Goal: Task Accomplishment & Management: Manage account settings

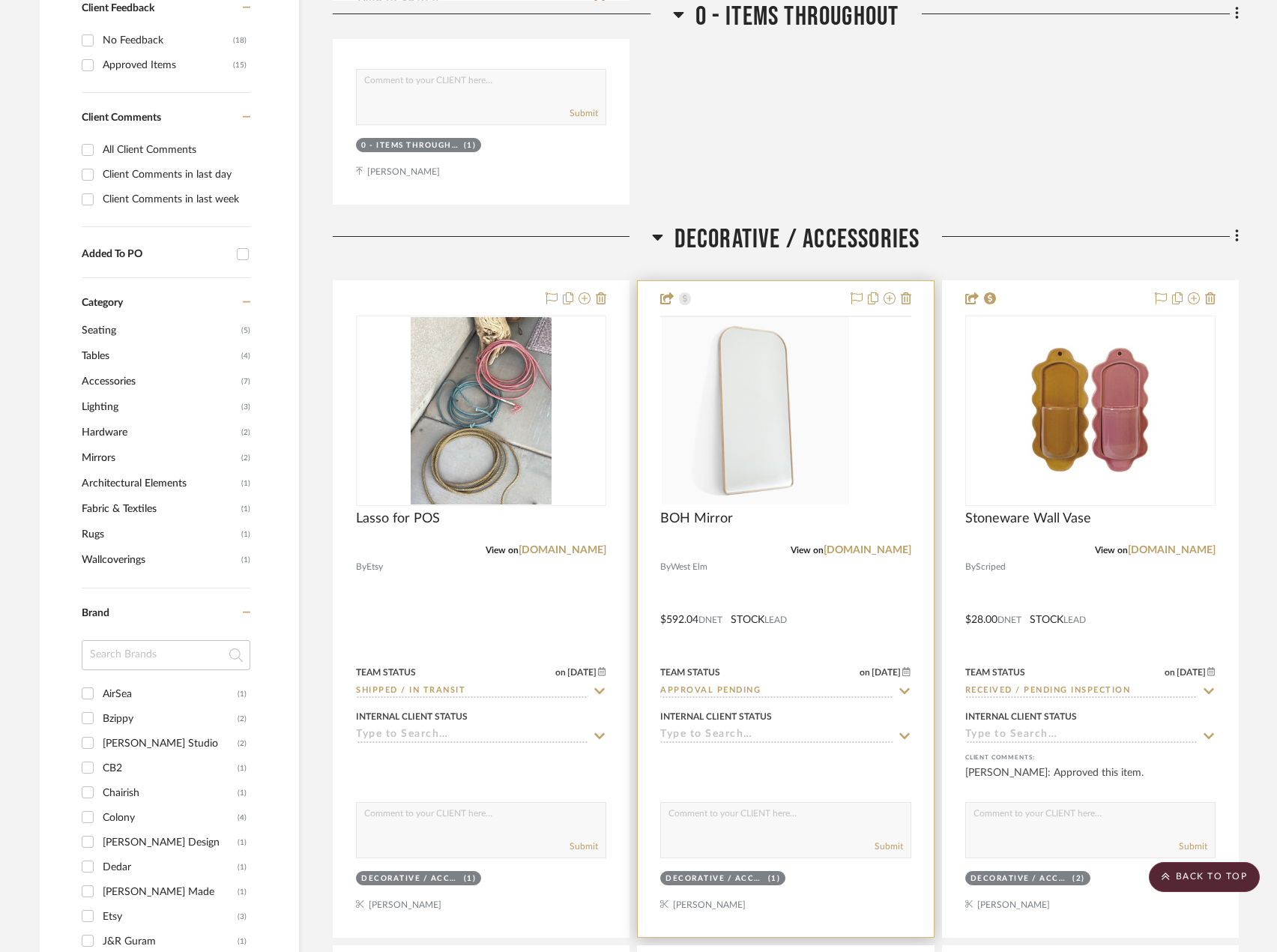
scroll to position [975, 0]
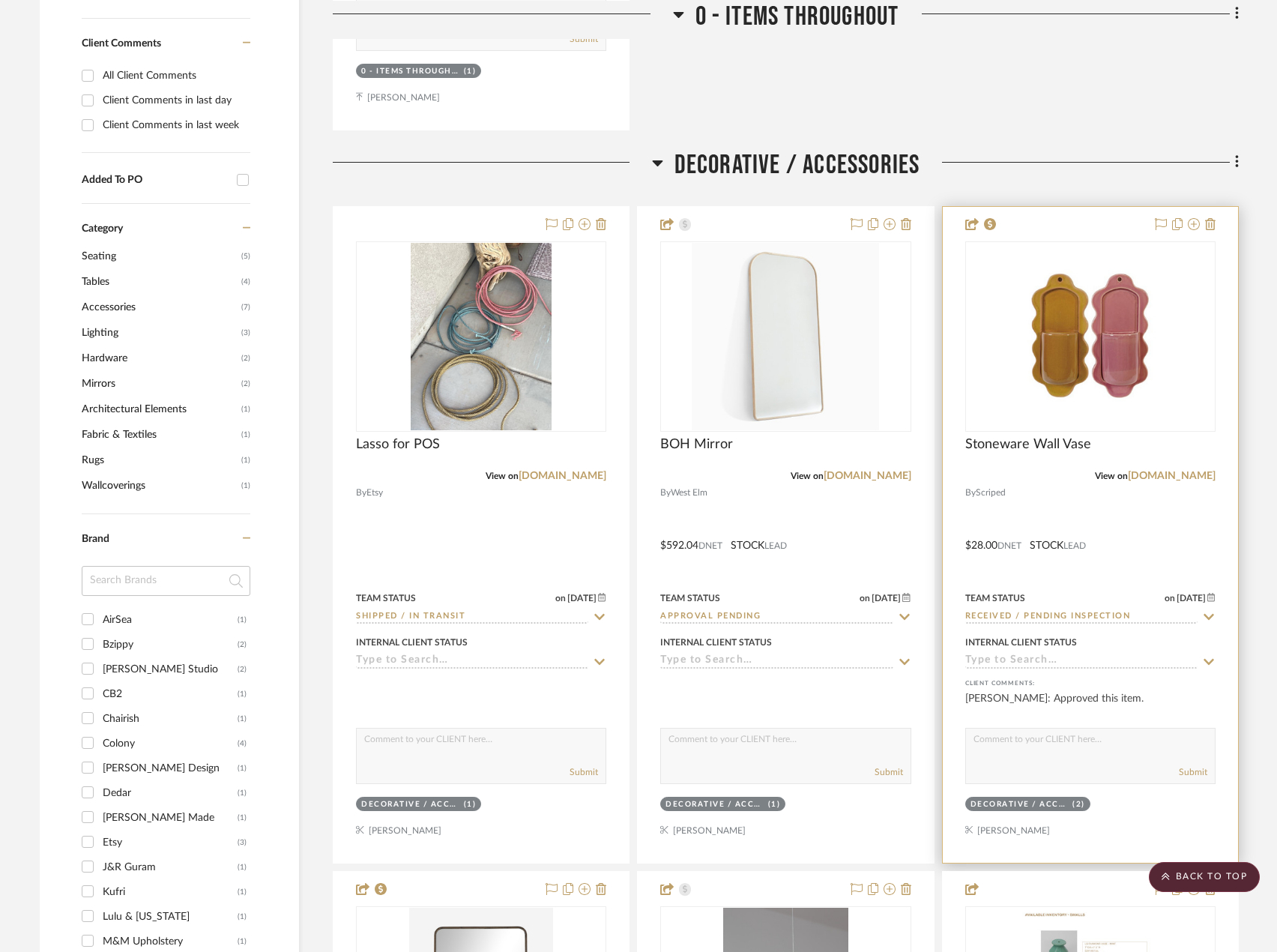
click at [1132, 517] on div at bounding box center [1091, 535] width 296 height 655
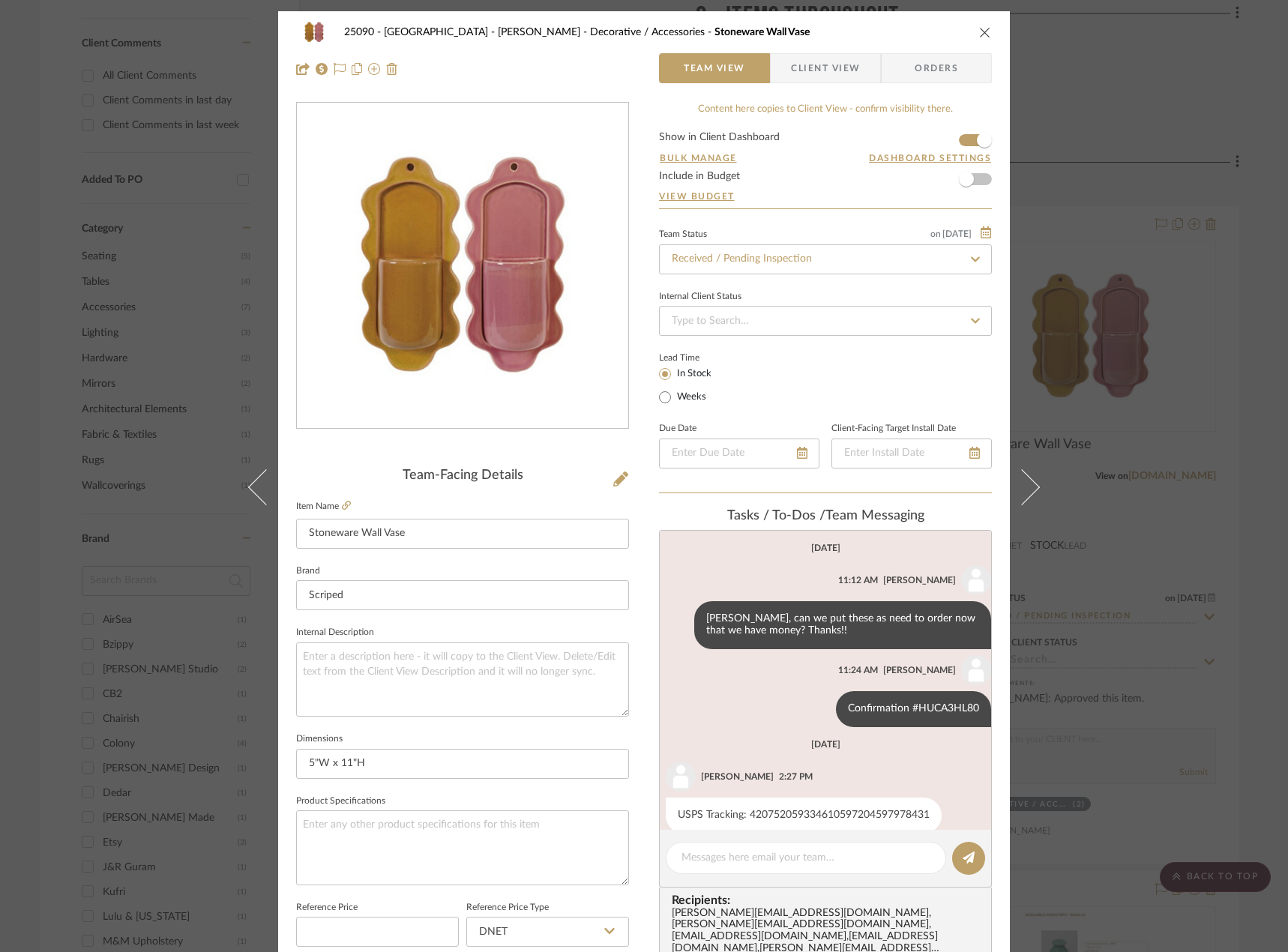
scroll to position [22, 0]
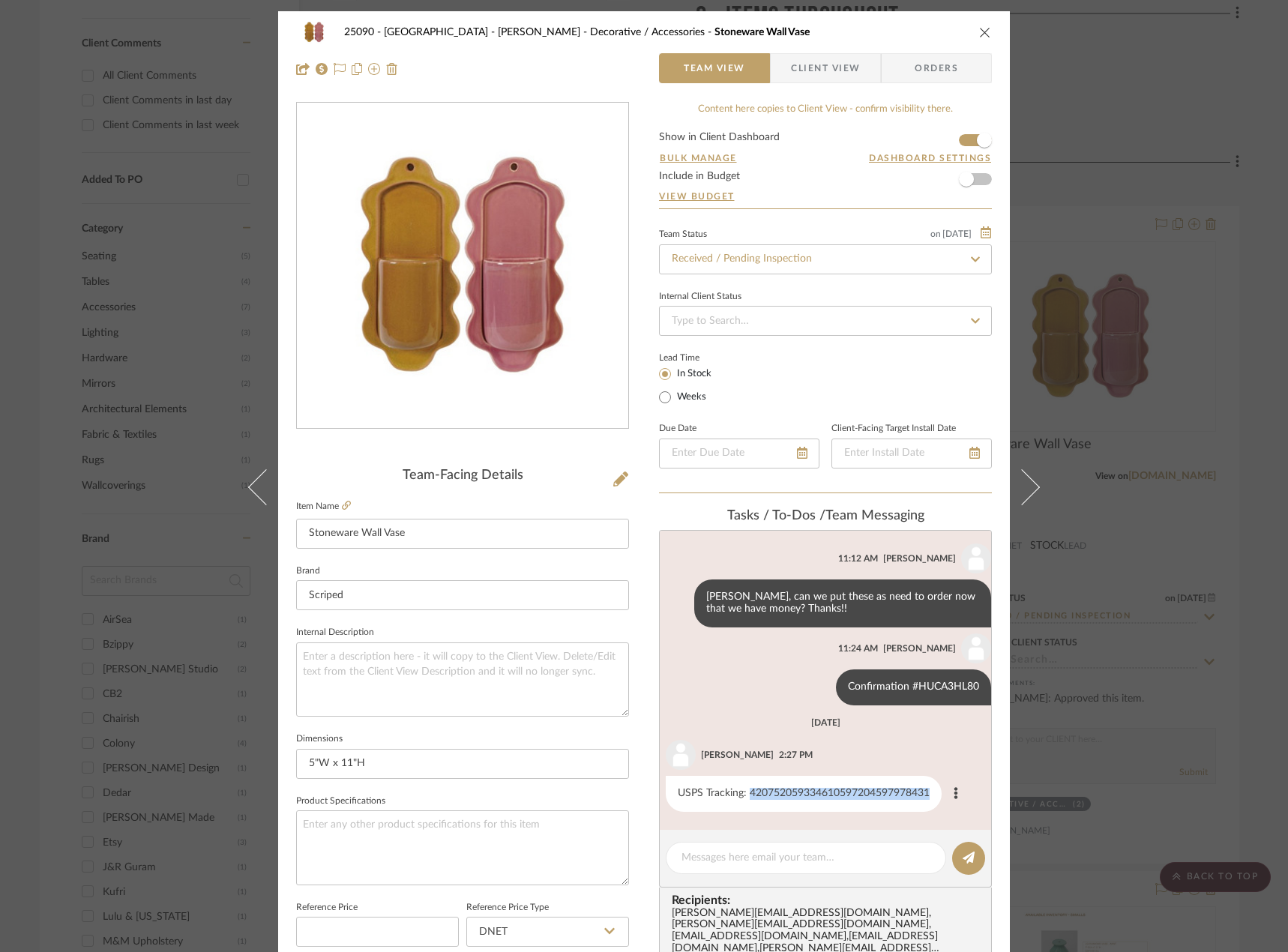
drag, startPoint x: 746, startPoint y: 794, endPoint x: 941, endPoint y: 784, distance: 195.3
click at [941, 784] on div "USPS Tracking: 420752059334610597204597978431" at bounding box center [828, 793] width 325 height 36
copy list-of-messages "420752059334610597204597978431"
click at [177, 143] on div "25090 - Bowie House - [PERSON_NAME] Decorative / Accessories Stoneware Wall Vas…" at bounding box center [644, 476] width 1288 height 952
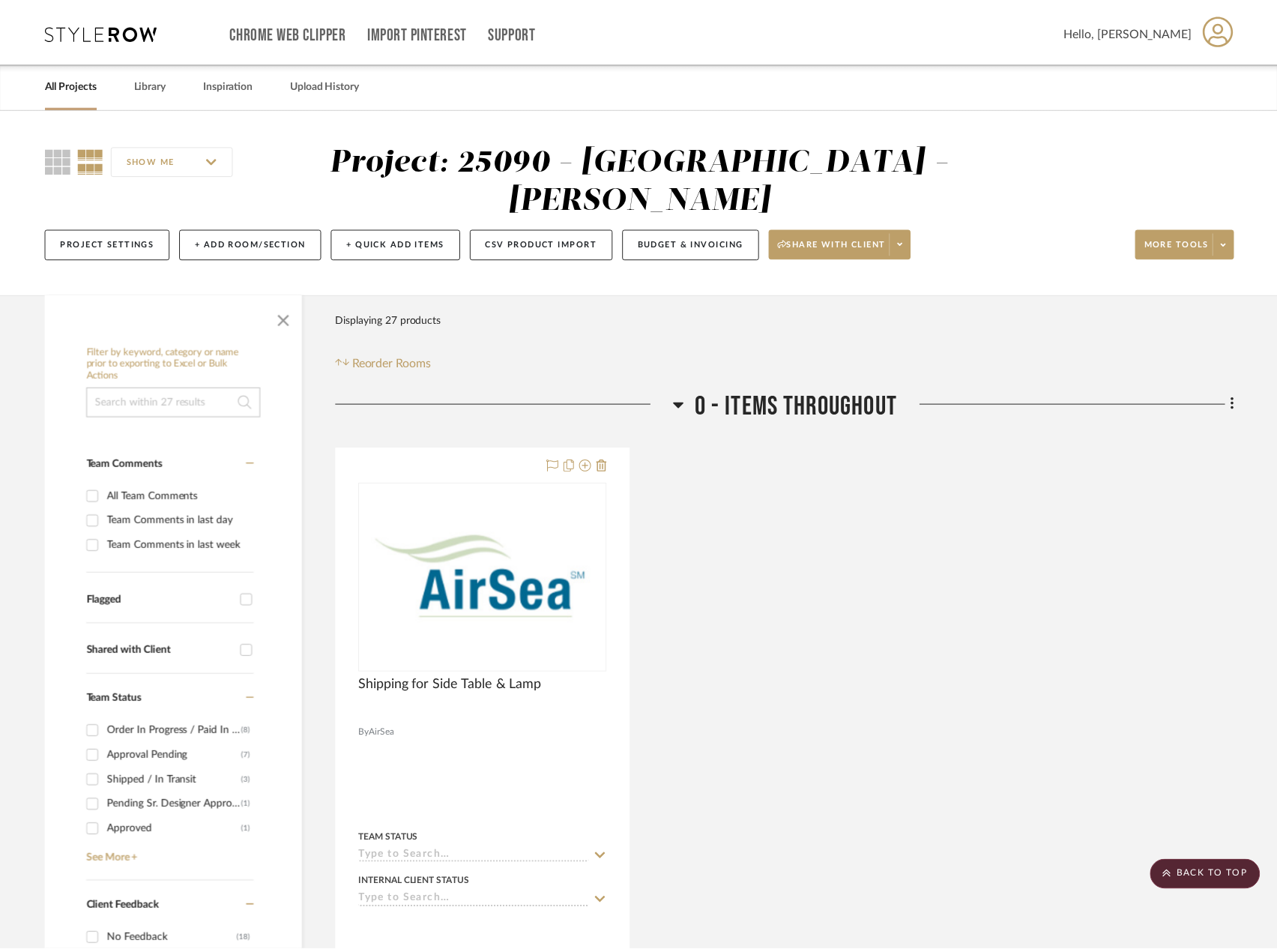
scroll to position [975, 0]
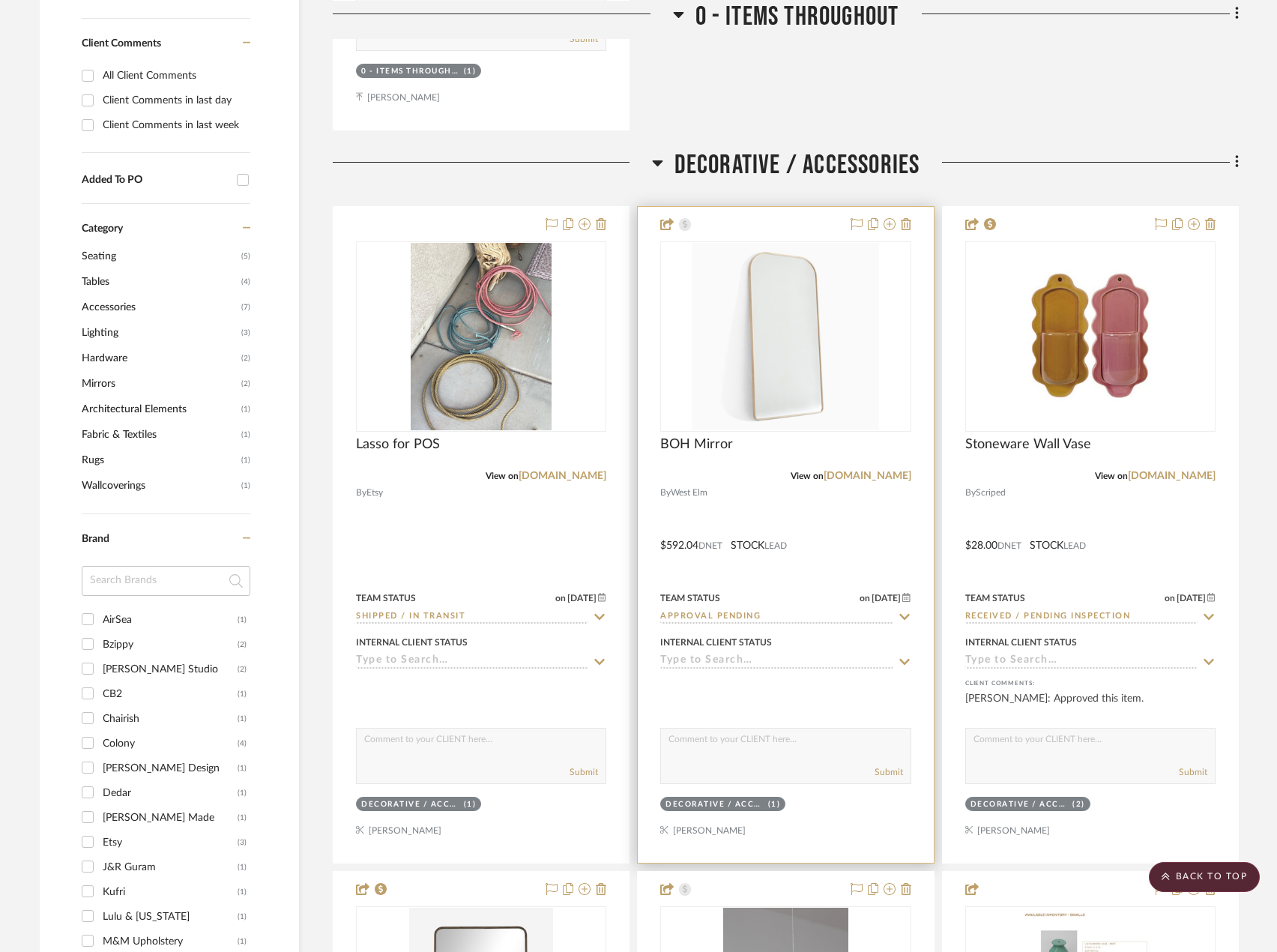
click at [860, 476] on div at bounding box center [785, 535] width 296 height 655
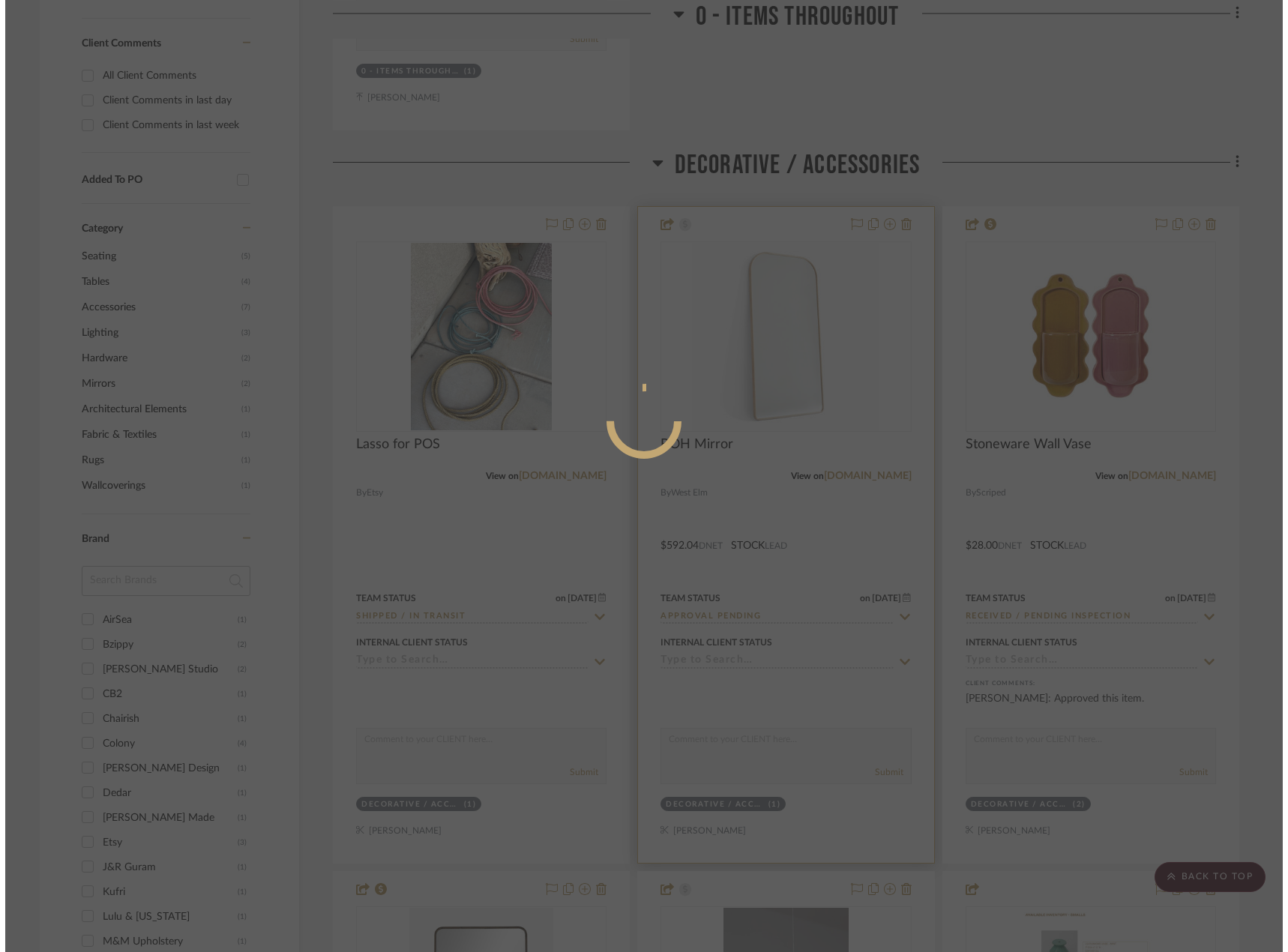
scroll to position [0, 0]
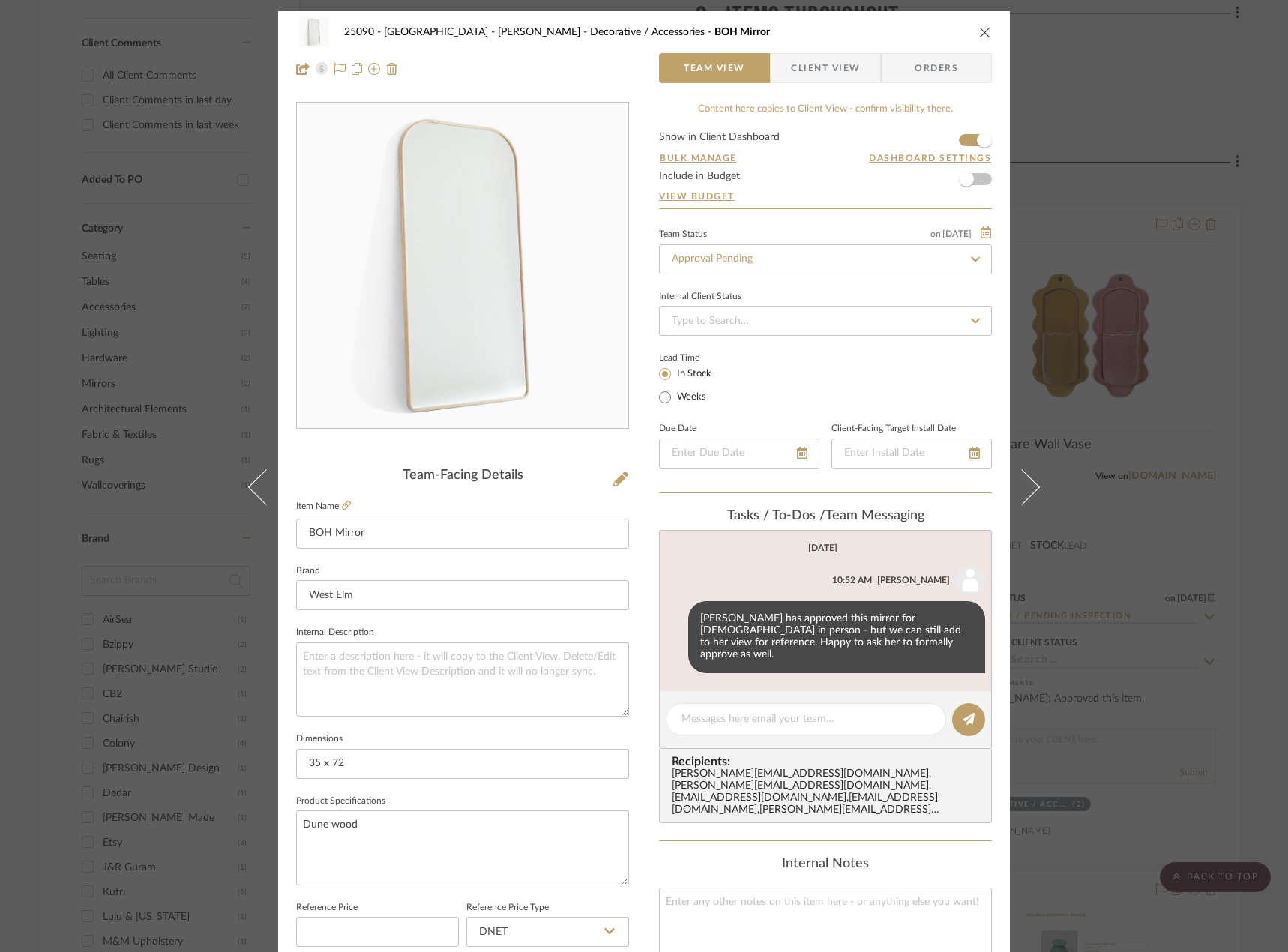
click at [1191, 142] on div "25090 - Bowie House - [PERSON_NAME] Decorative / Accessories BOH Mirror Team Vi…" at bounding box center [644, 476] width 1288 height 952
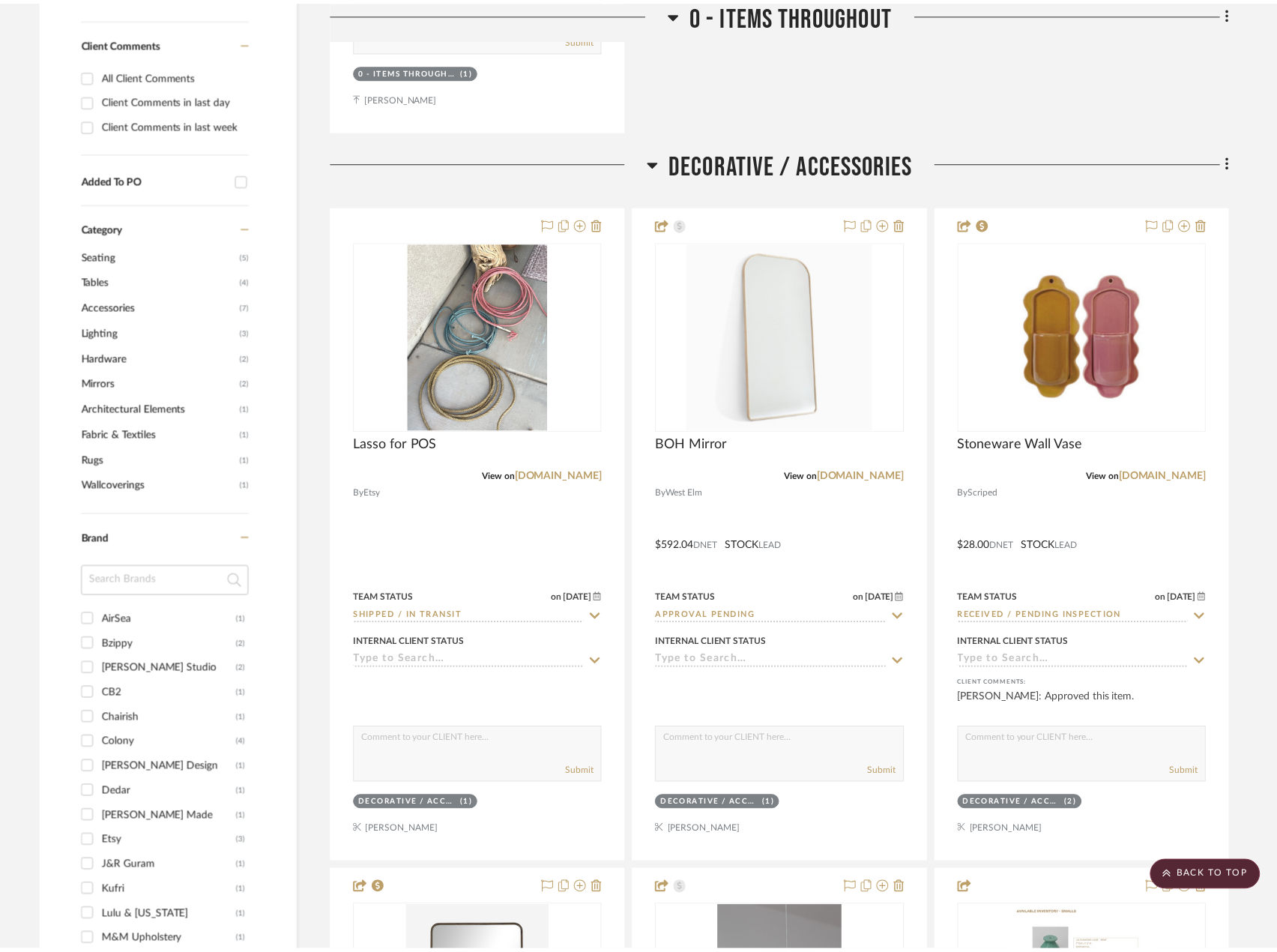
scroll to position [975, 0]
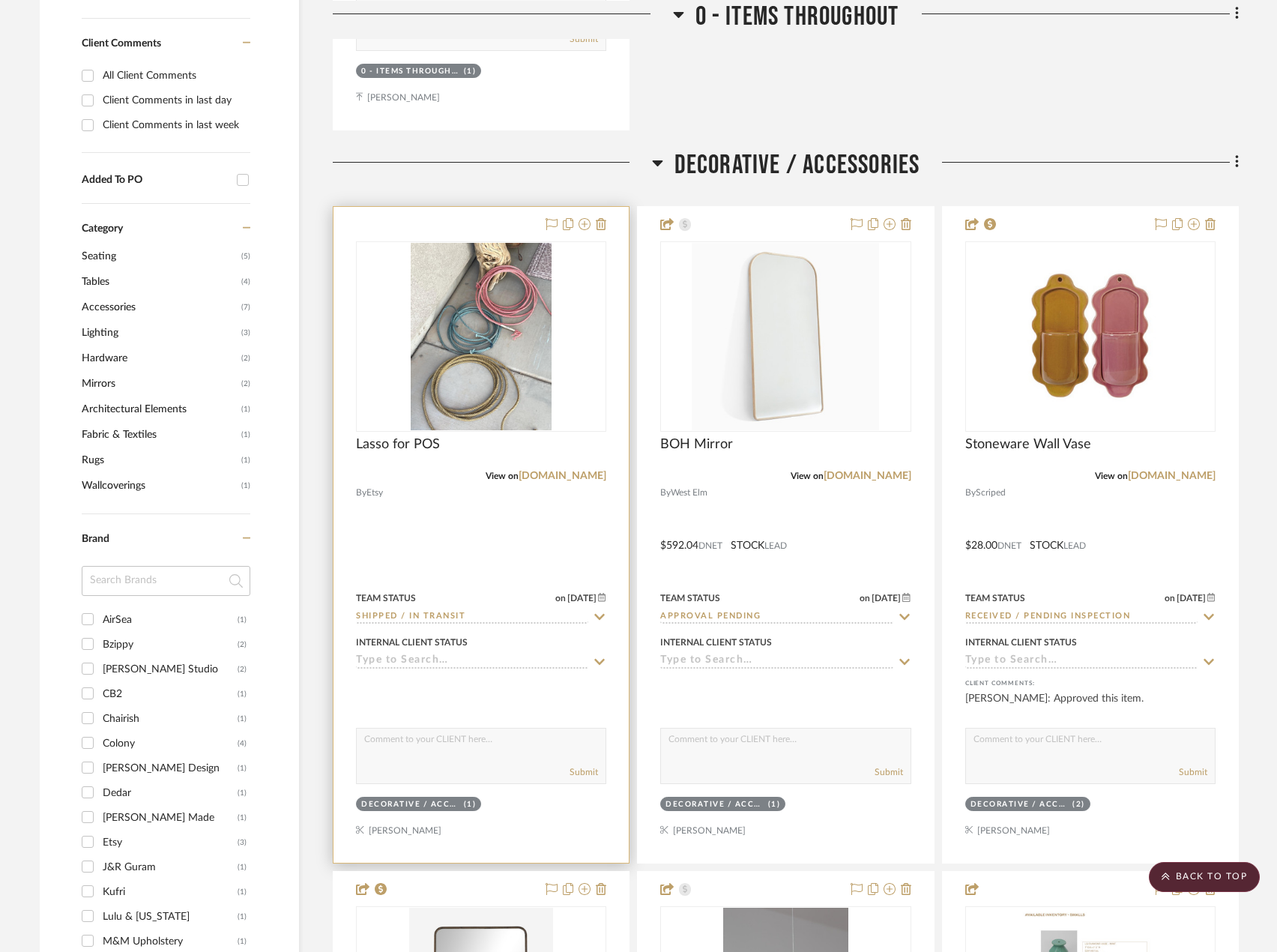
click at [580, 506] on div at bounding box center [481, 535] width 296 height 655
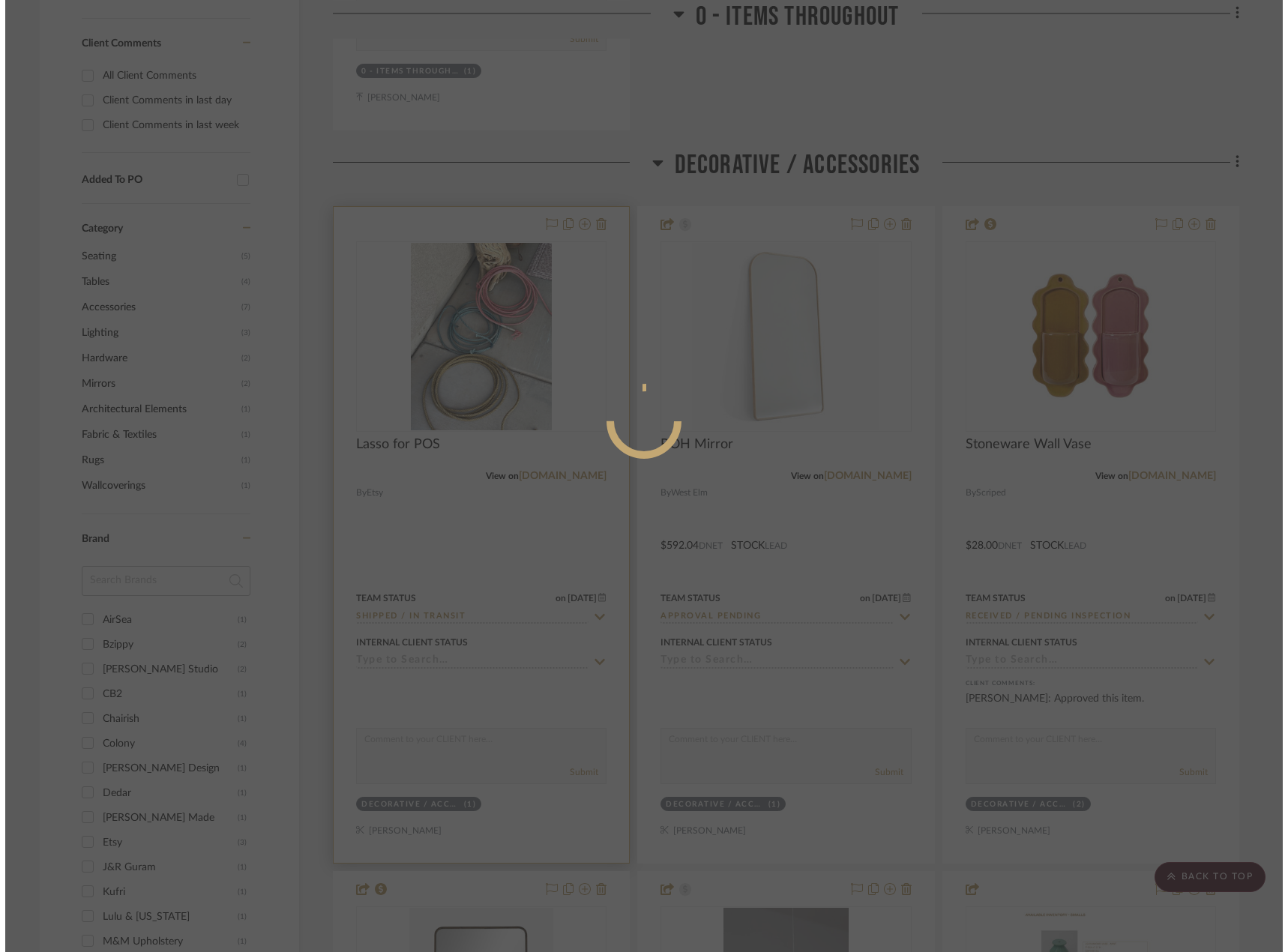
scroll to position [0, 0]
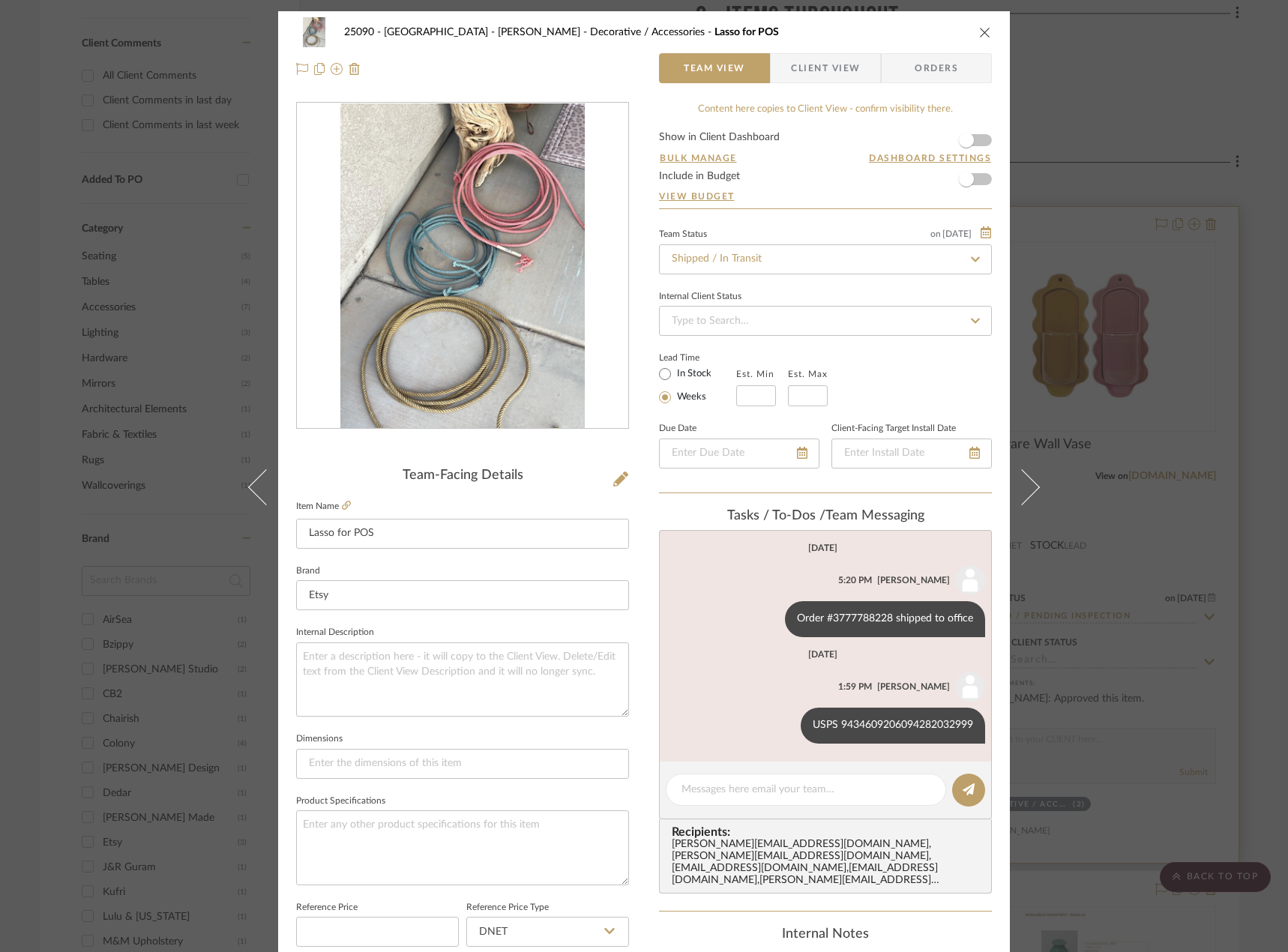
drag, startPoint x: 1209, startPoint y: 362, endPoint x: 1181, endPoint y: 362, distance: 28.0
click at [1209, 362] on div "25090 - Bowie House - [PERSON_NAME] Decorative / Accessories Lasso for POS Team…" at bounding box center [644, 476] width 1288 height 952
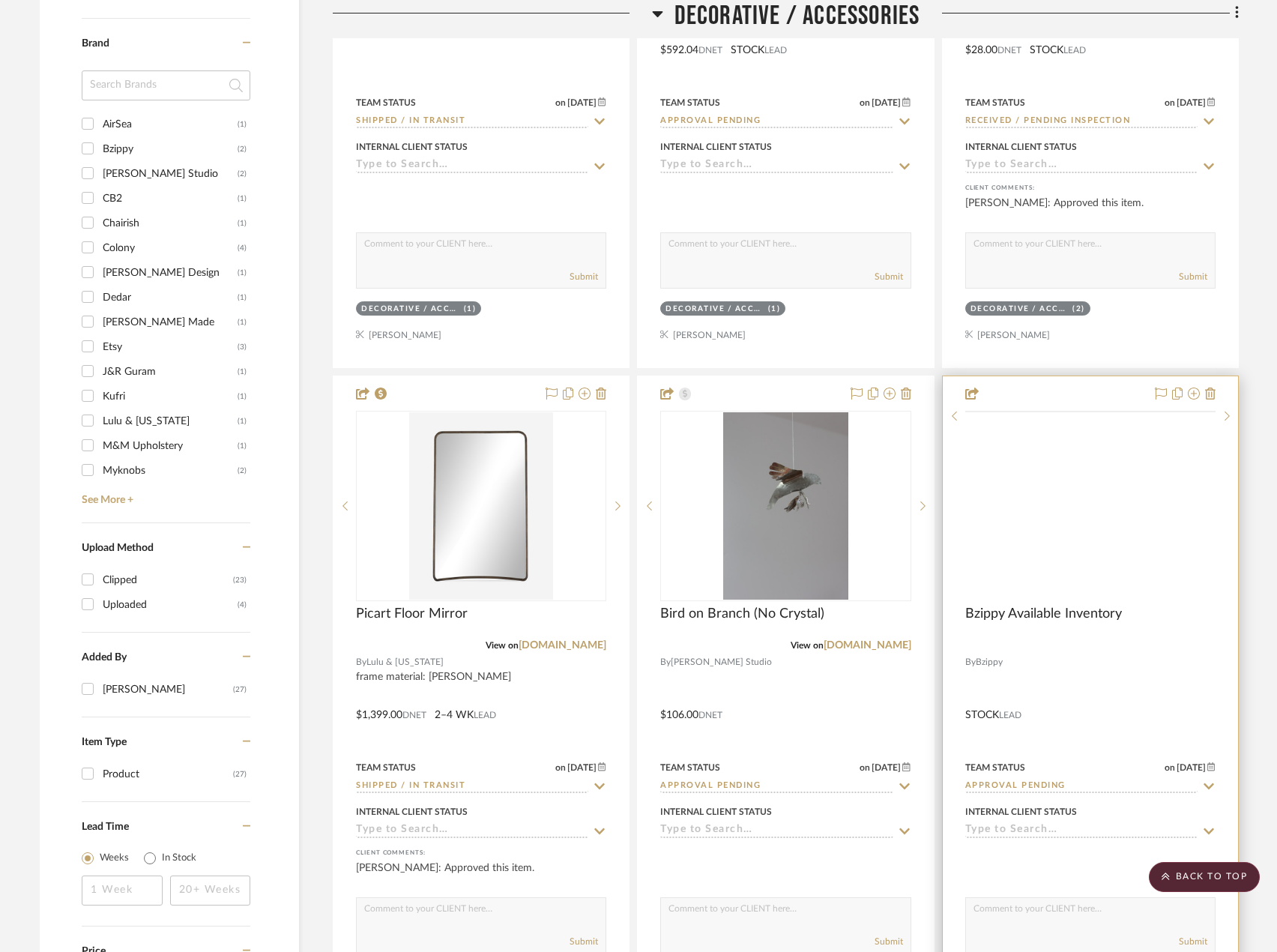
scroll to position [1574, 0]
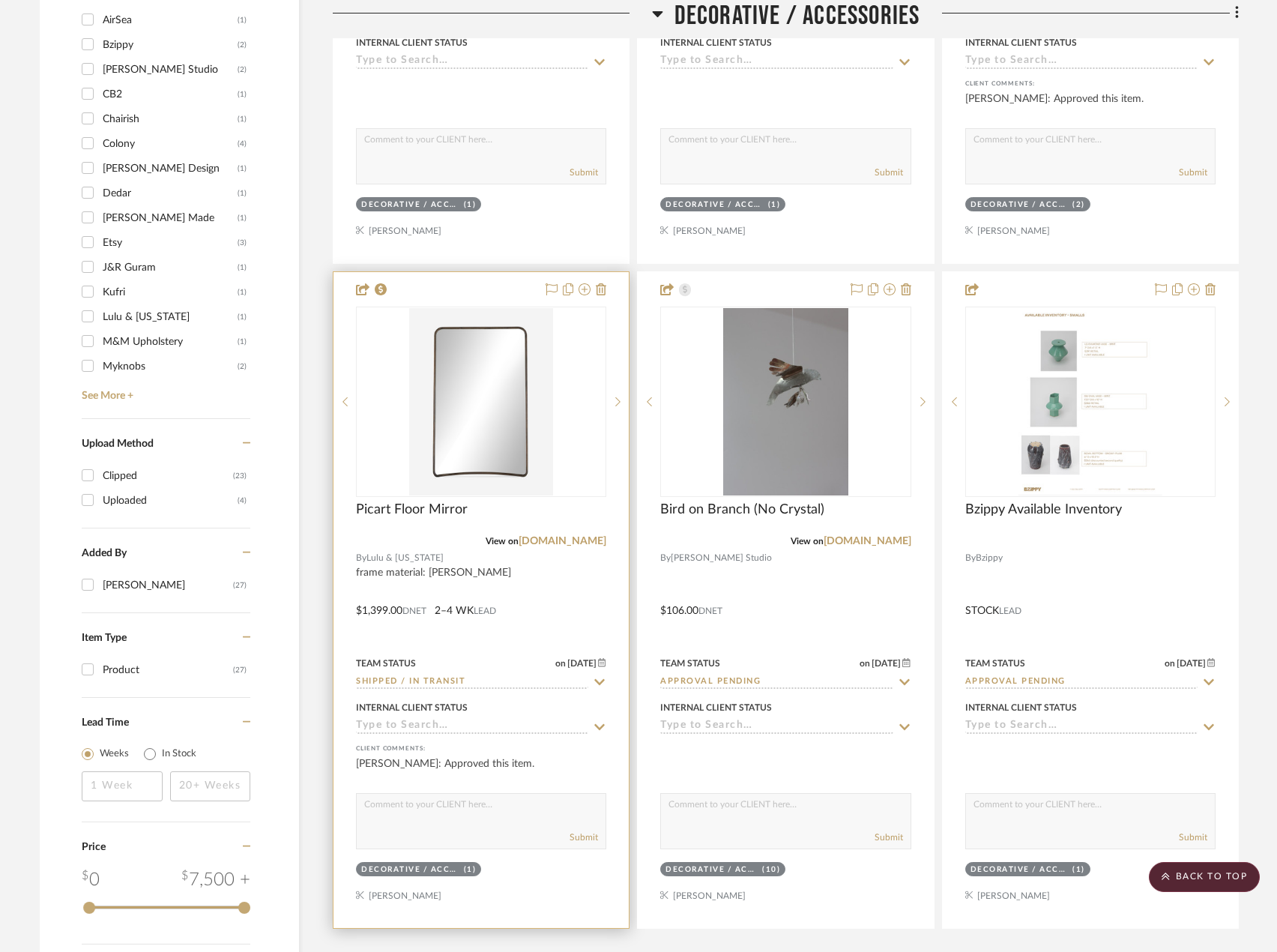
click at [564, 577] on div at bounding box center [481, 600] width 296 height 655
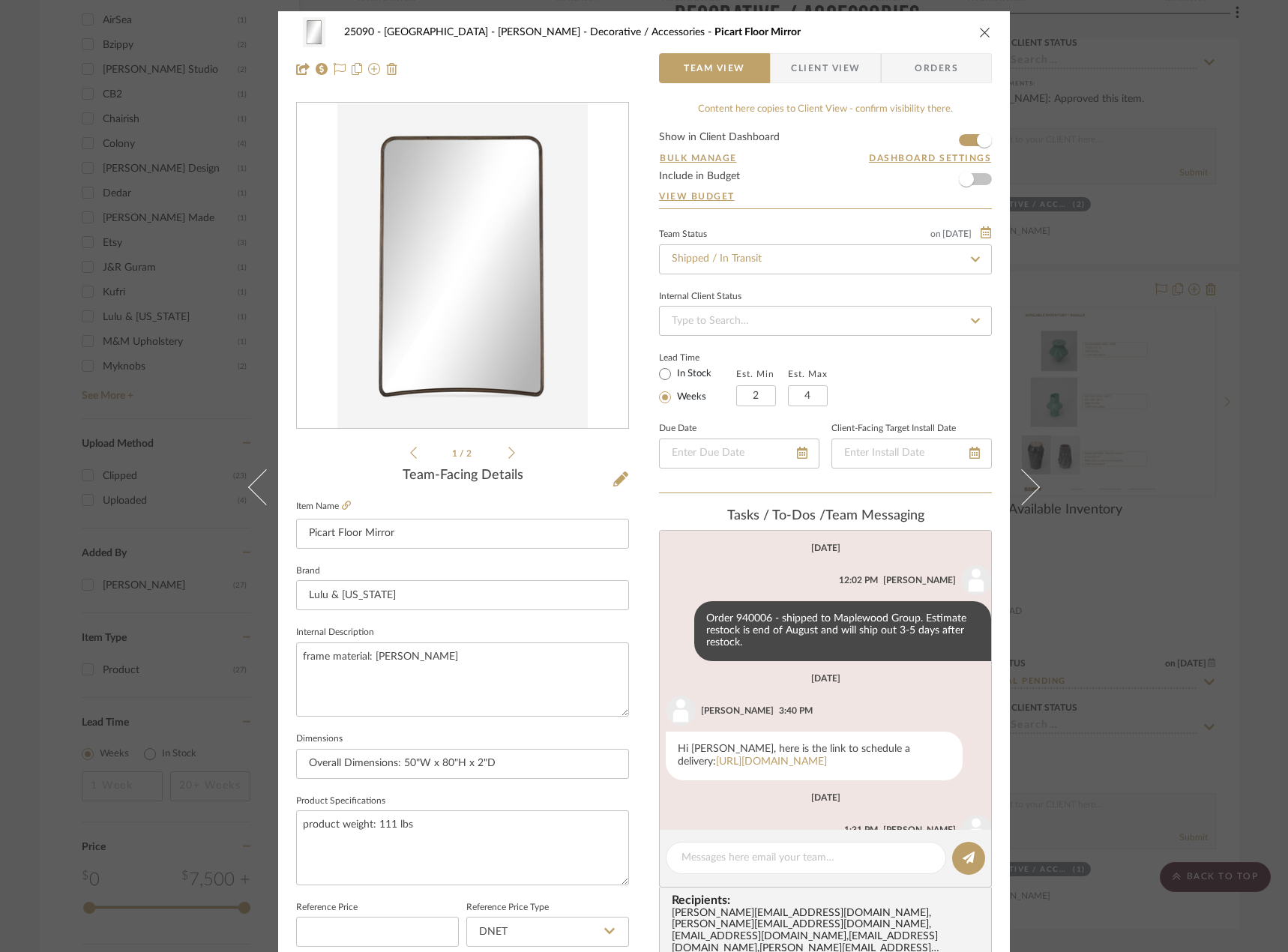
scroll to position [100, 0]
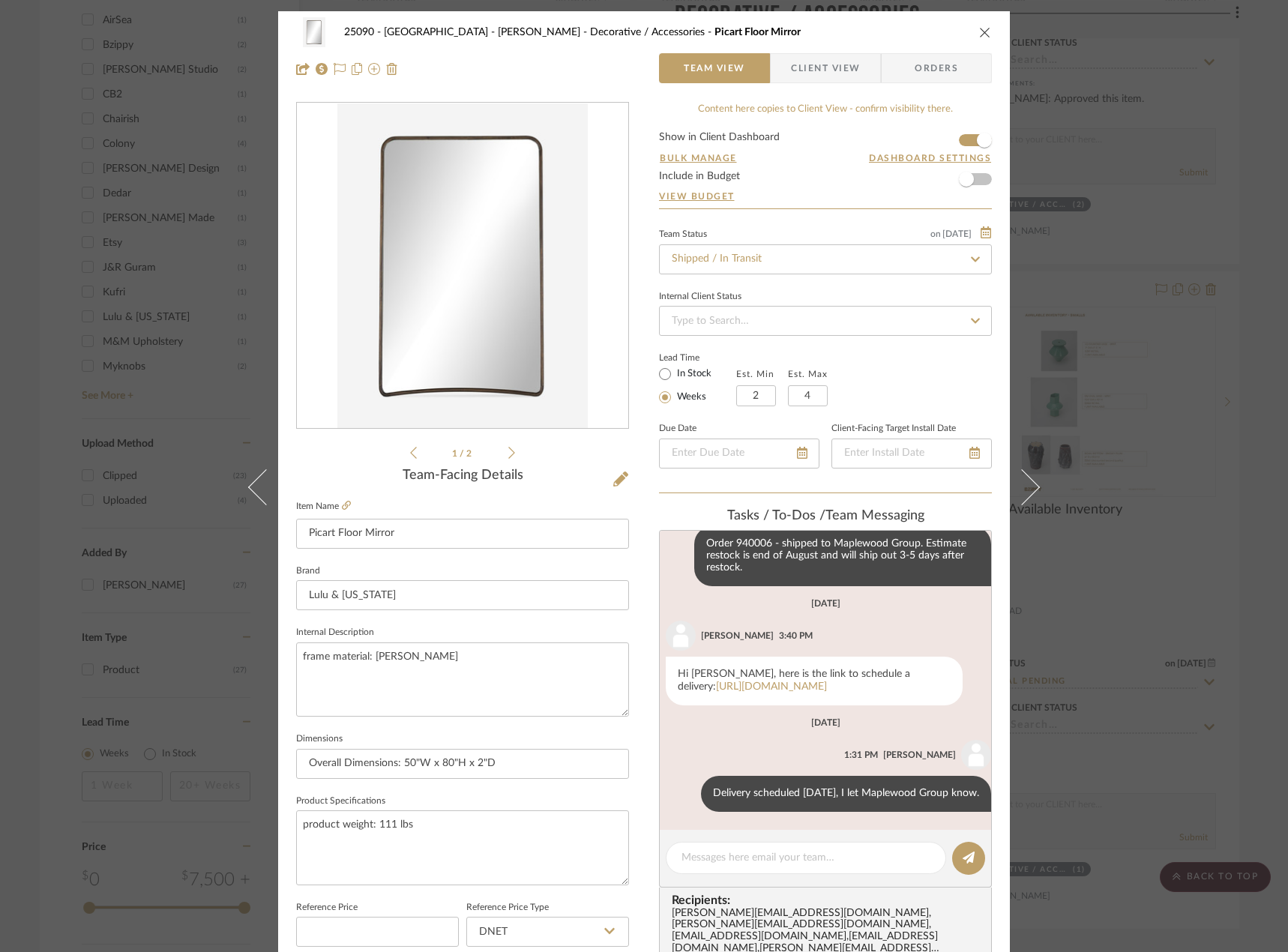
click at [1128, 362] on div "25090 - Bowie House - [PERSON_NAME] Decorative / Accessories Picart Floor Mirro…" at bounding box center [644, 476] width 1288 height 952
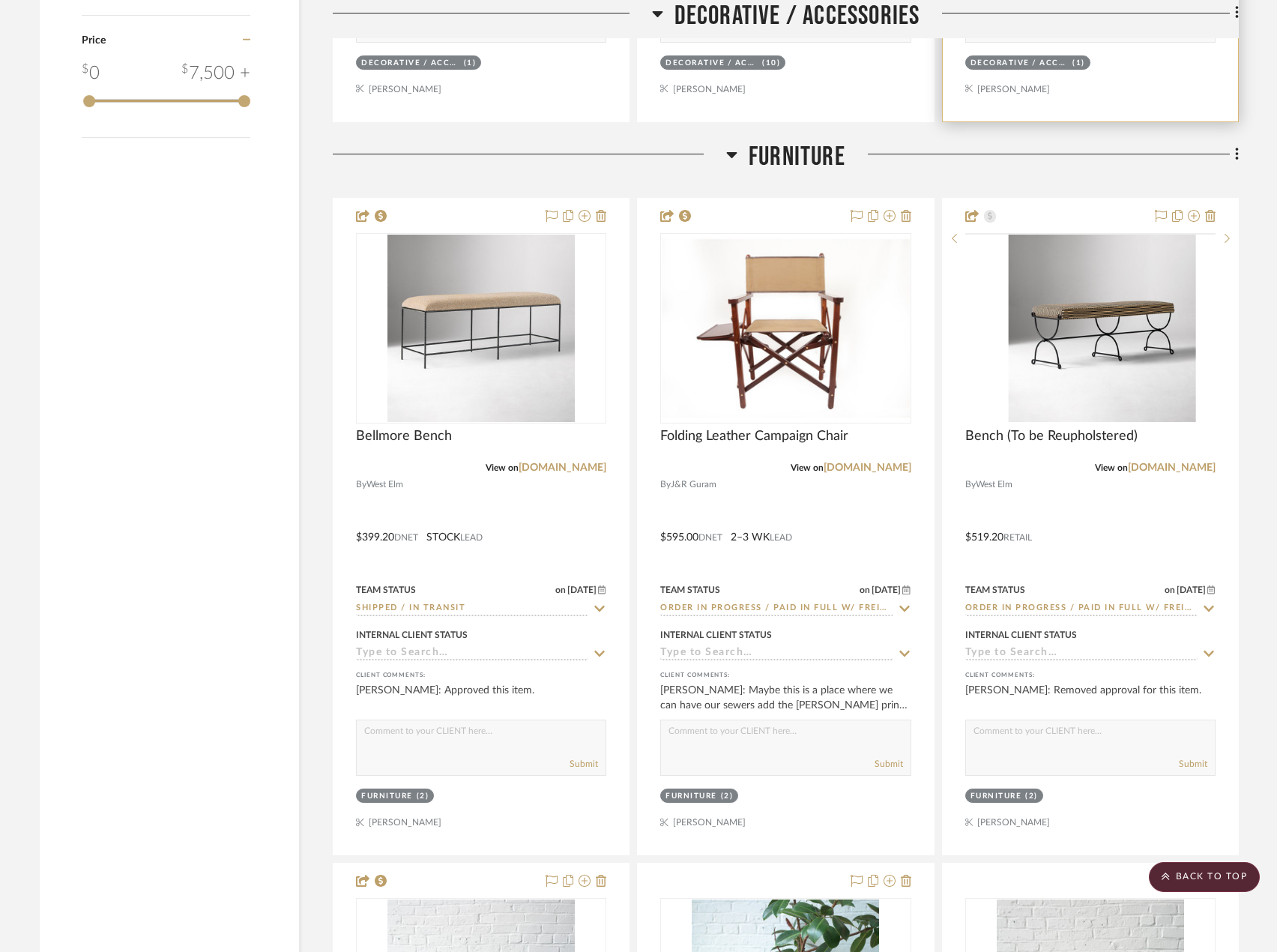
scroll to position [2398, 0]
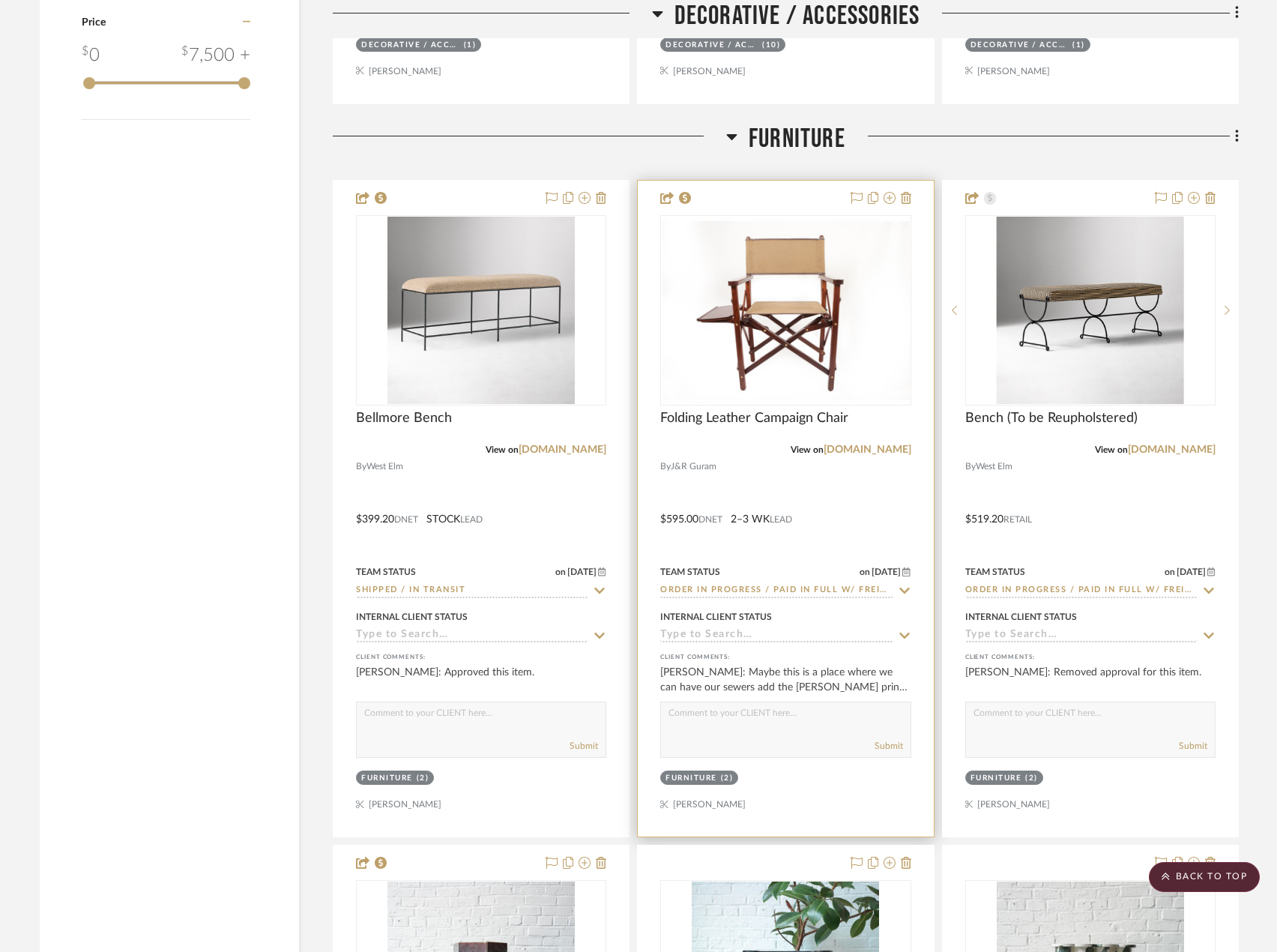
click at [854, 480] on div at bounding box center [785, 508] width 296 height 655
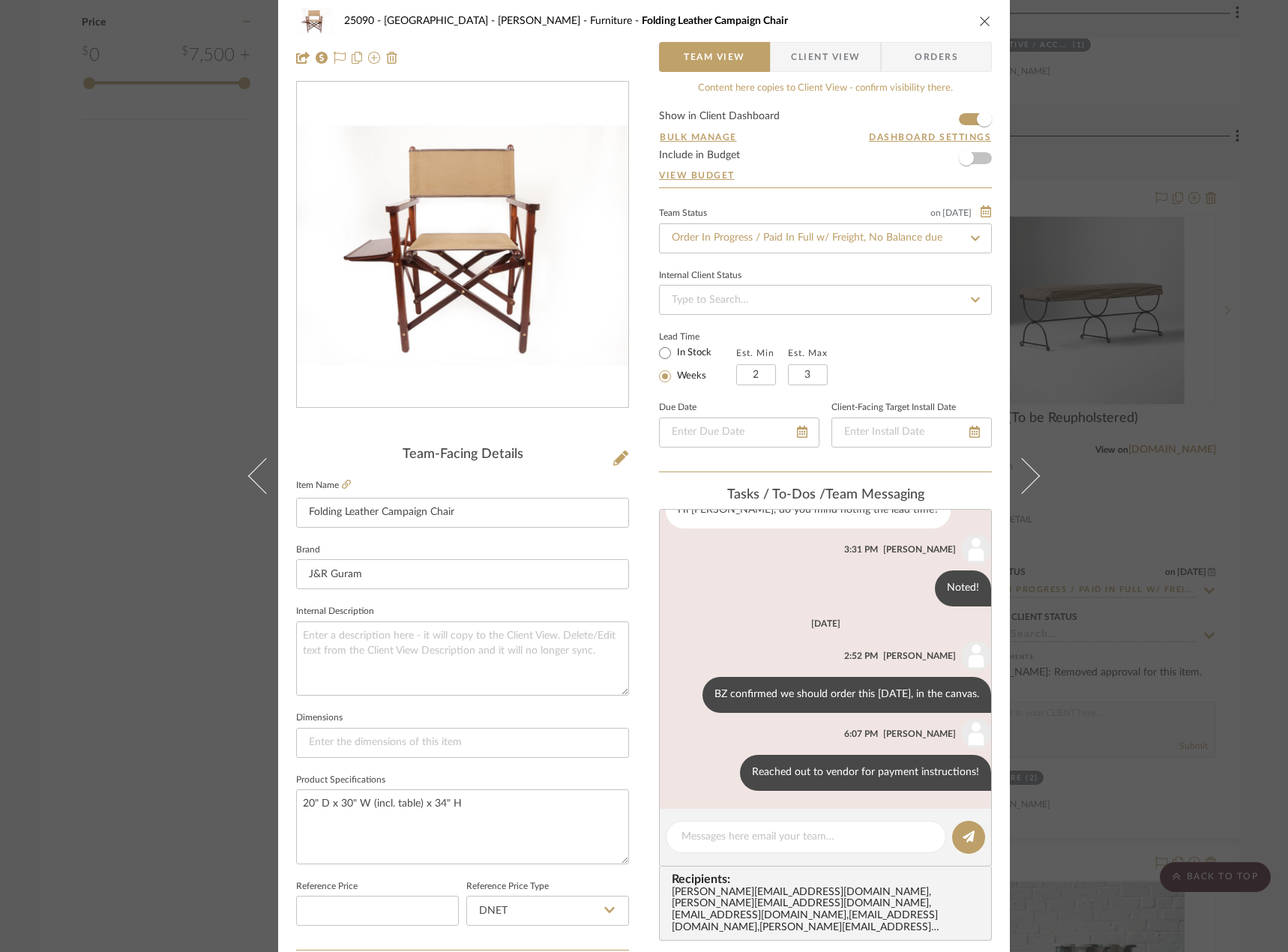
scroll to position [0, 0]
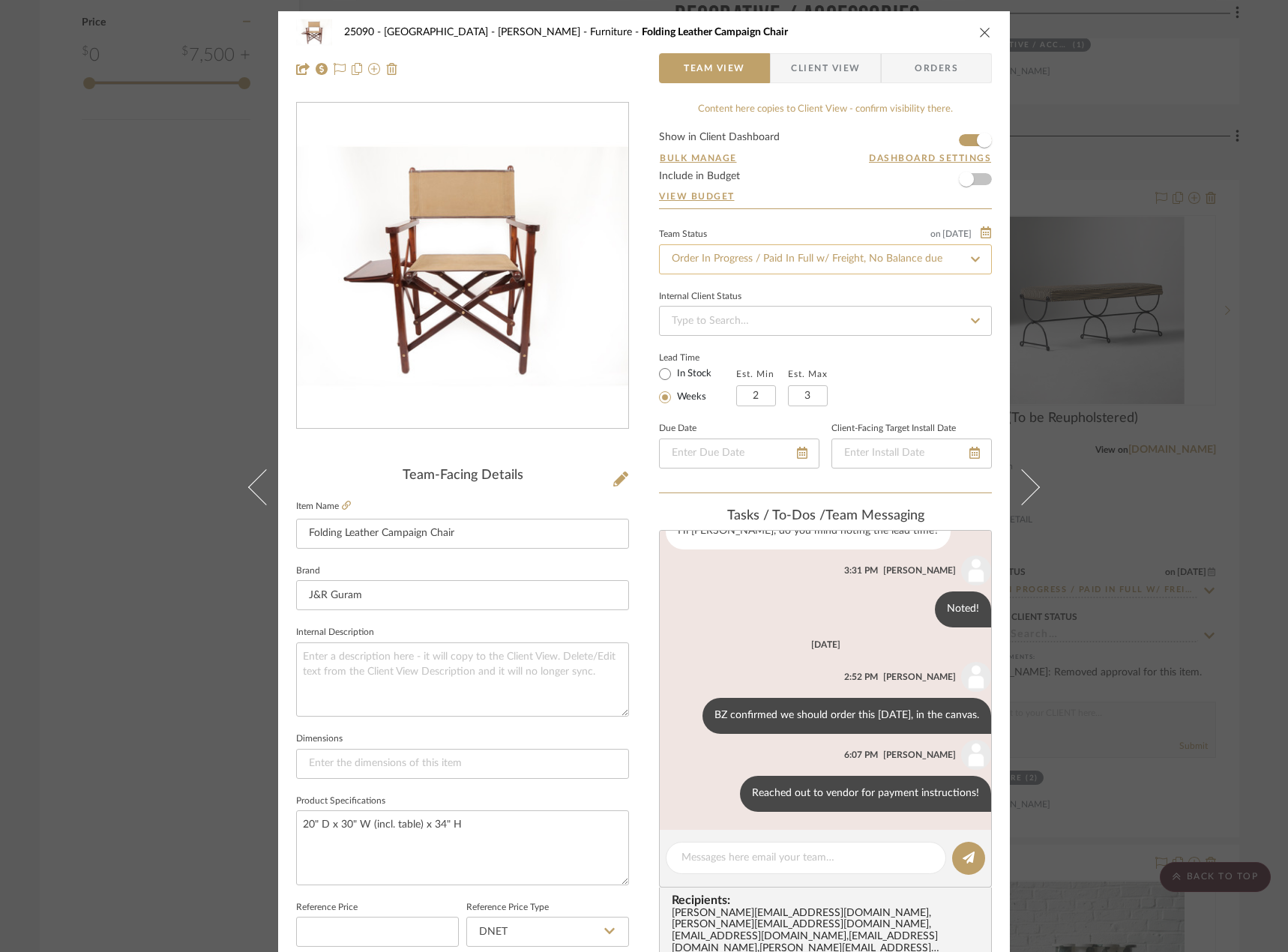
click at [755, 263] on input "Order In Progress / Paid In Full w/ Freight, No Balance due" at bounding box center [826, 259] width 333 height 30
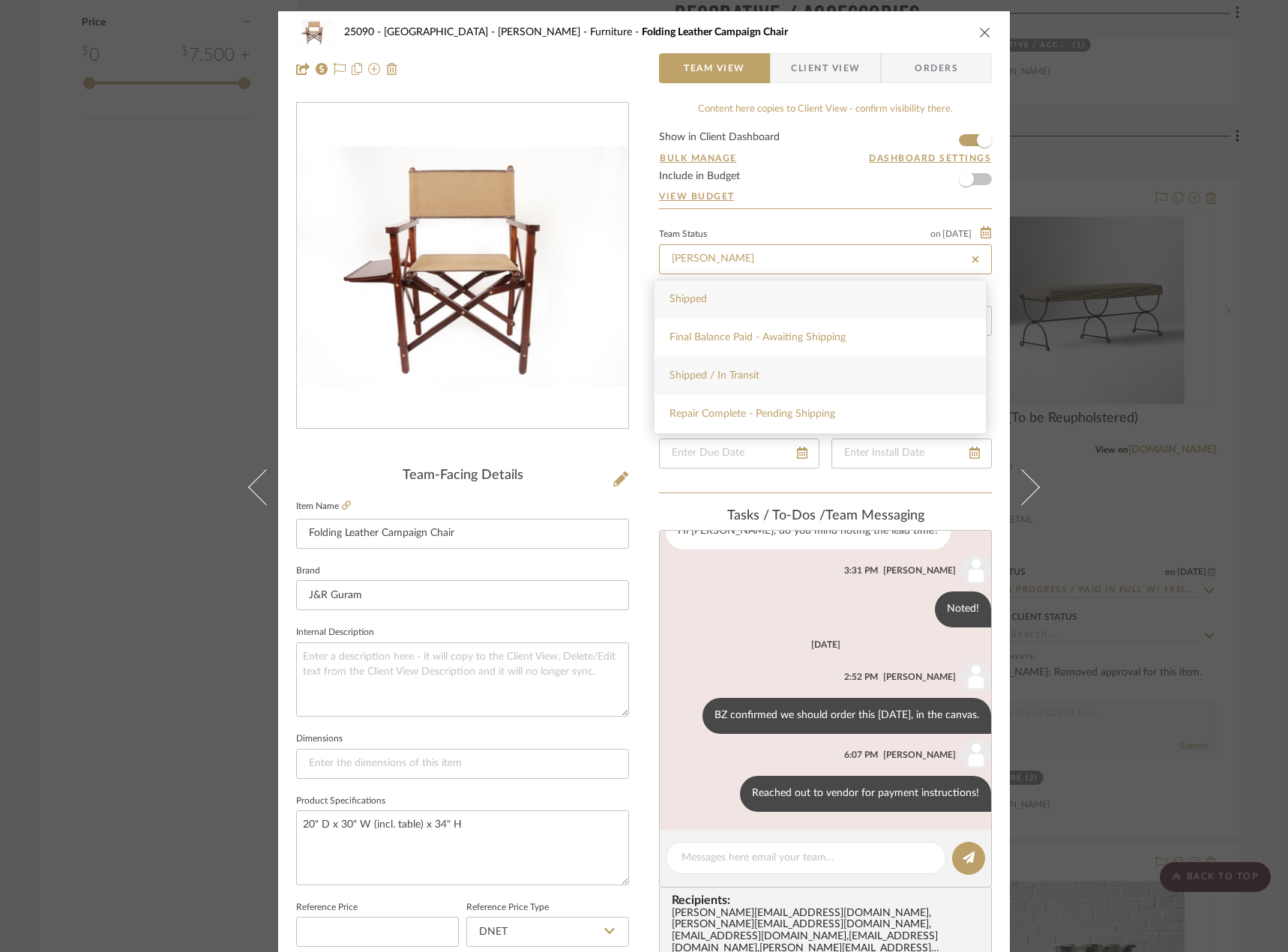
type input "[PERSON_NAME]"
click at [739, 367] on div "Shipped / In Transit" at bounding box center [821, 375] width 331 height 38
type input "[DATE]"
type input "Shipped / In Transit"
type input "[DATE]"
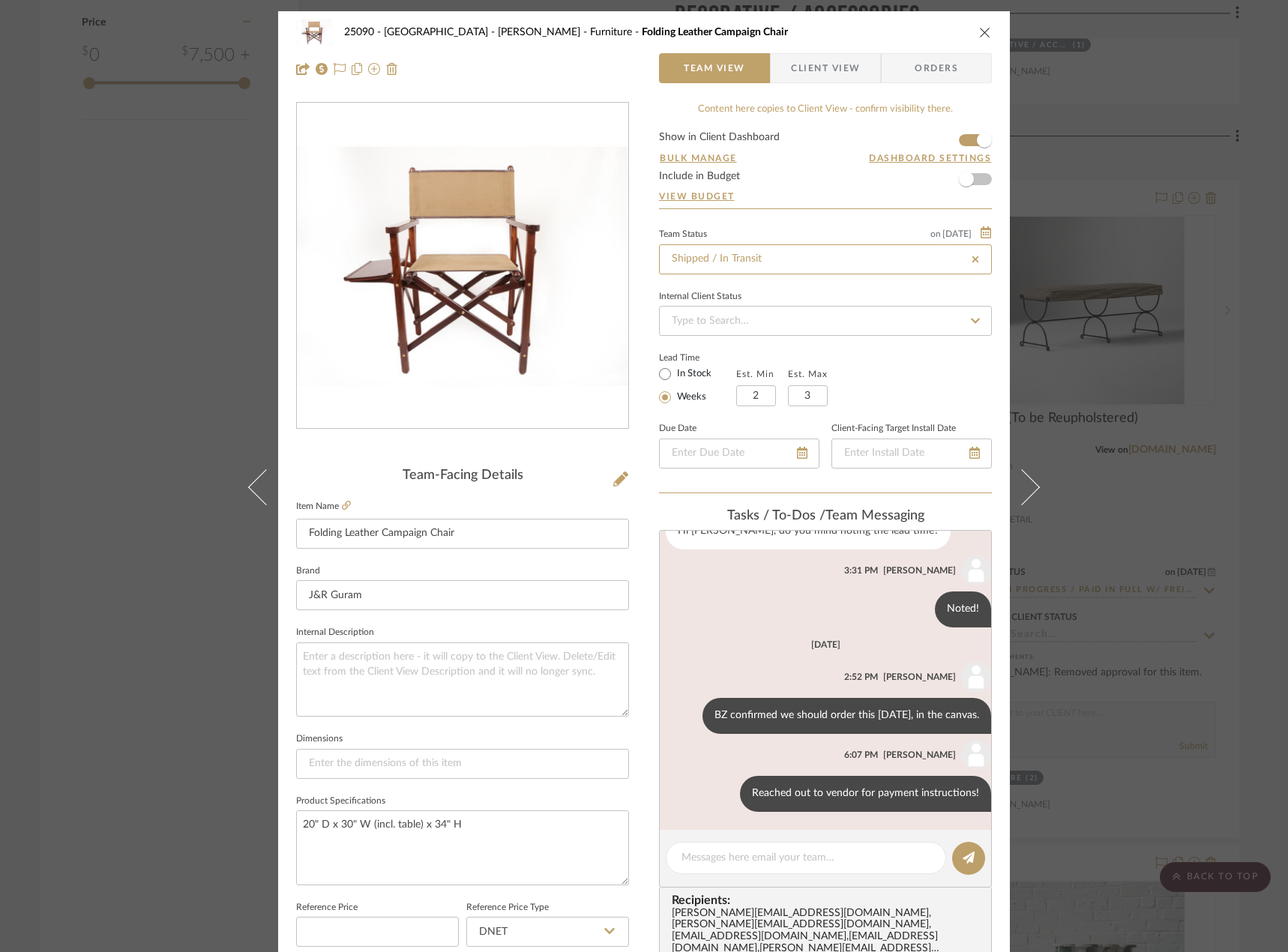
type input "Shipped / In Transit"
click at [156, 232] on div "25090 - Bowie House - [PERSON_NAME] Furniture Folding Leather Campaign Chair Te…" at bounding box center [644, 476] width 1288 height 952
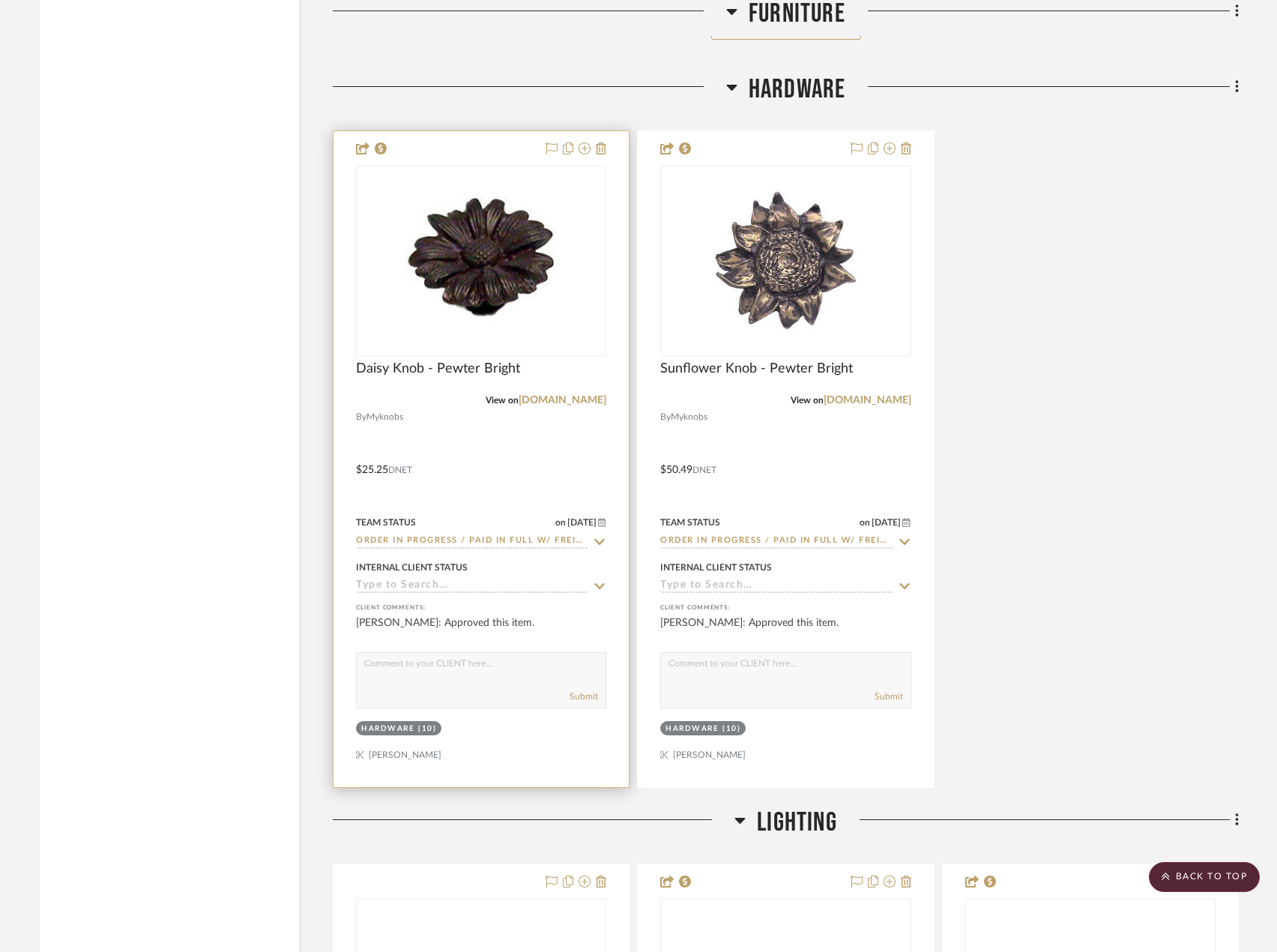
scroll to position [4572, 0]
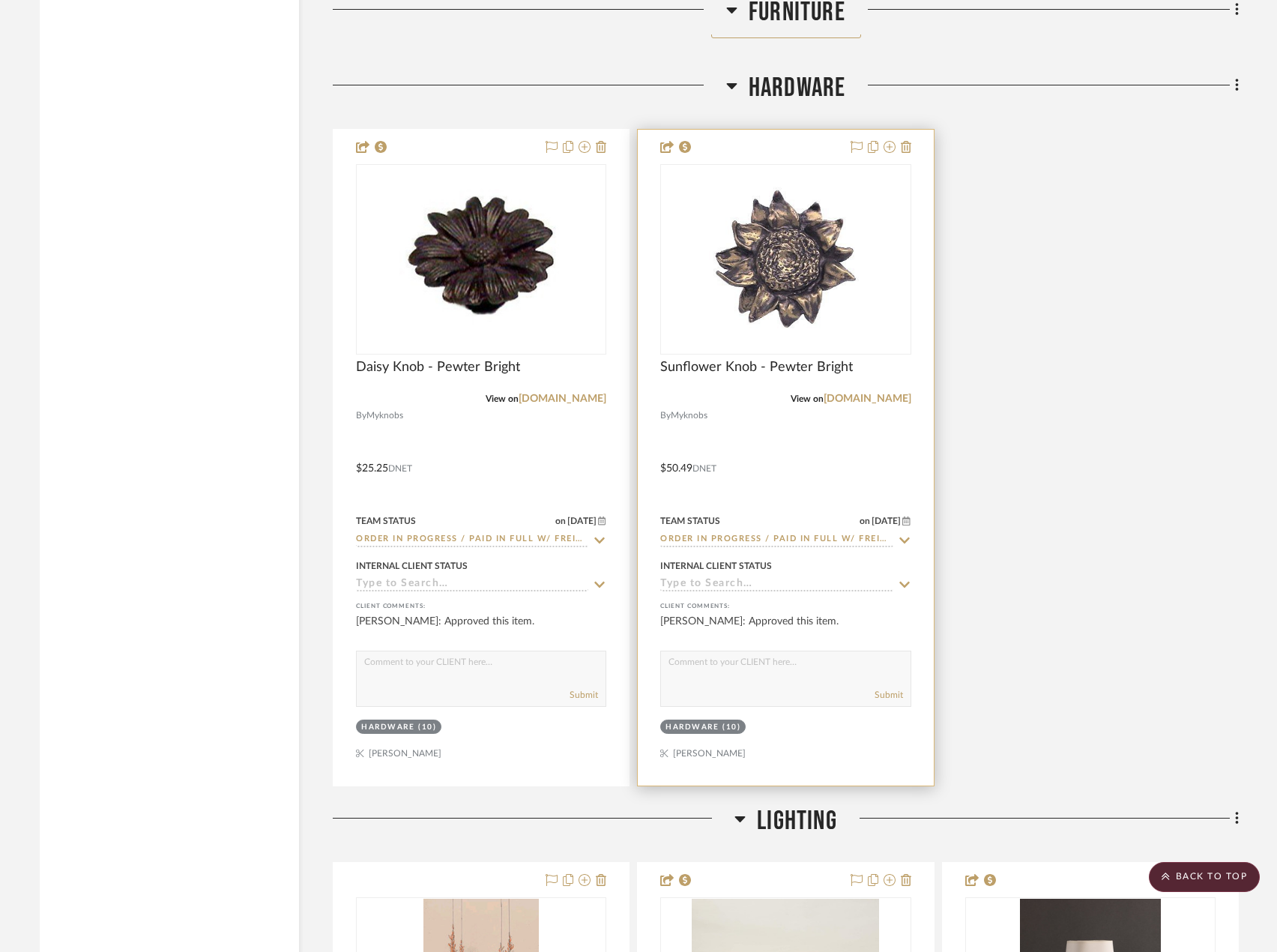
click at [848, 431] on div at bounding box center [785, 458] width 296 height 655
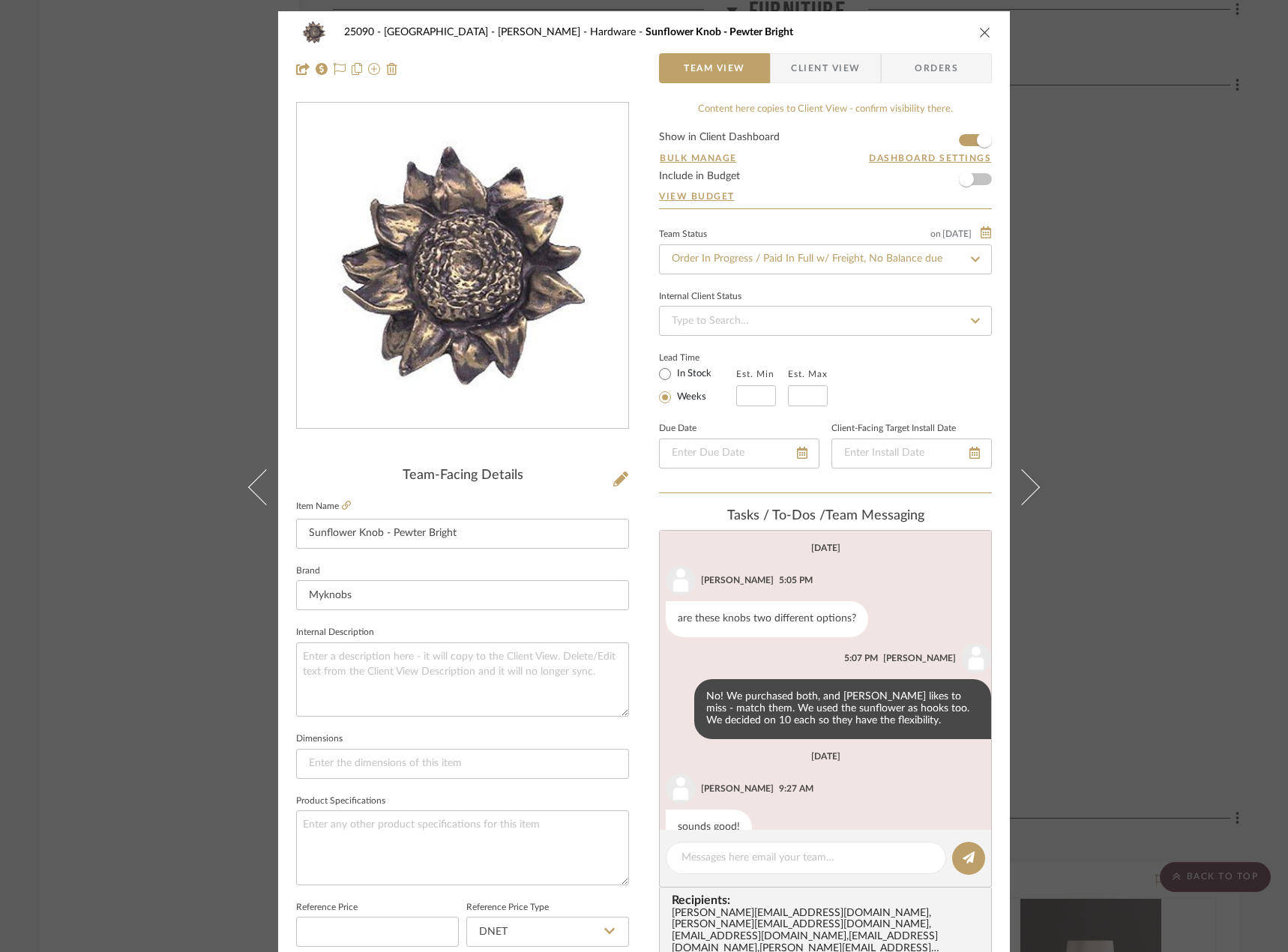
scroll to position [258, 0]
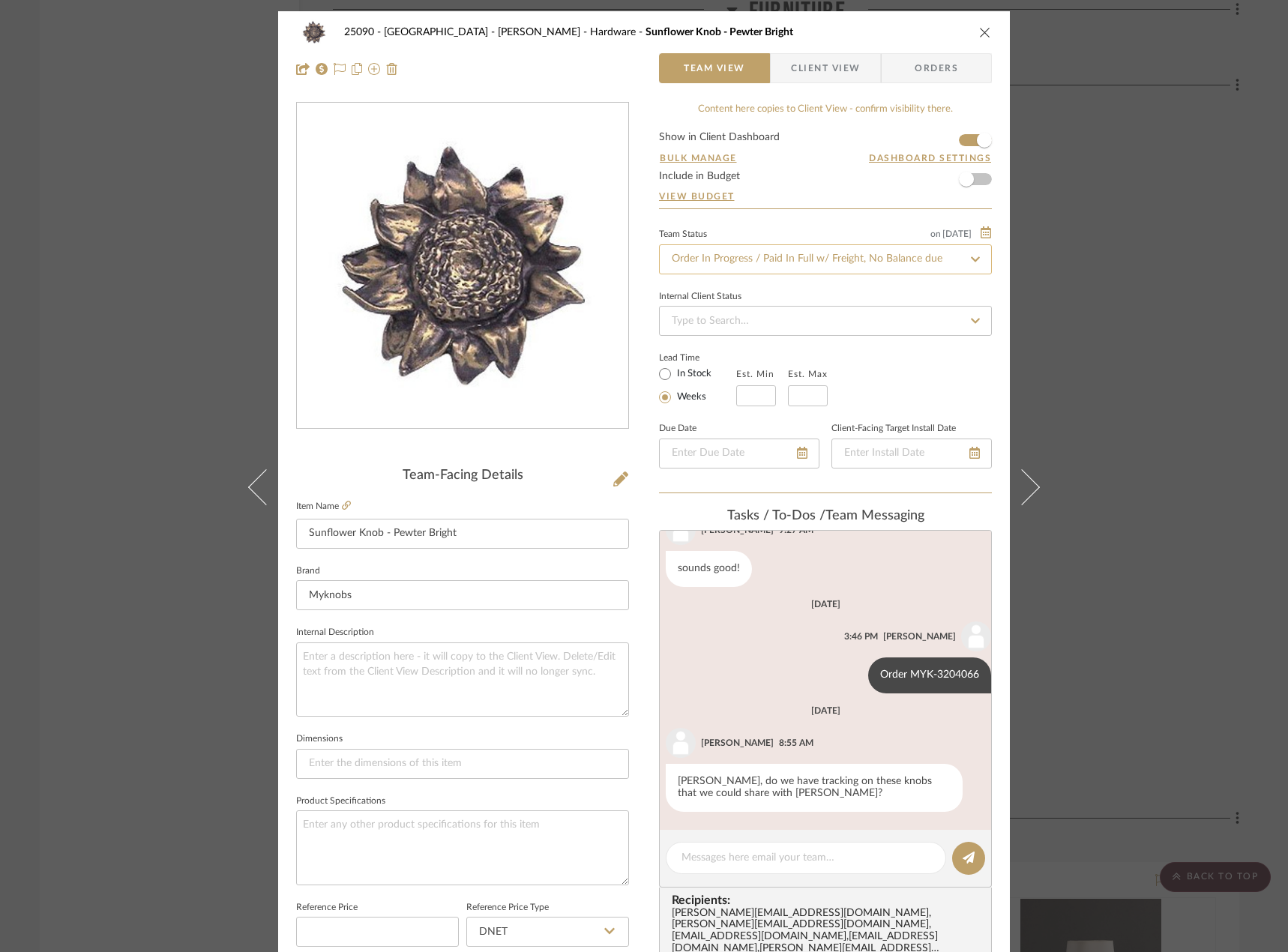
click at [716, 254] on input "Order In Progress / Paid In Full w/ Freight, No Balance due" at bounding box center [826, 259] width 333 height 30
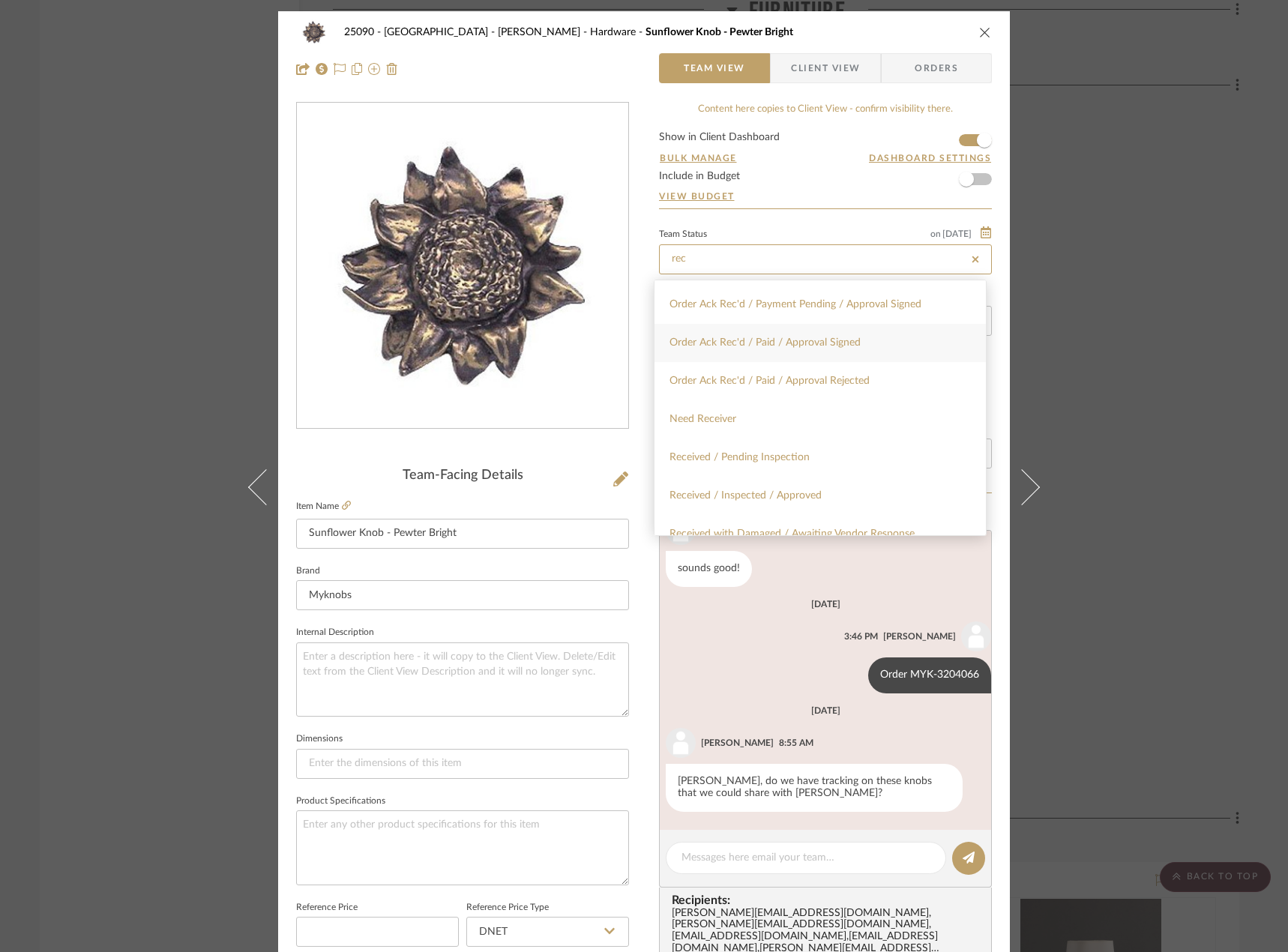
scroll to position [225, 0]
type input "rec"
click at [777, 459] on span "Received / Pending Inspection" at bounding box center [740, 456] width 141 height 10
type input "[DATE]"
type input "Received / Pending Inspection"
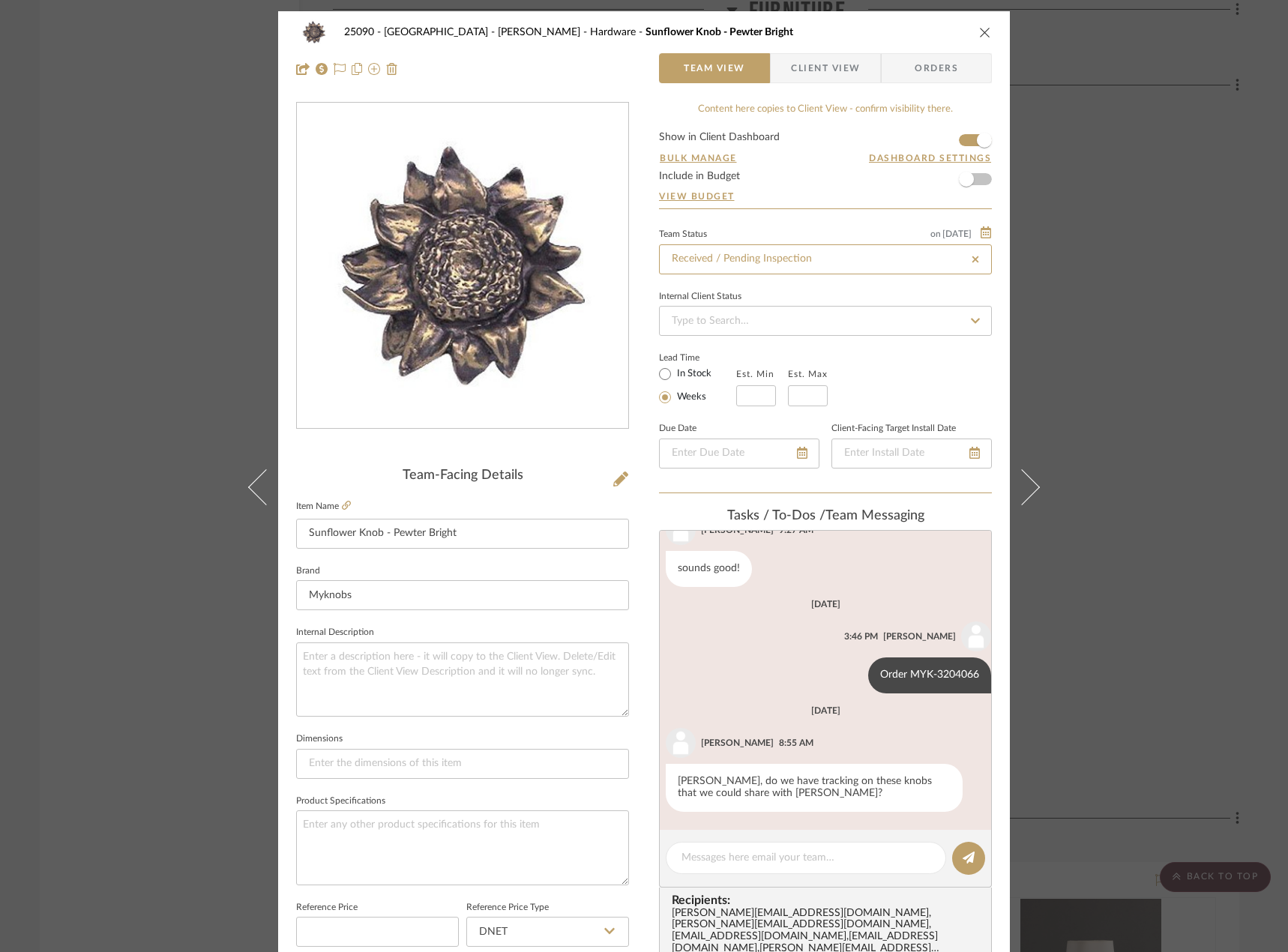
type input "[DATE]"
type input "Received / Pending Inspection"
click at [56, 299] on div "25090 - Bowie House - [PERSON_NAME] Hardware Sunflower Knob - Pewter Bright Tea…" at bounding box center [644, 476] width 1288 height 952
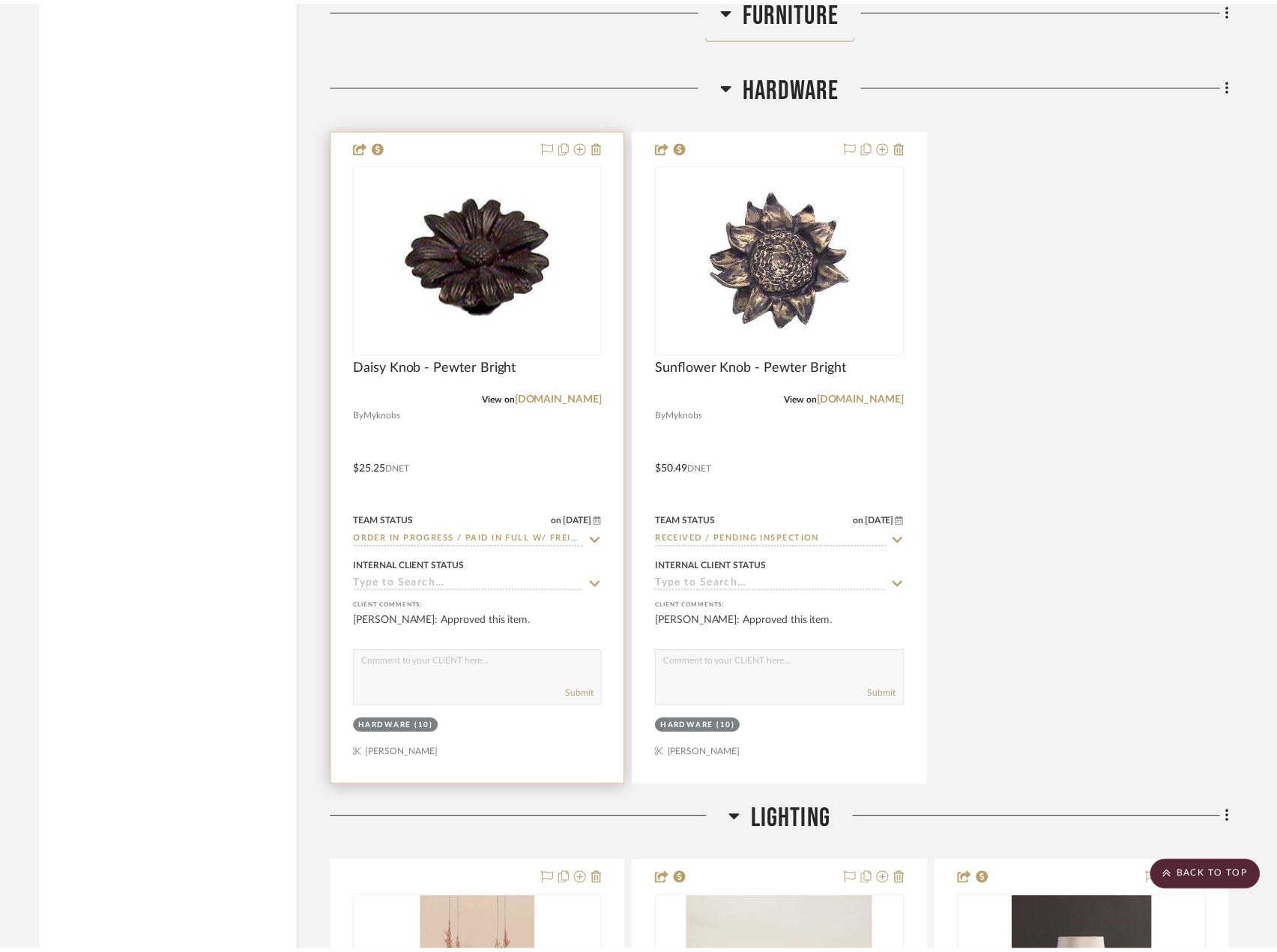
scroll to position [4572, 0]
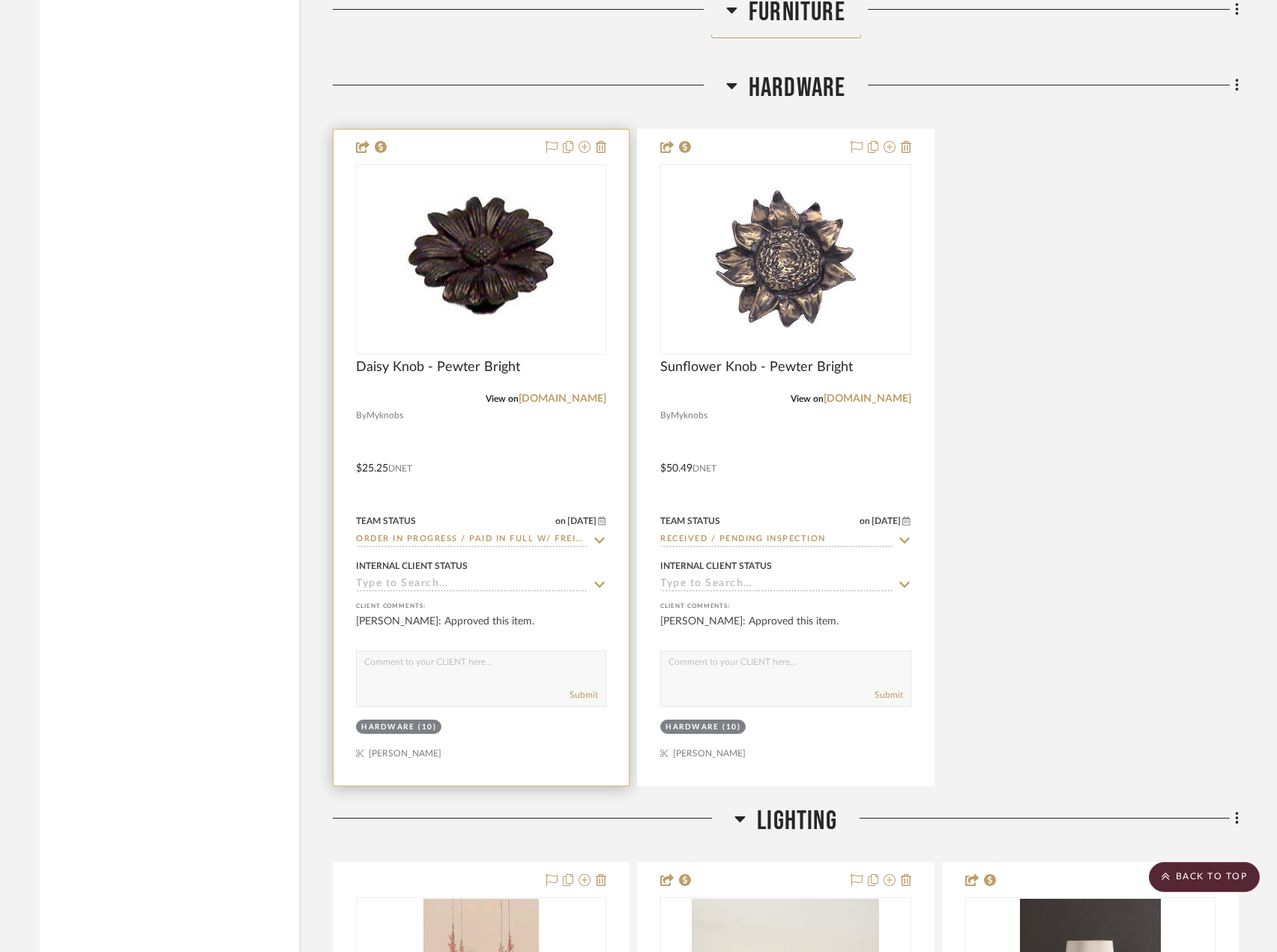
click at [531, 434] on div at bounding box center [481, 458] width 296 height 655
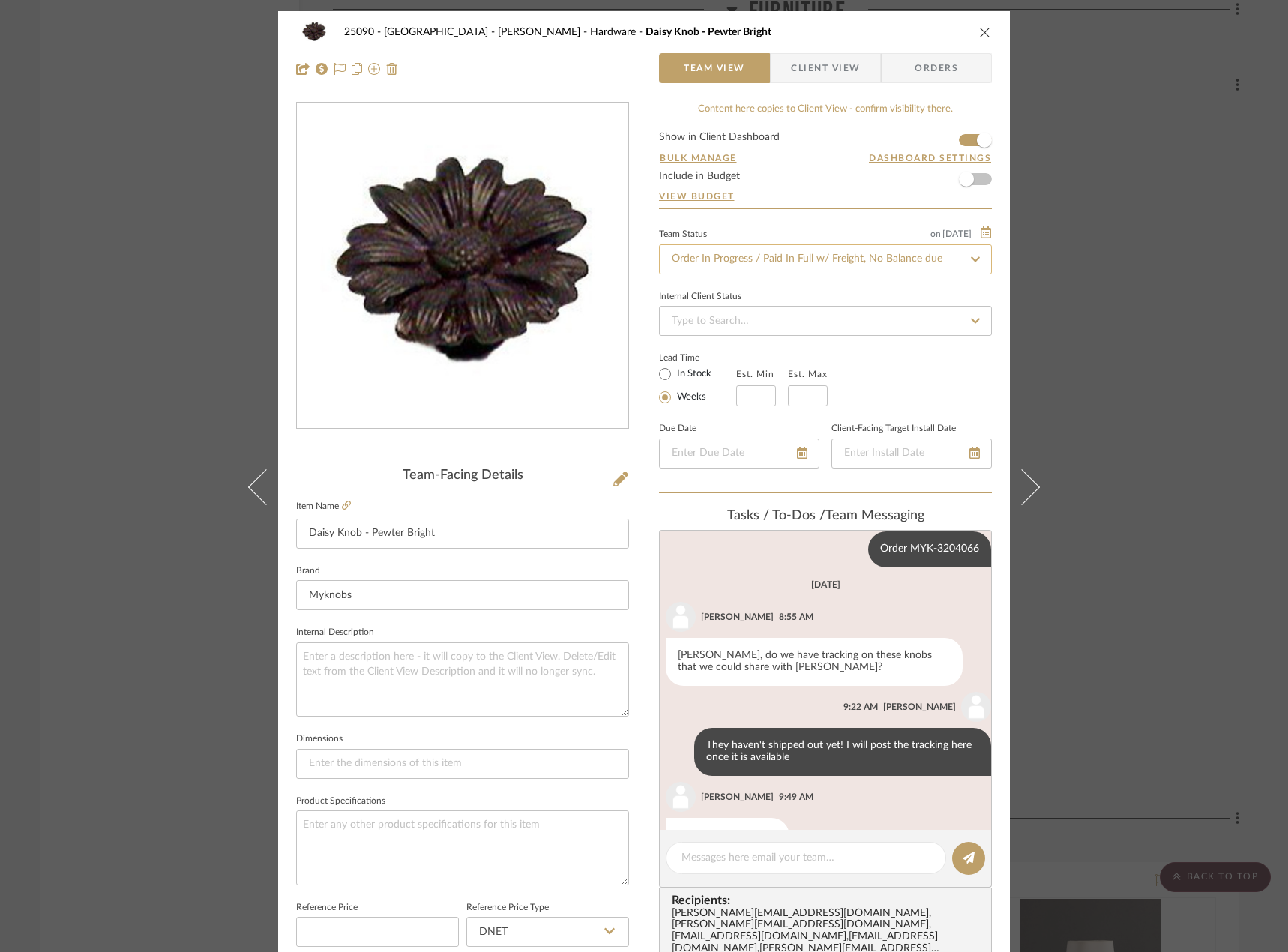
scroll to position [112, 0]
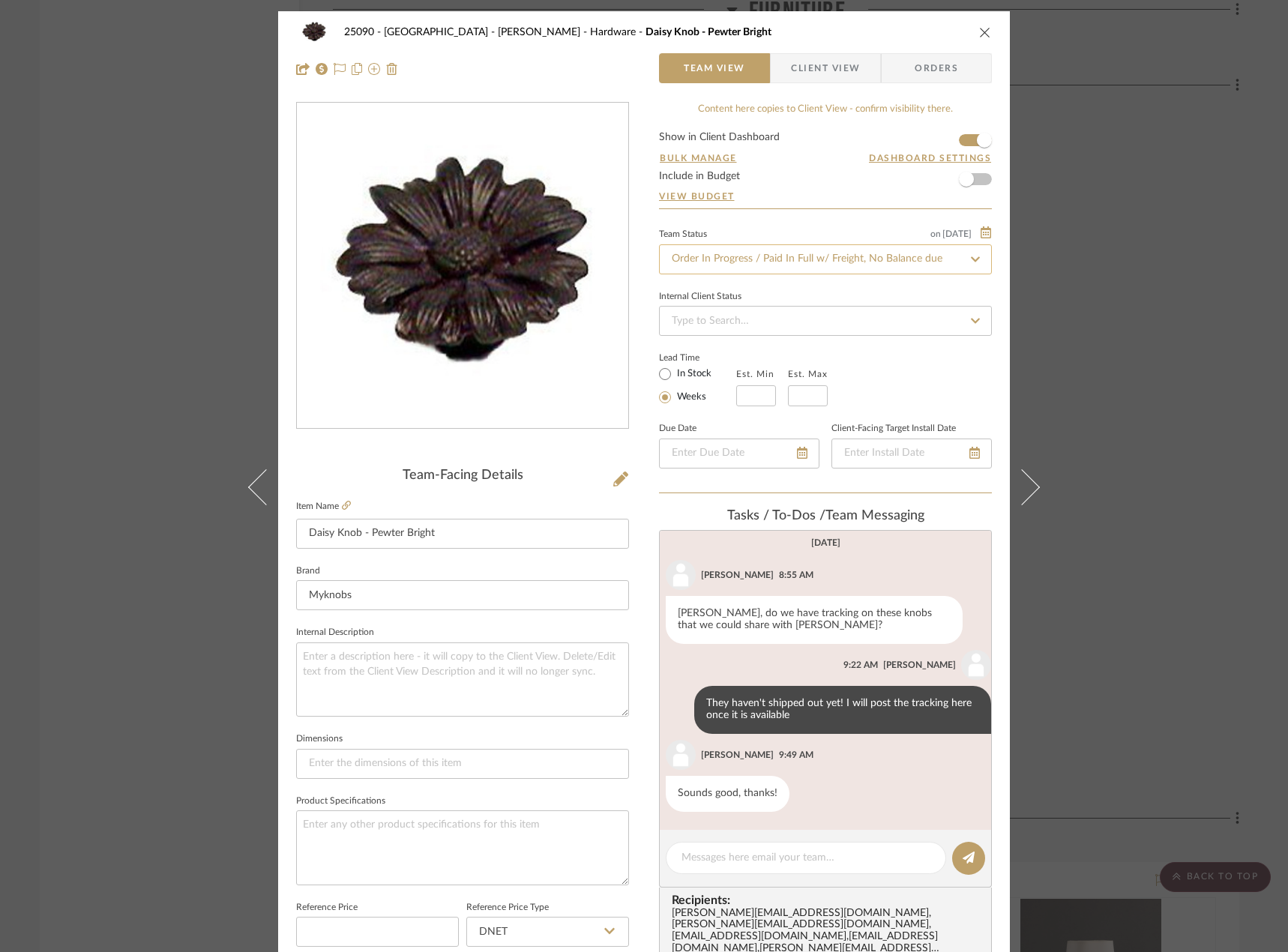
click at [757, 261] on input "Order In Progress / Paid In Full w/ Freight, No Balance due" at bounding box center [826, 259] width 333 height 30
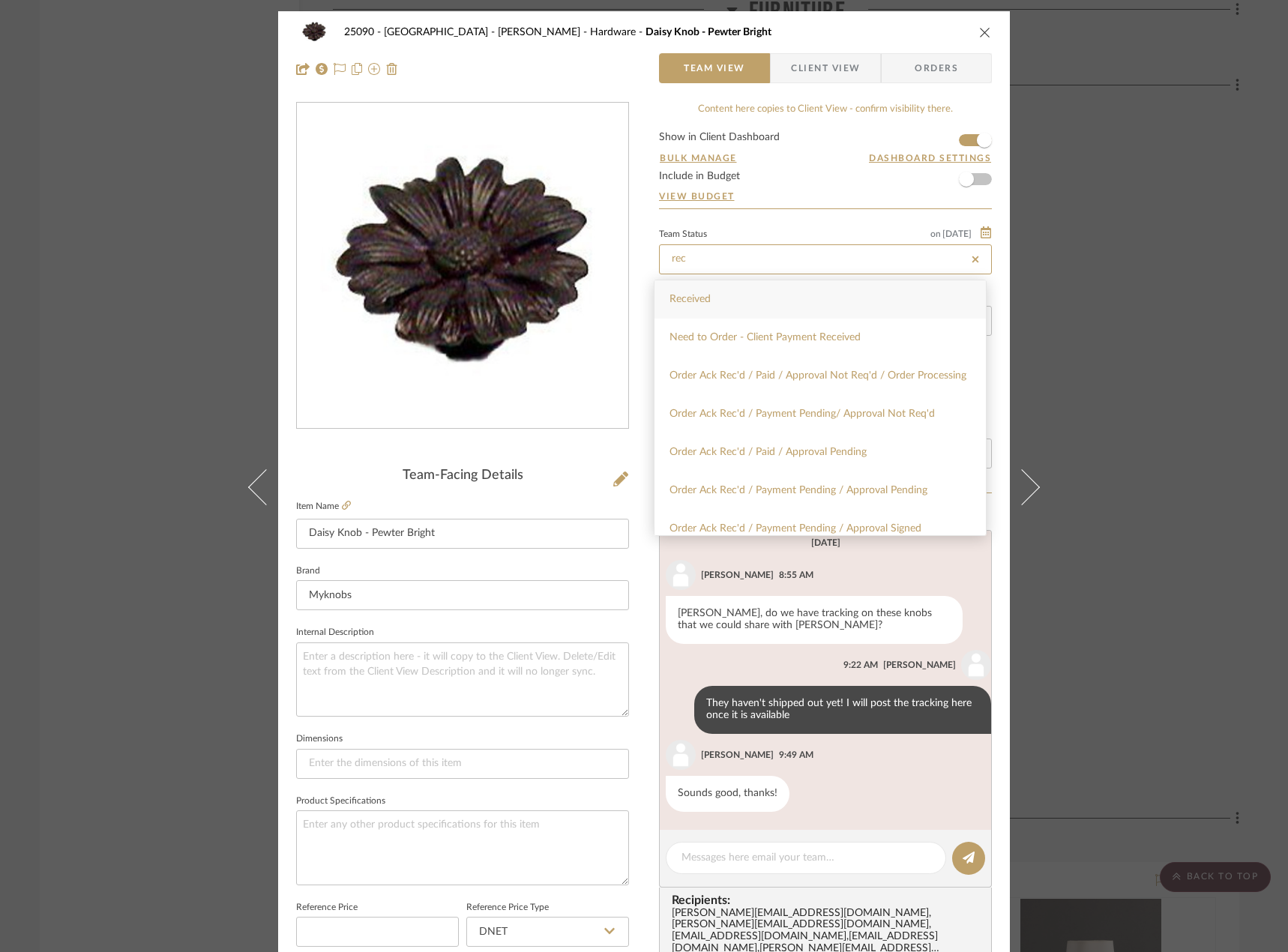
scroll to position [395, 0]
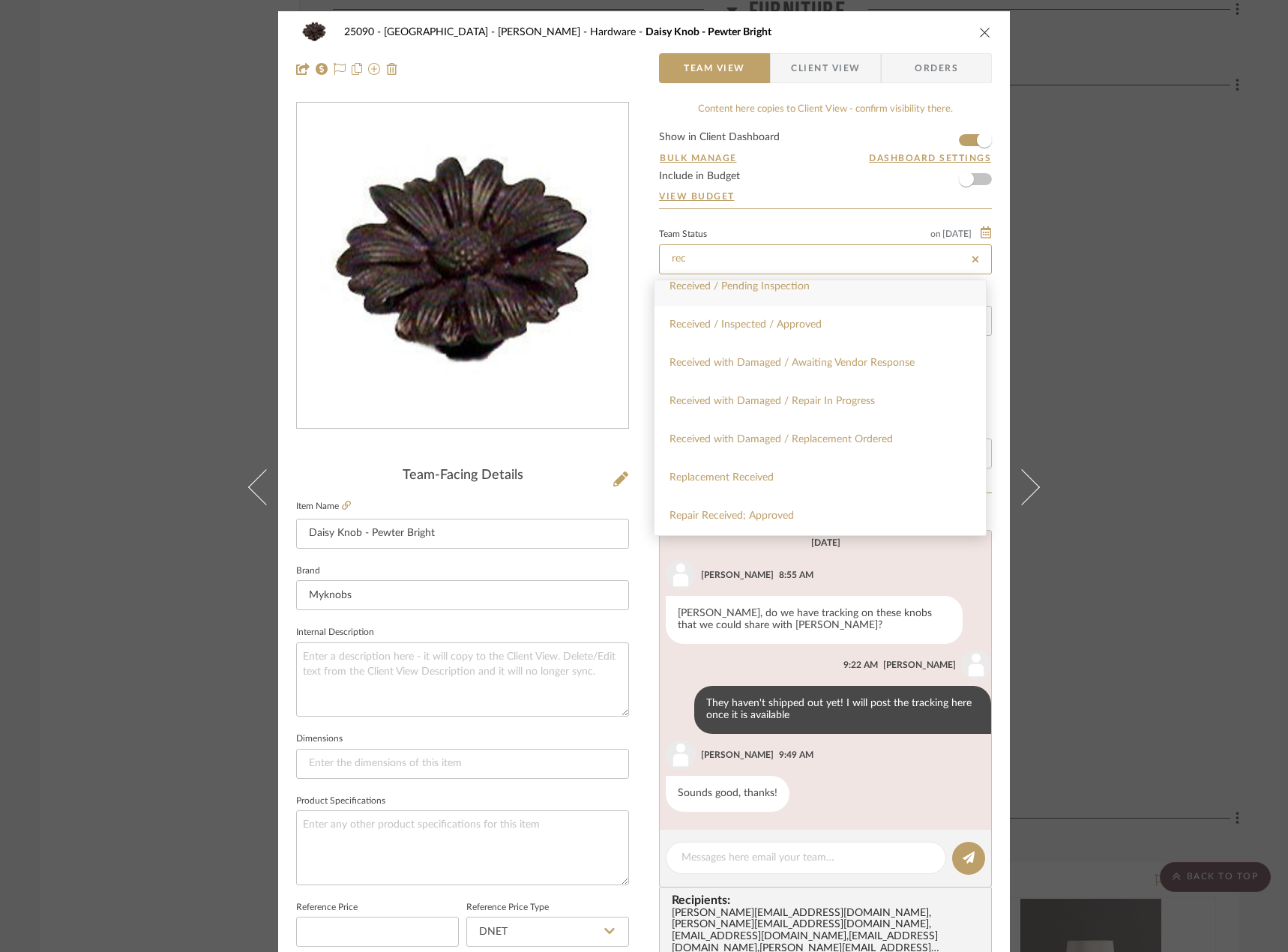
type input "rec"
click at [763, 297] on div "Received / Pending Inspection" at bounding box center [821, 287] width 331 height 38
type input "[DATE]"
type input "Received / Pending Inspection"
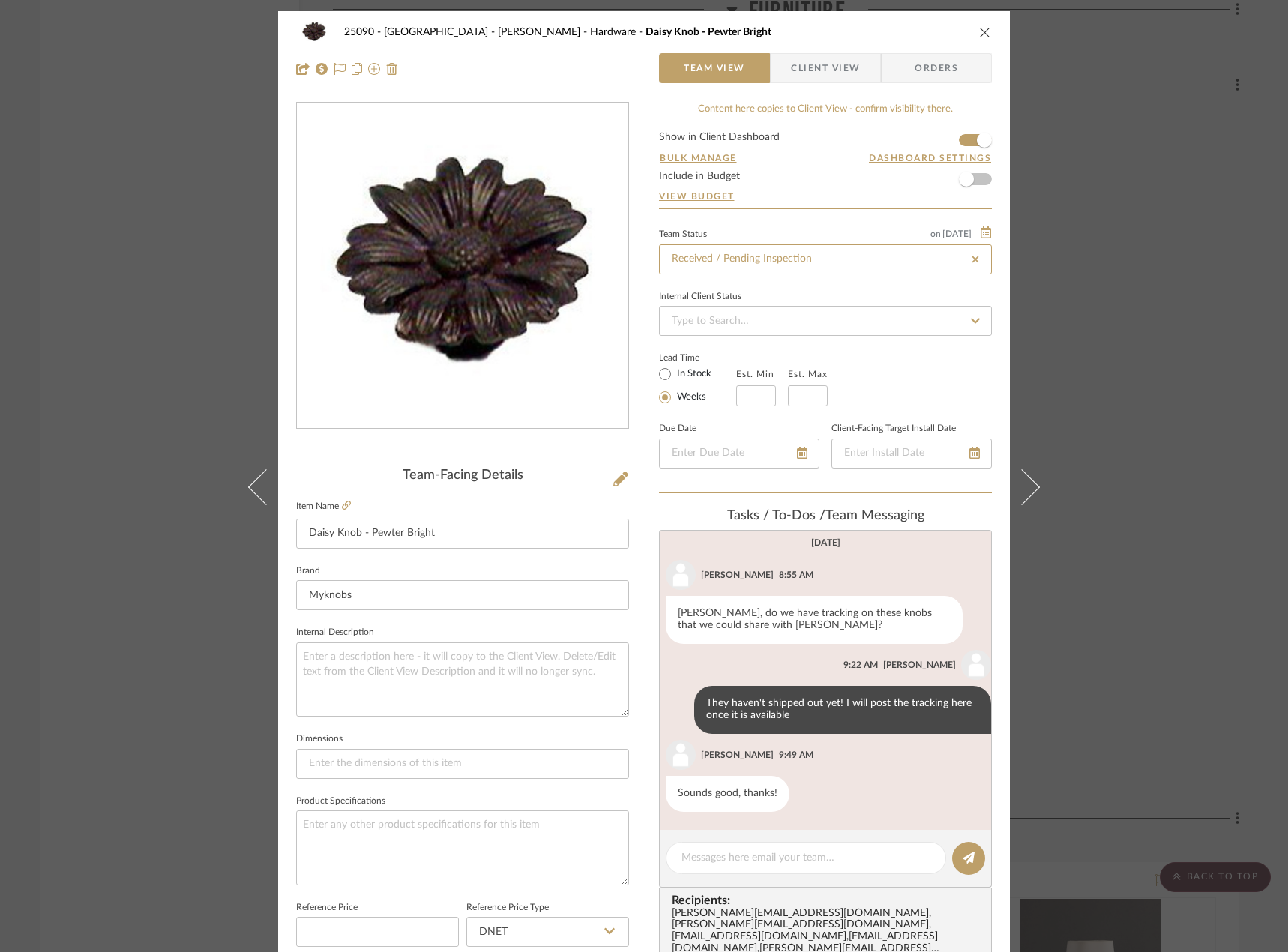
type input "[DATE]"
type input "Received / Pending Inspection"
click at [126, 314] on div "25090 - Bowie House - [PERSON_NAME] Hardware Daisy Knob - Pewter Bright Team Vi…" at bounding box center [644, 476] width 1288 height 952
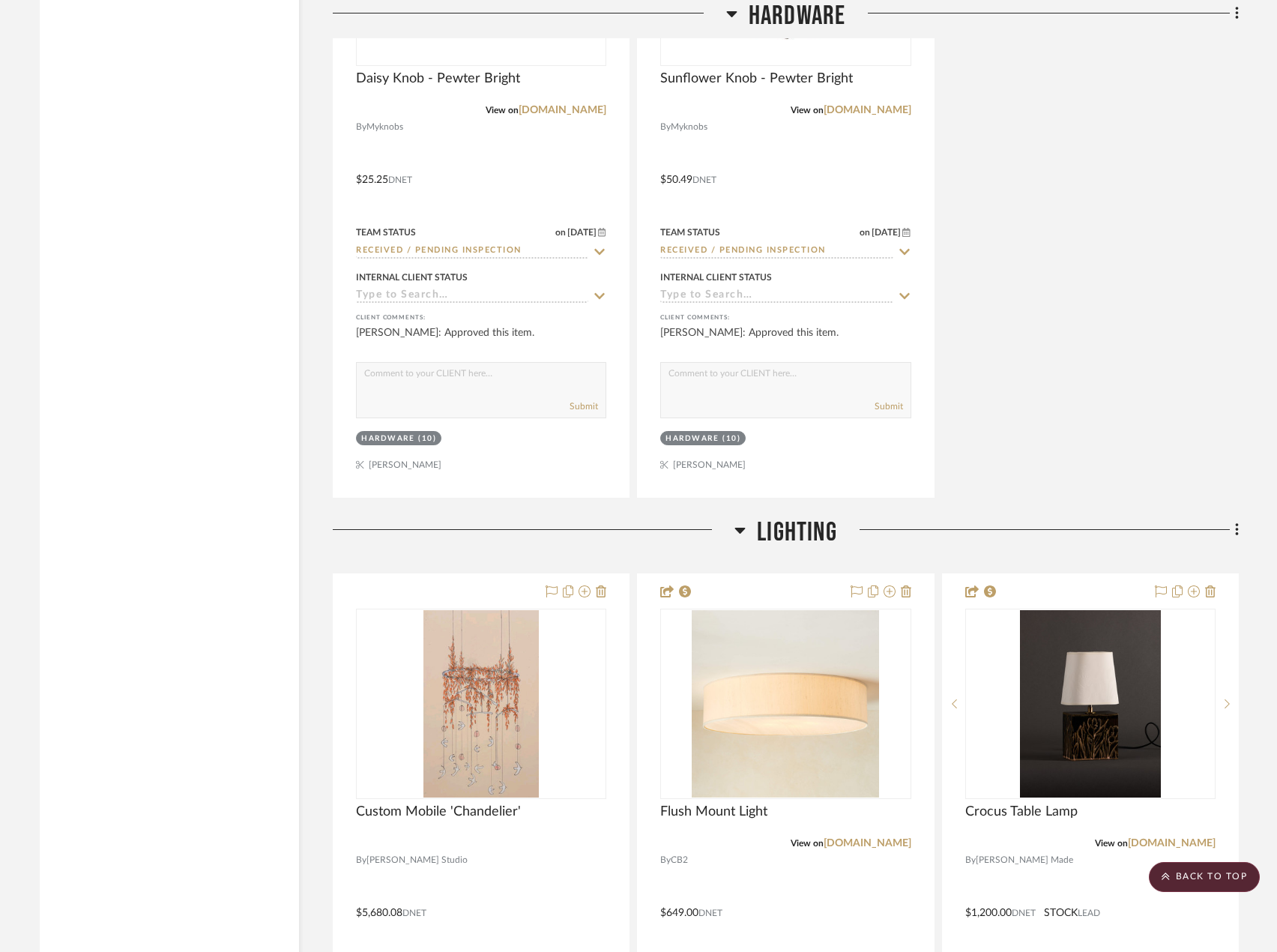
scroll to position [5172, 0]
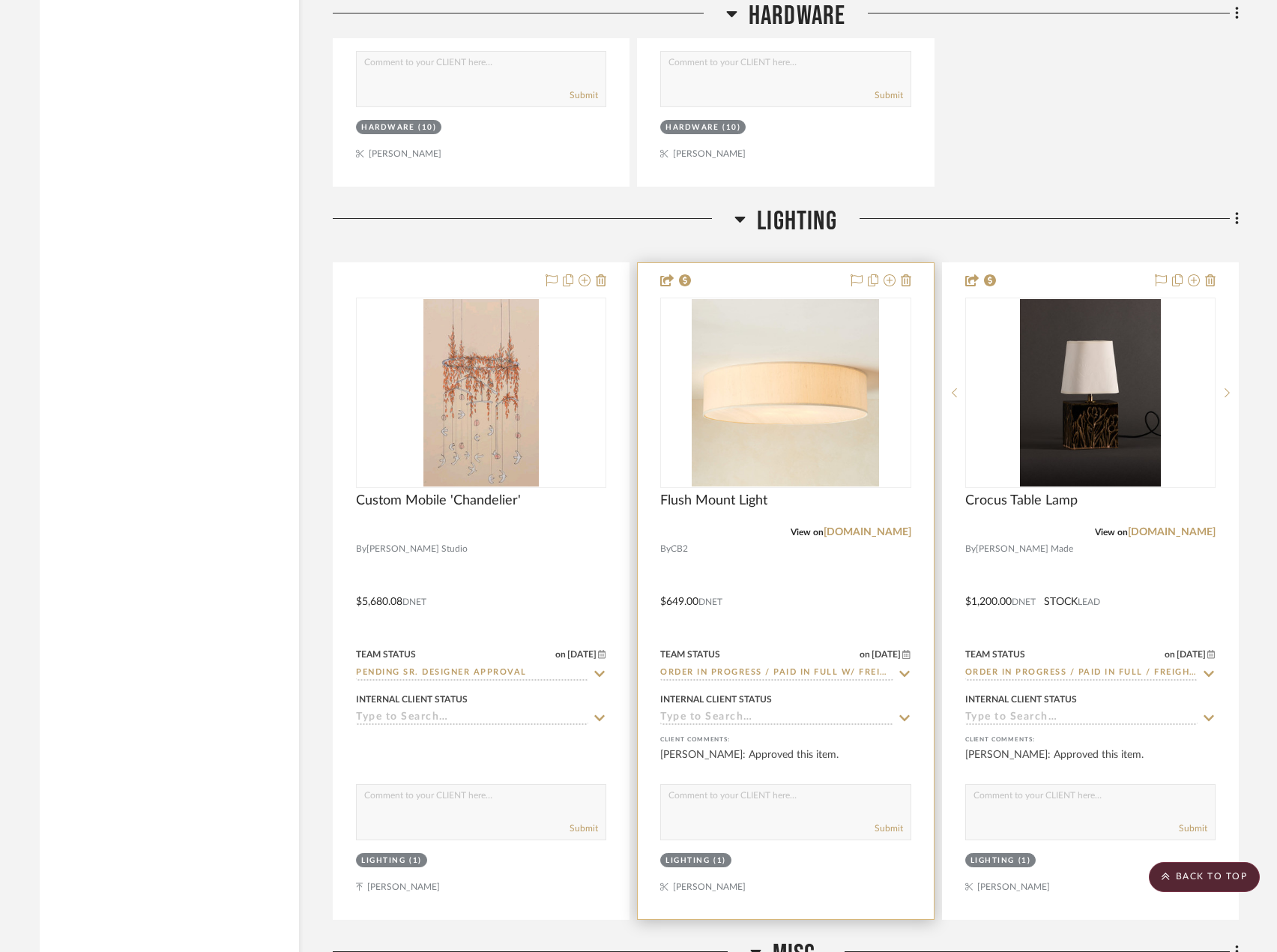
click at [858, 547] on div at bounding box center [785, 590] width 296 height 655
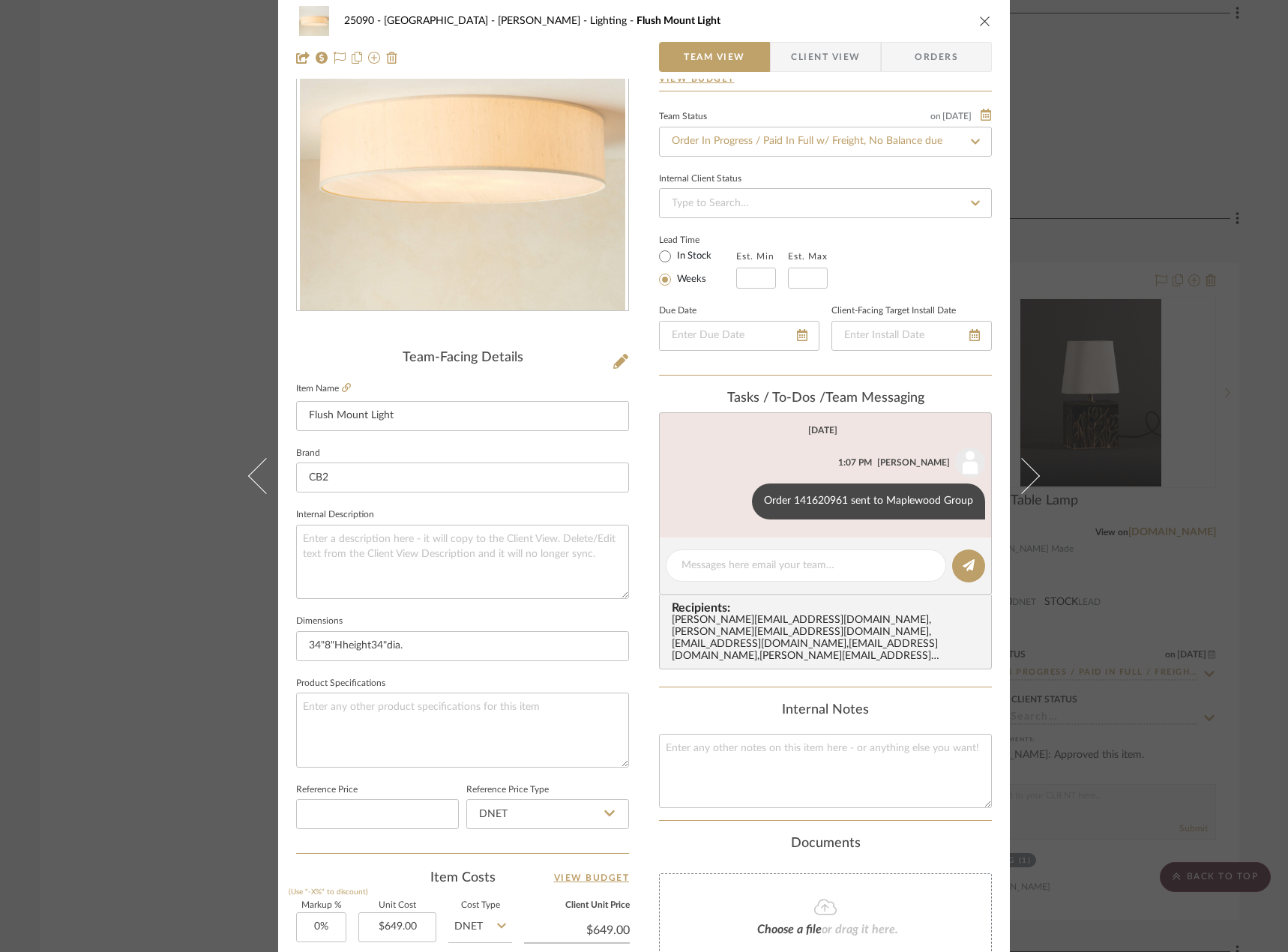
scroll to position [0, 0]
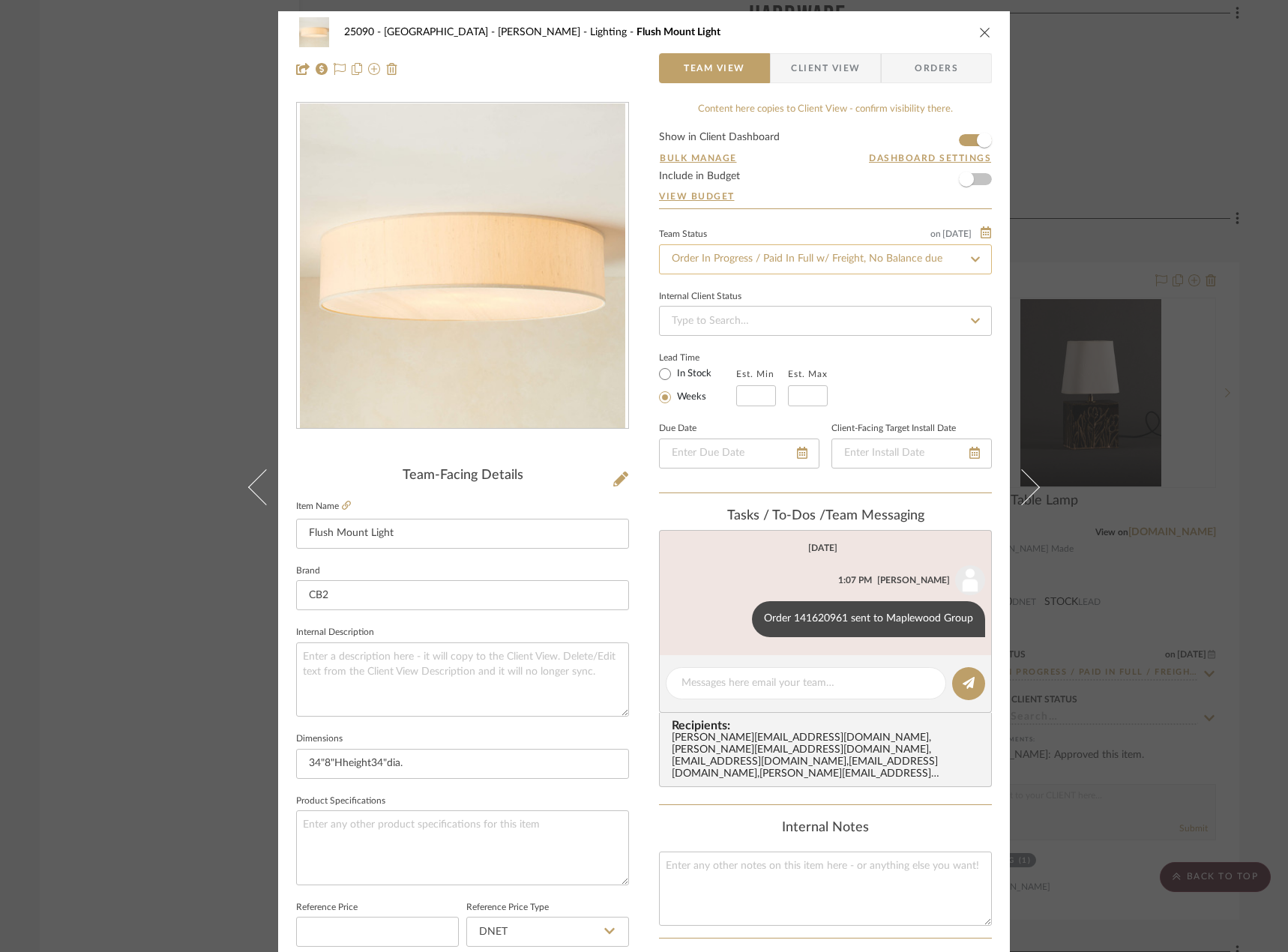
click at [734, 258] on input "Order In Progress / Paid In Full w/ Freight, No Balance due" at bounding box center [826, 259] width 333 height 30
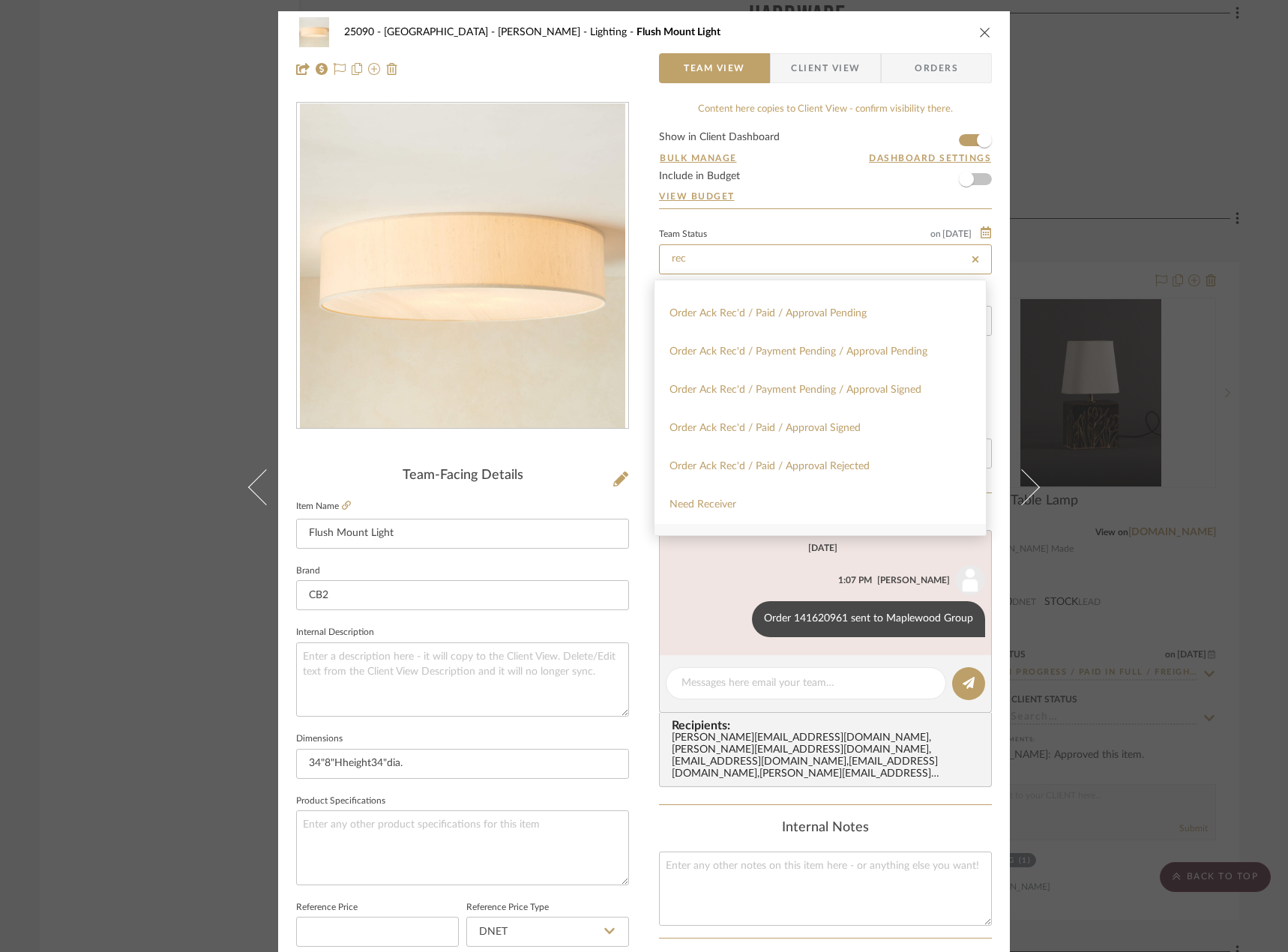
scroll to position [300, 0]
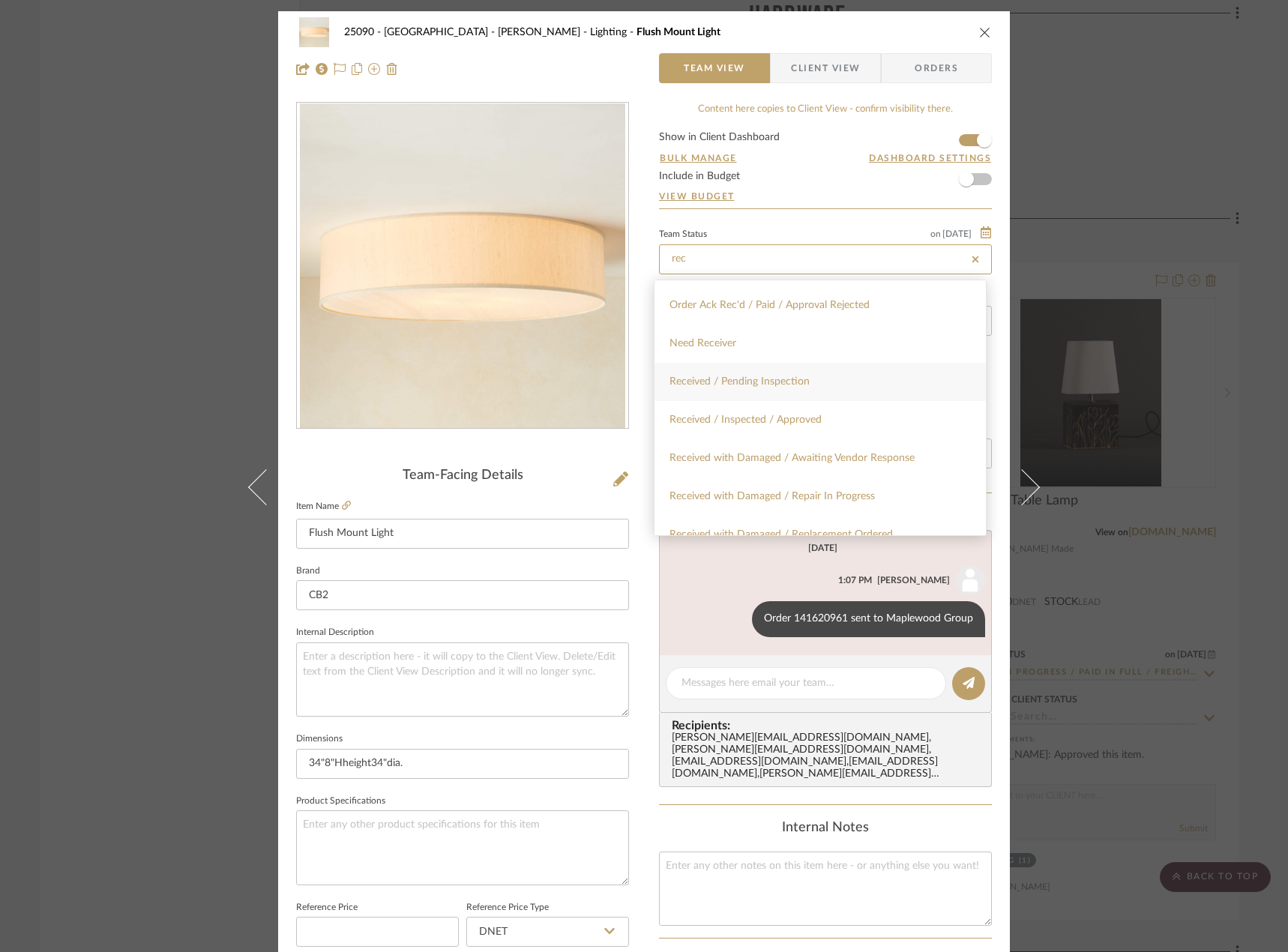
type input "rec"
click at [798, 379] on span "Received / Pending Inspection" at bounding box center [740, 381] width 141 height 10
type input "[DATE]"
type input "Received / Pending Inspection"
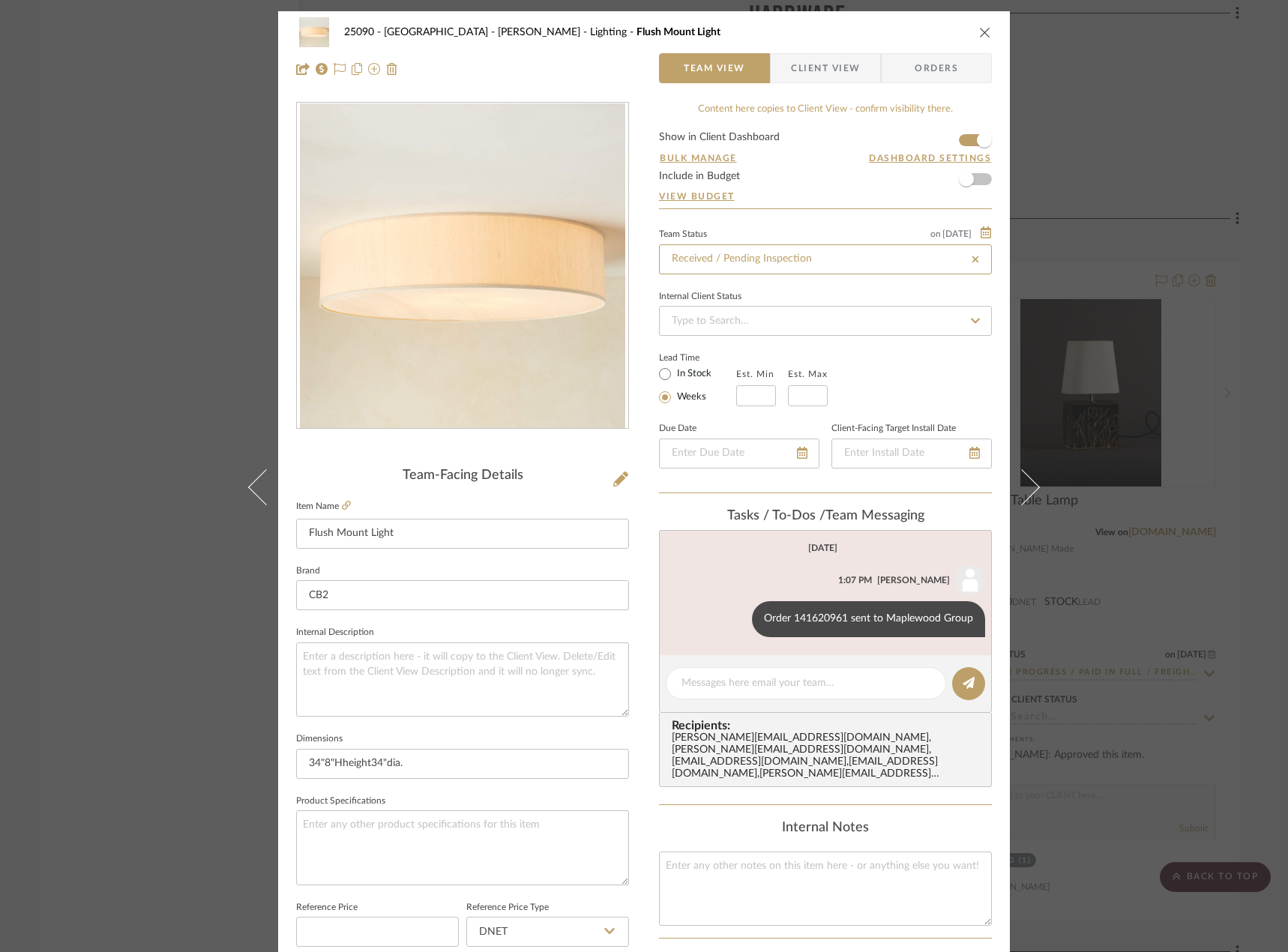
type input "[DATE]"
type input "Received / Pending Inspection"
click at [139, 204] on div "25090 - Bowie House - [PERSON_NAME] Lighting Flush Mount Light Team View Client…" at bounding box center [644, 476] width 1288 height 952
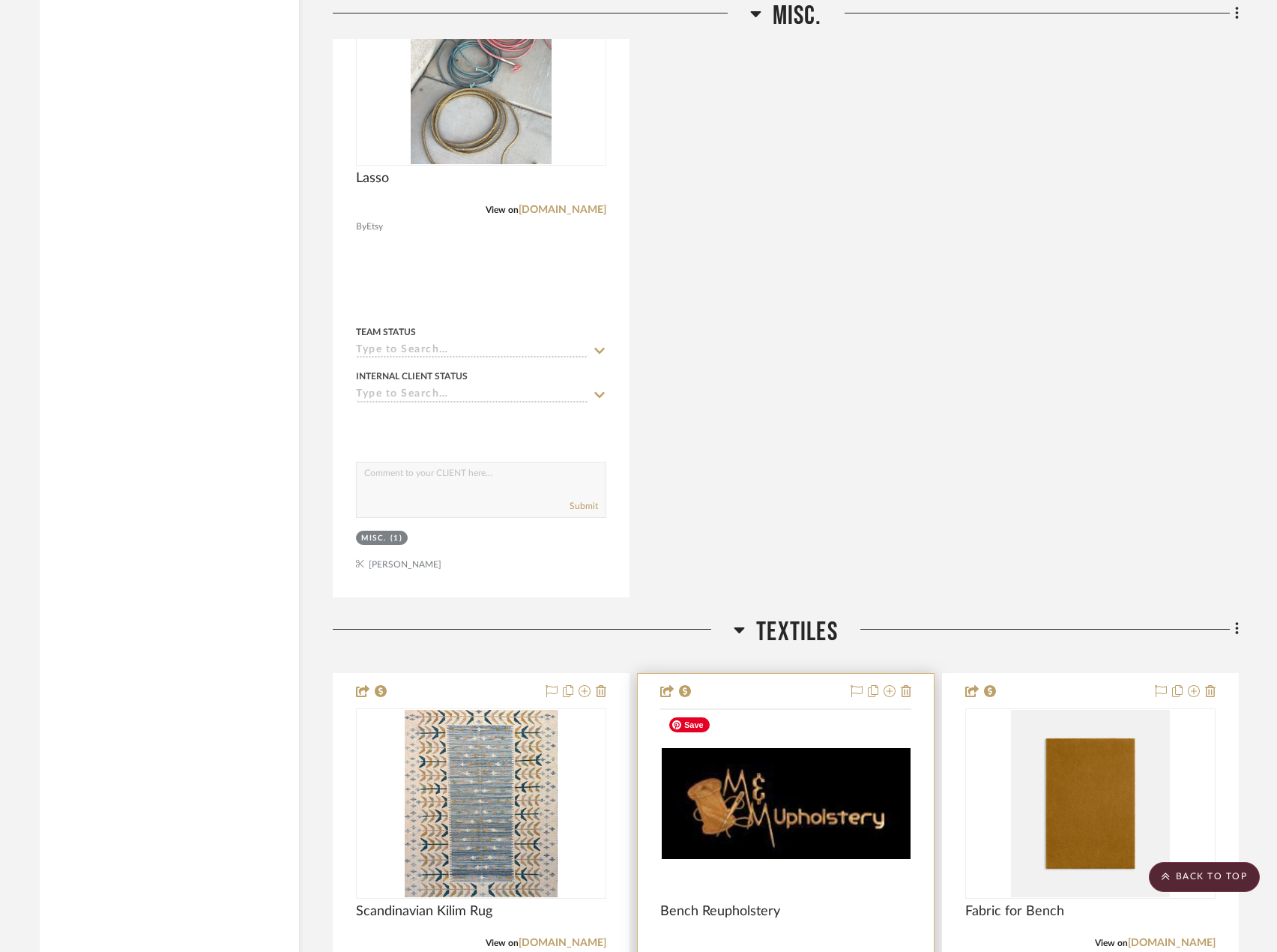
scroll to position [6671, 0]
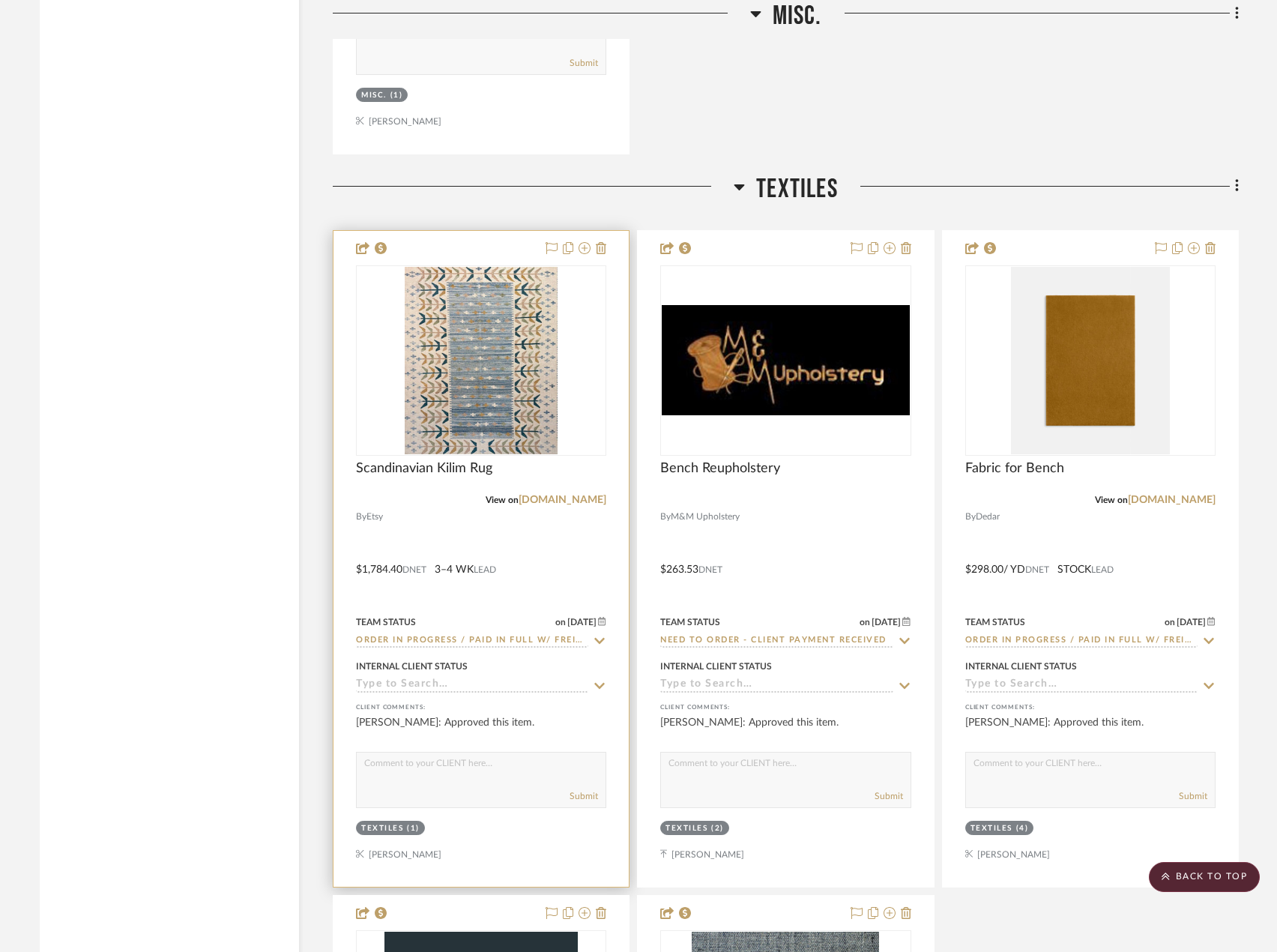
click at [551, 544] on div at bounding box center [481, 558] width 296 height 655
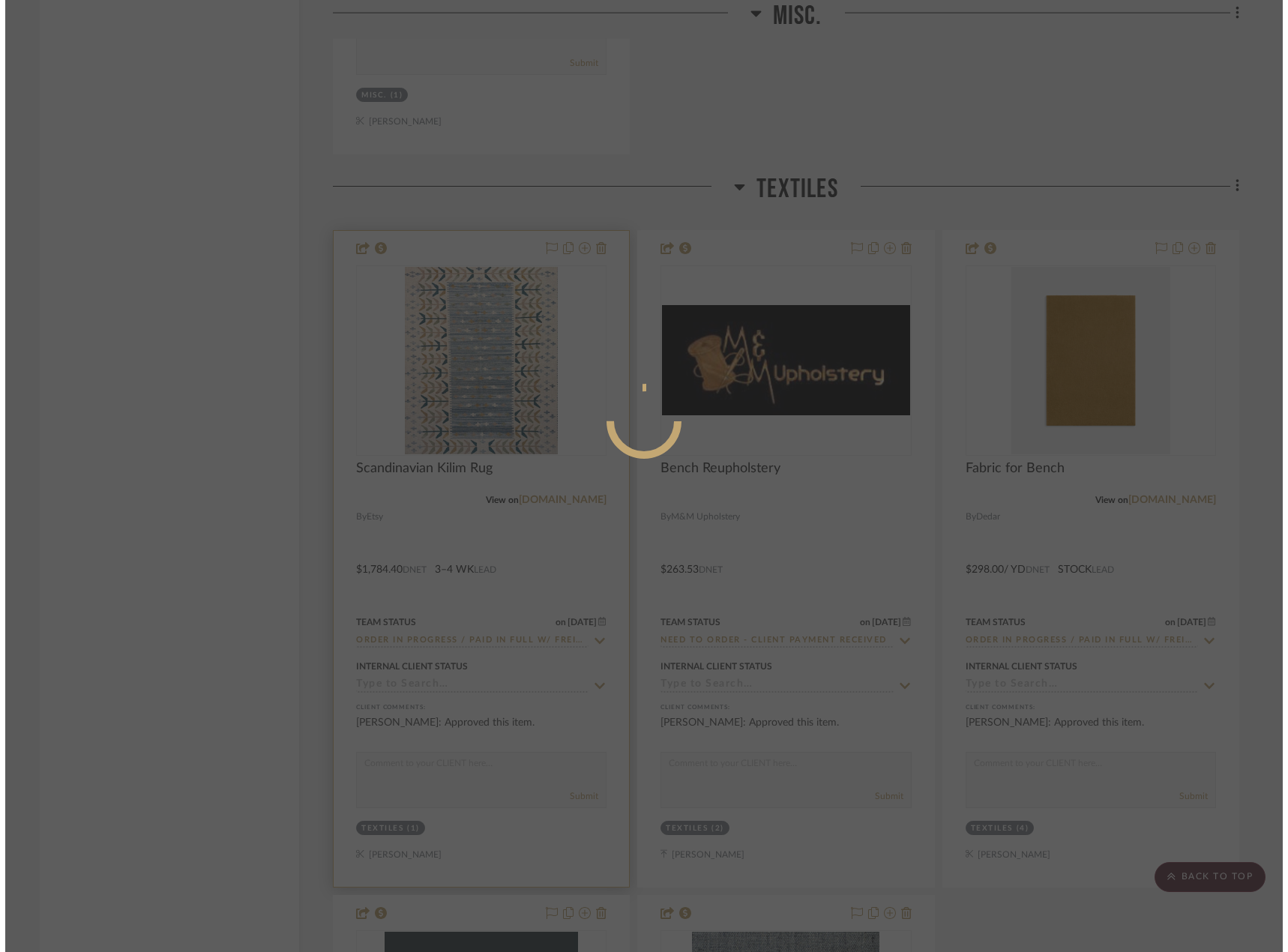
scroll to position [0, 0]
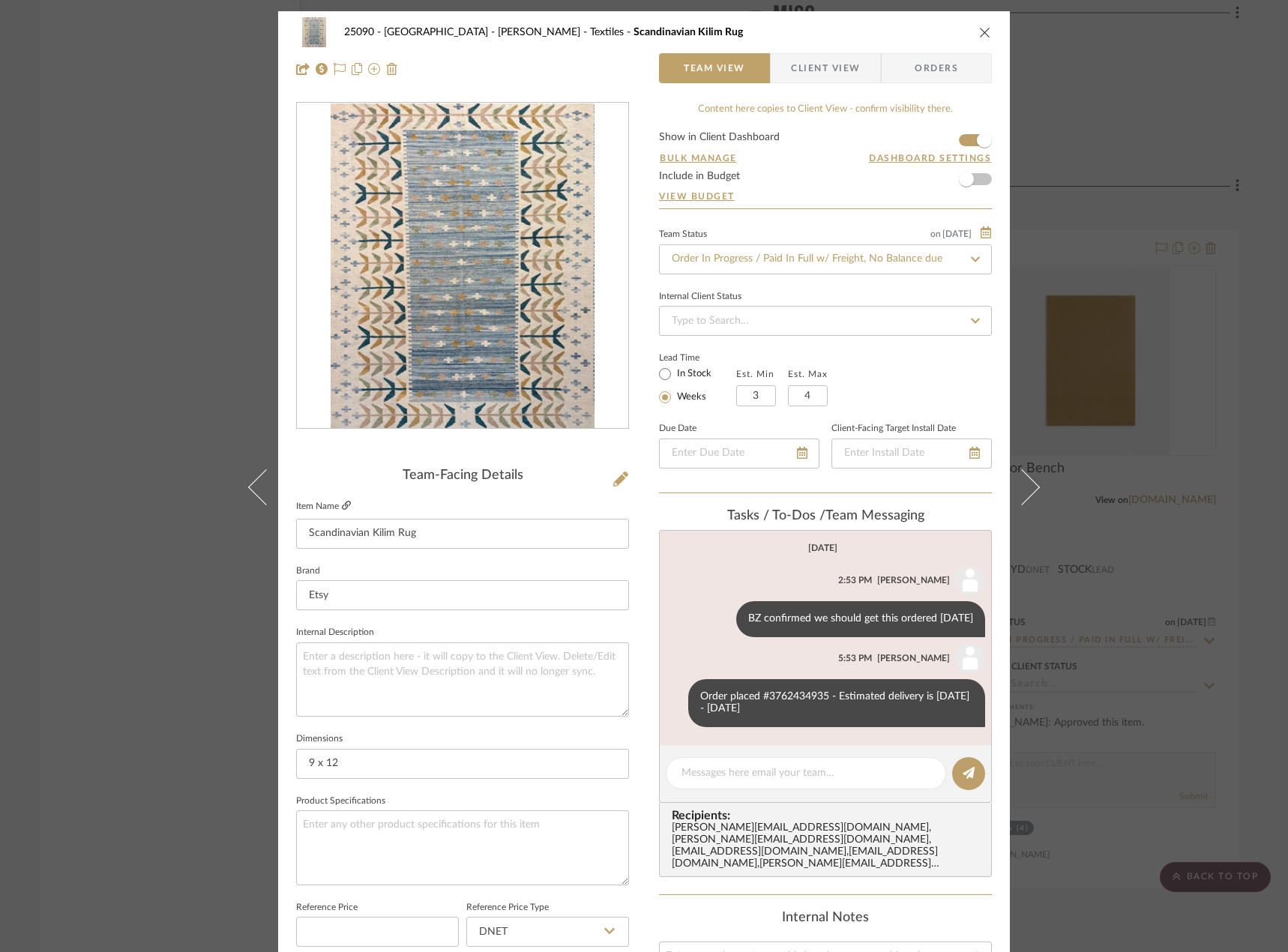
click at [342, 509] on icon at bounding box center [346, 505] width 9 height 9
click at [63, 346] on div "25090 - Bowie House - [PERSON_NAME] Textiles Scandinavian Kilim Rug Team View C…" at bounding box center [644, 476] width 1288 height 952
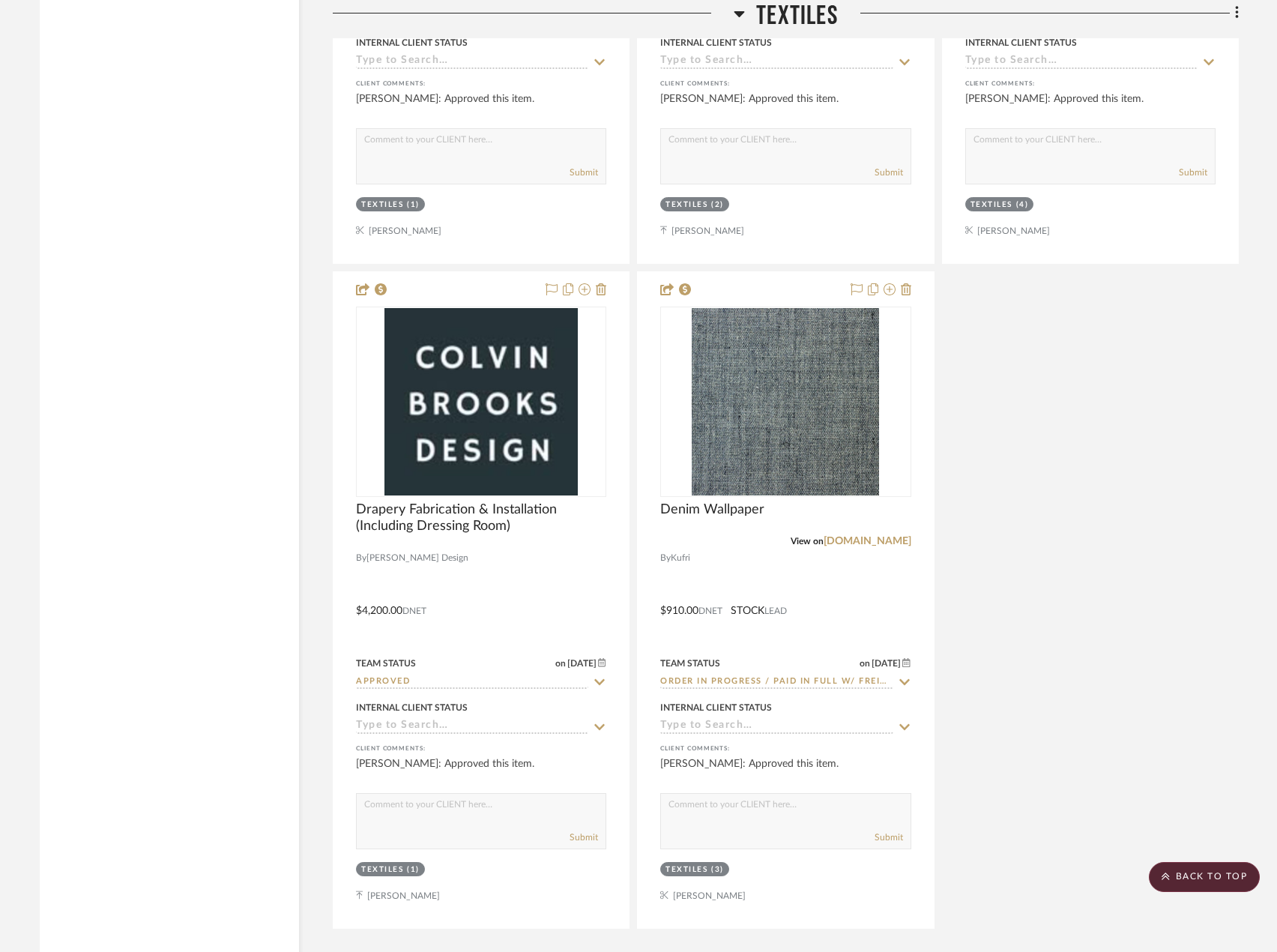
scroll to position [7332, 0]
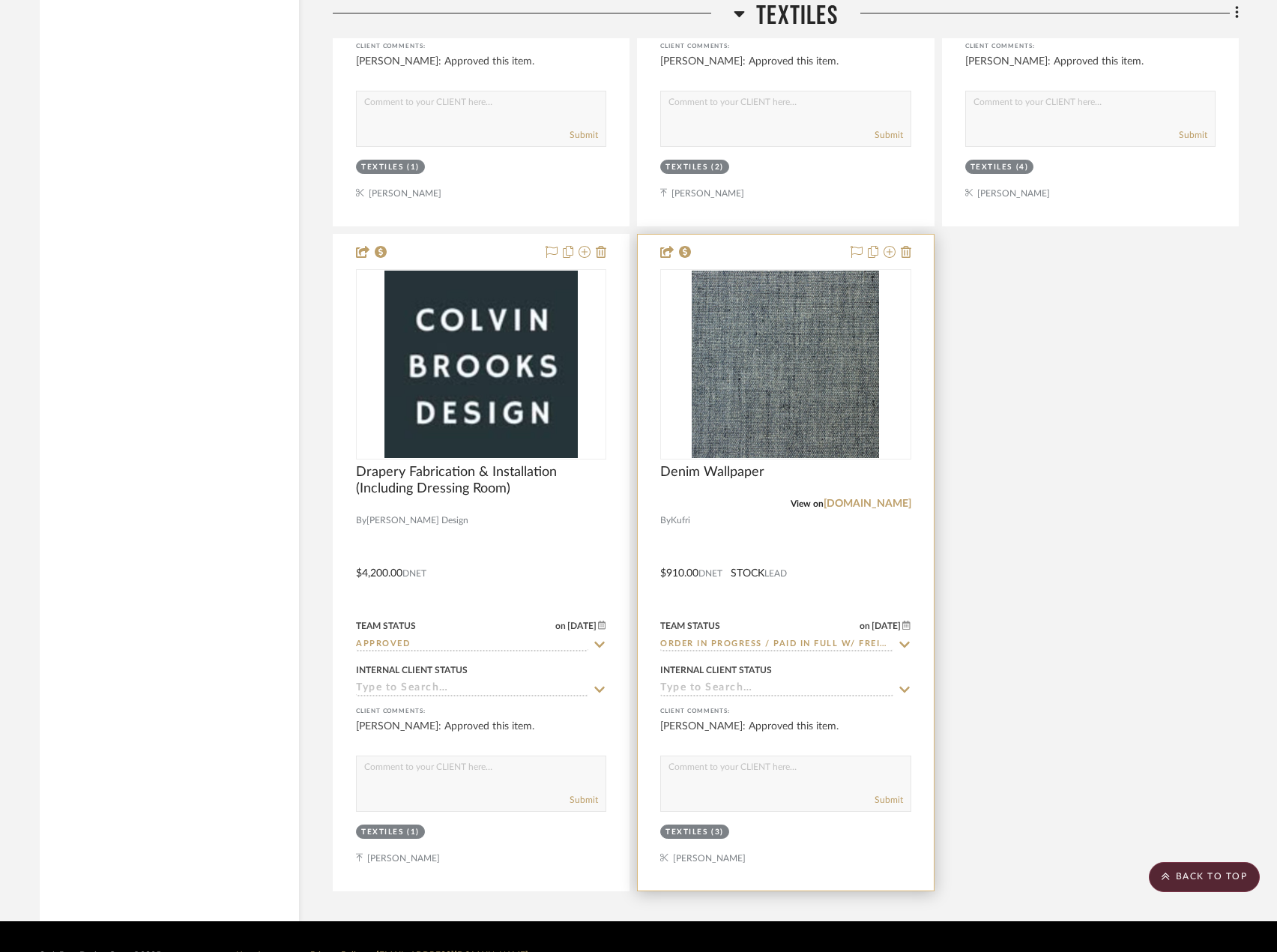
click at [883, 532] on div at bounding box center [785, 563] width 296 height 655
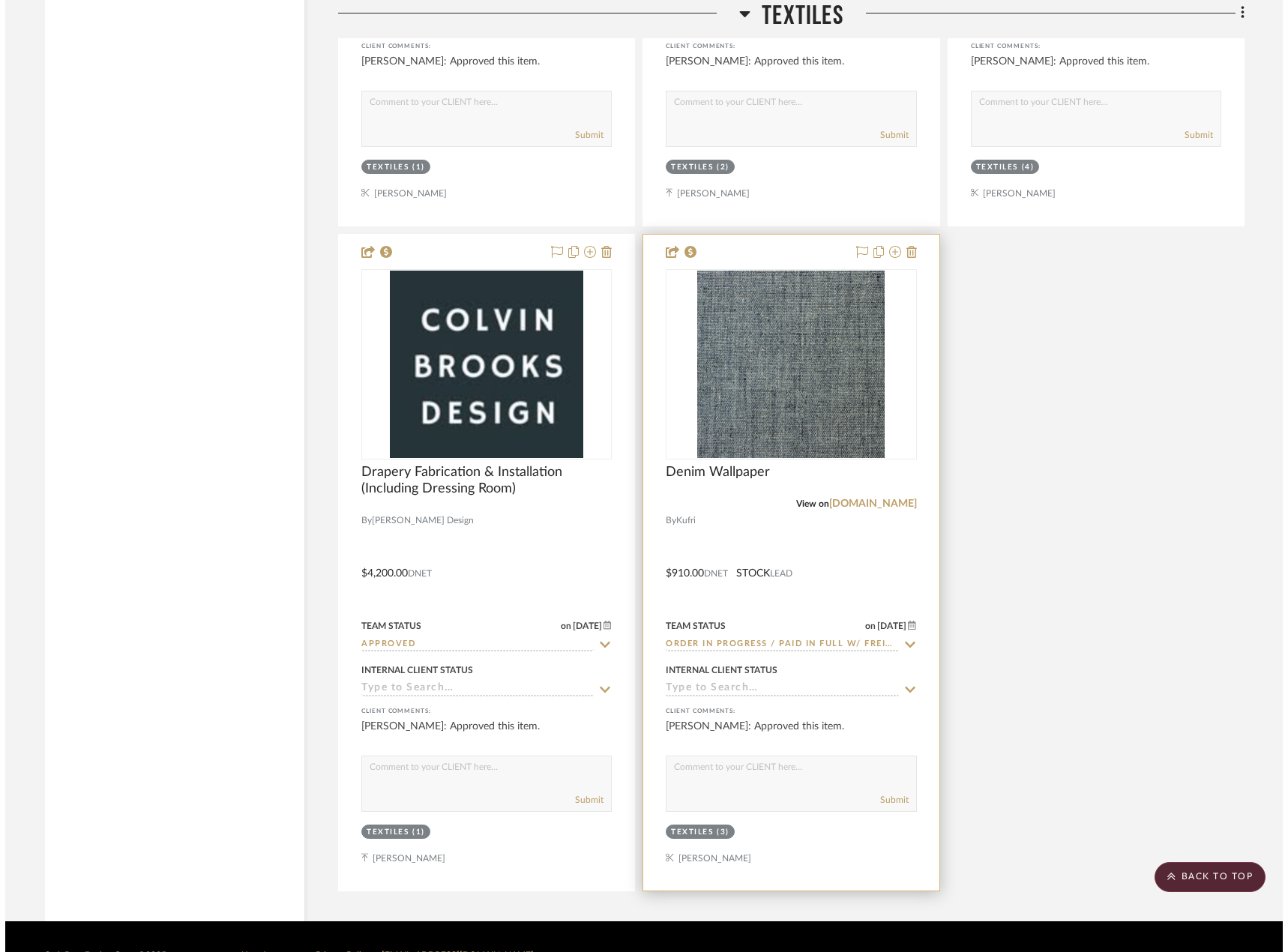
scroll to position [0, 0]
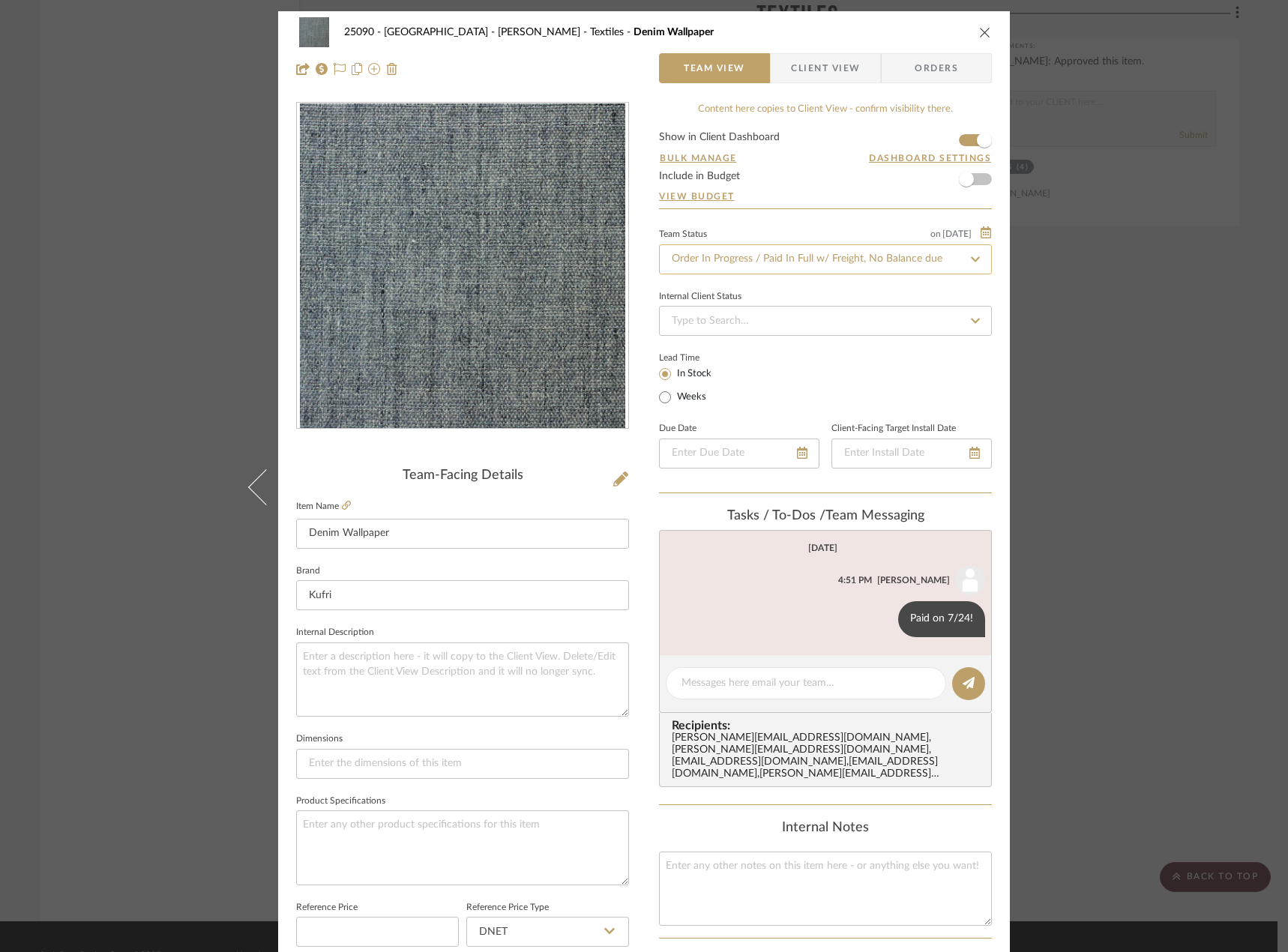
click at [728, 264] on input "Order In Progress / Paid In Full w/ Freight, No Balance due" at bounding box center [826, 259] width 333 height 30
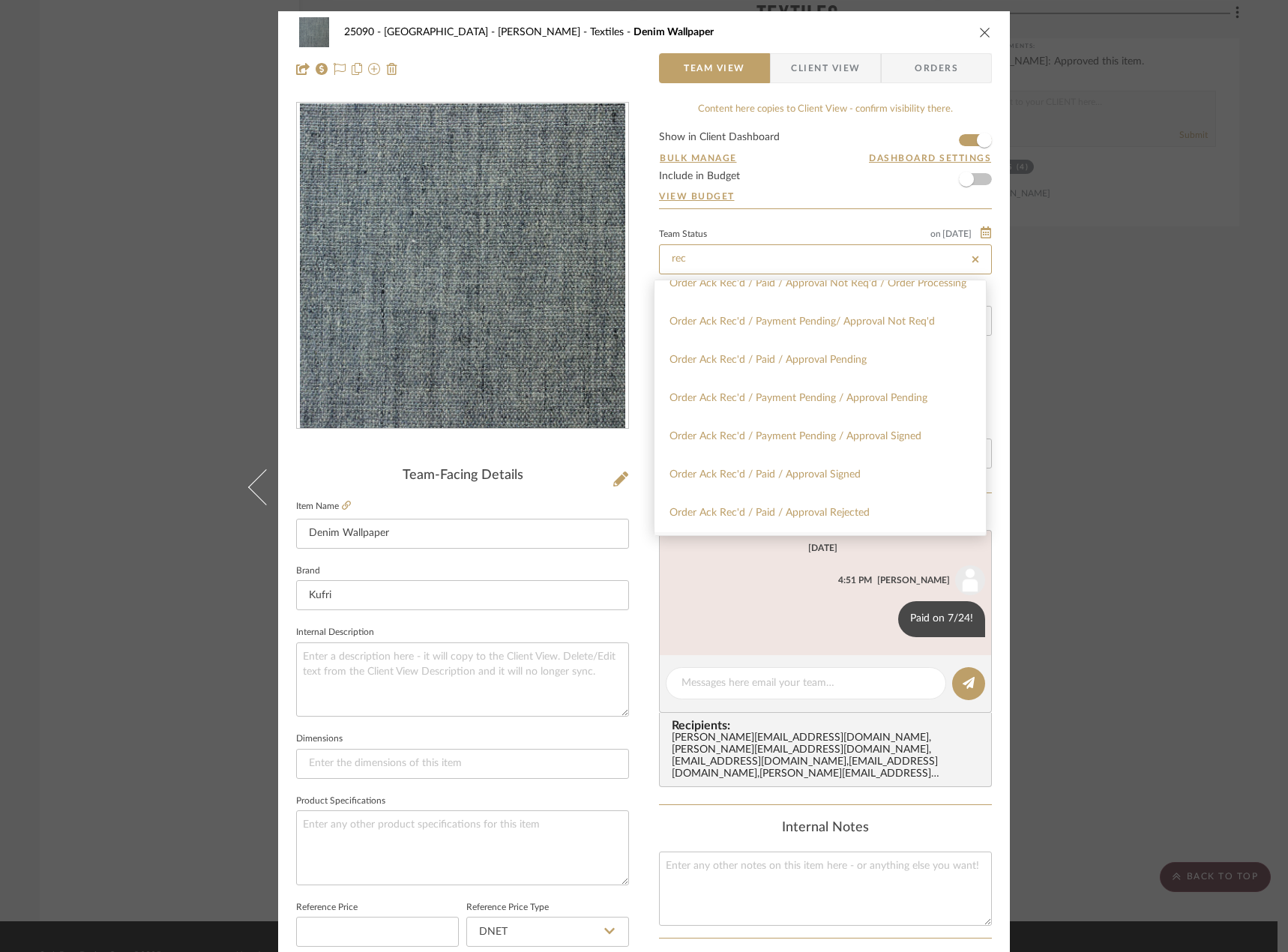
scroll to position [300, 0]
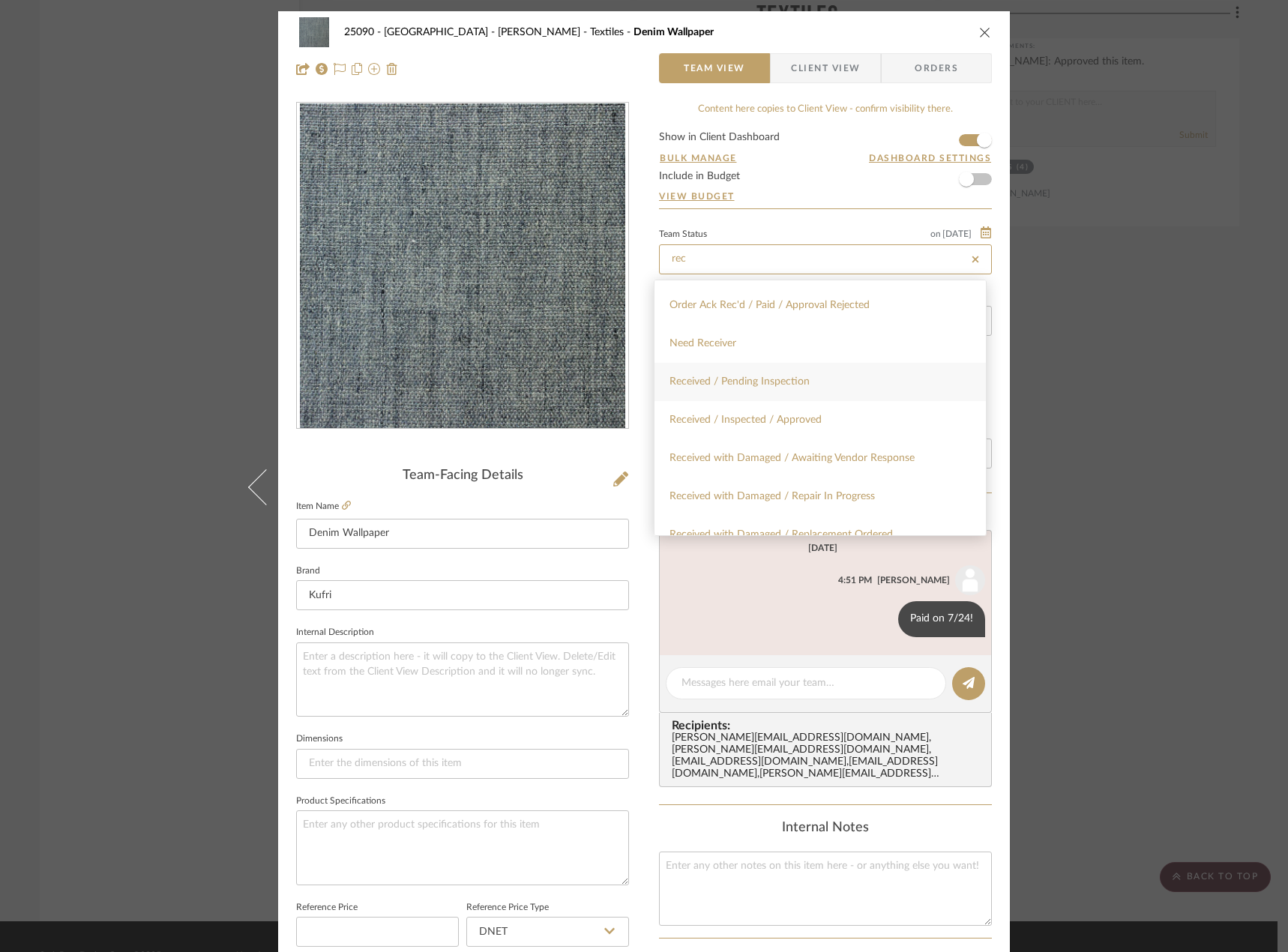
type input "rec"
click at [816, 384] on div "Received / Pending Inspection" at bounding box center [821, 381] width 331 height 38
type input "[DATE]"
type input "Received / Pending Inspection"
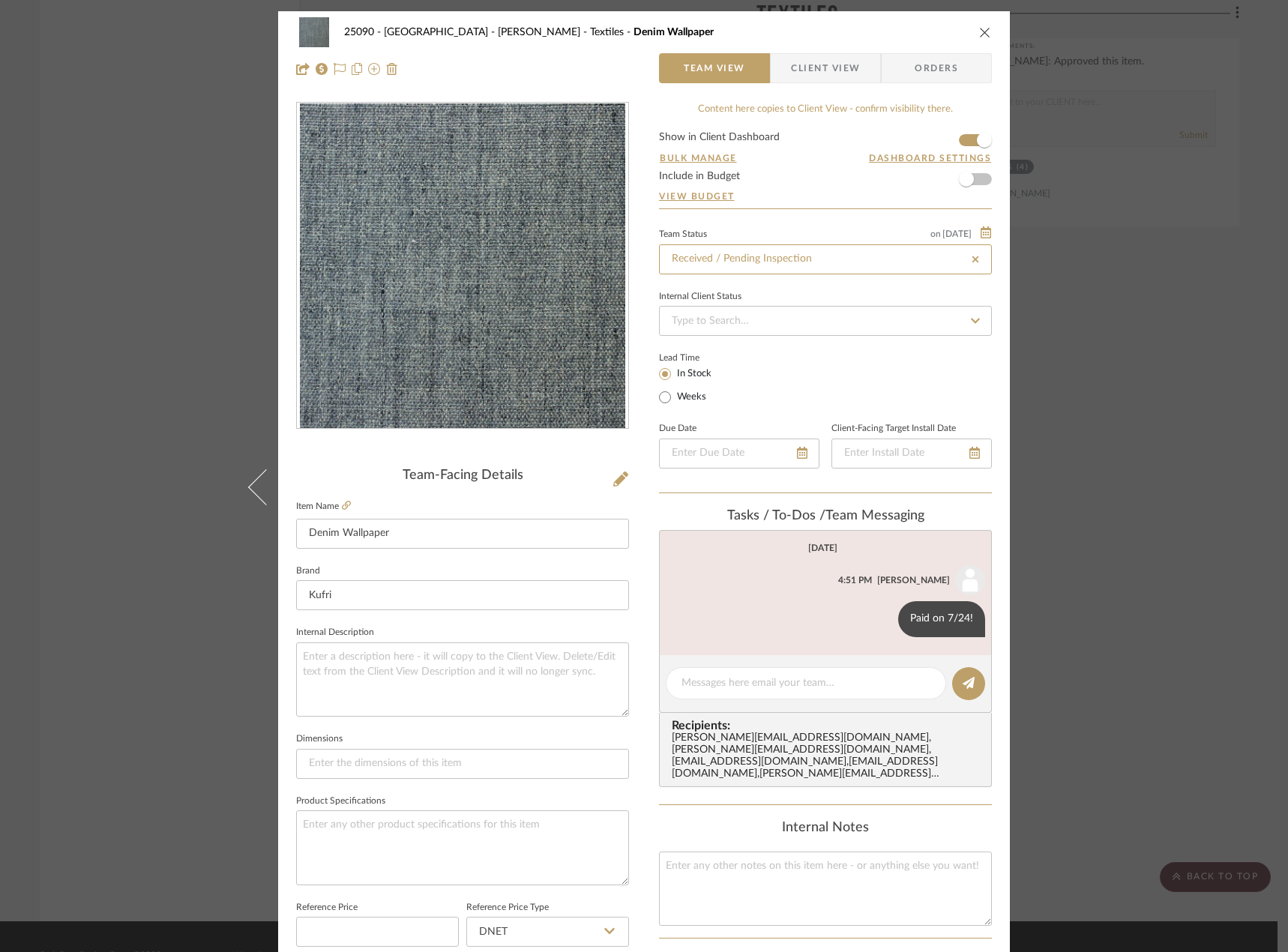
type input "[DATE]"
type input "Received / Pending Inspection"
click at [218, 254] on div "25090 - Bowie House - [PERSON_NAME] Textiles Denim Wallpaper Team View Client V…" at bounding box center [644, 476] width 1288 height 952
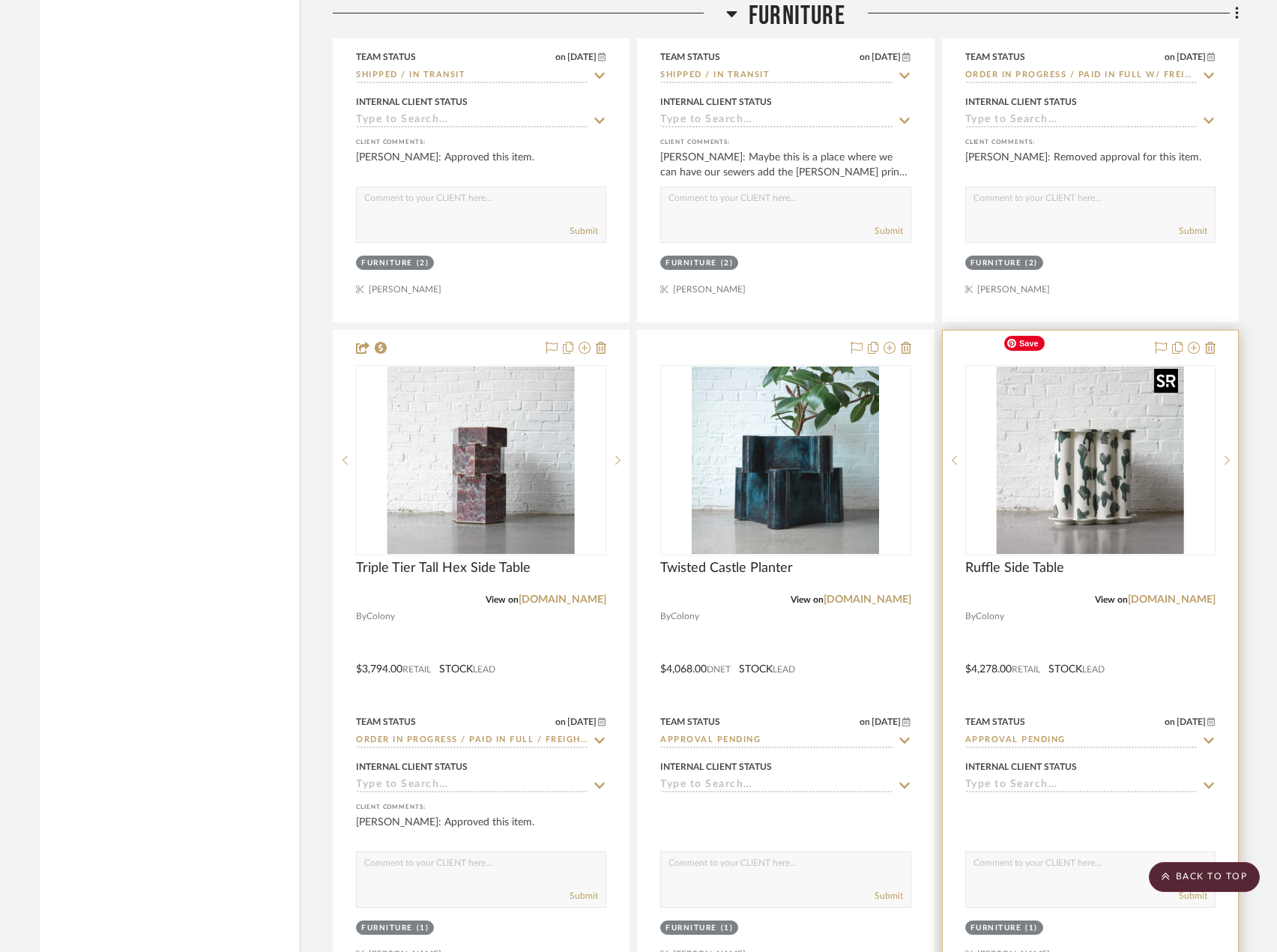
scroll to position [2984, 0]
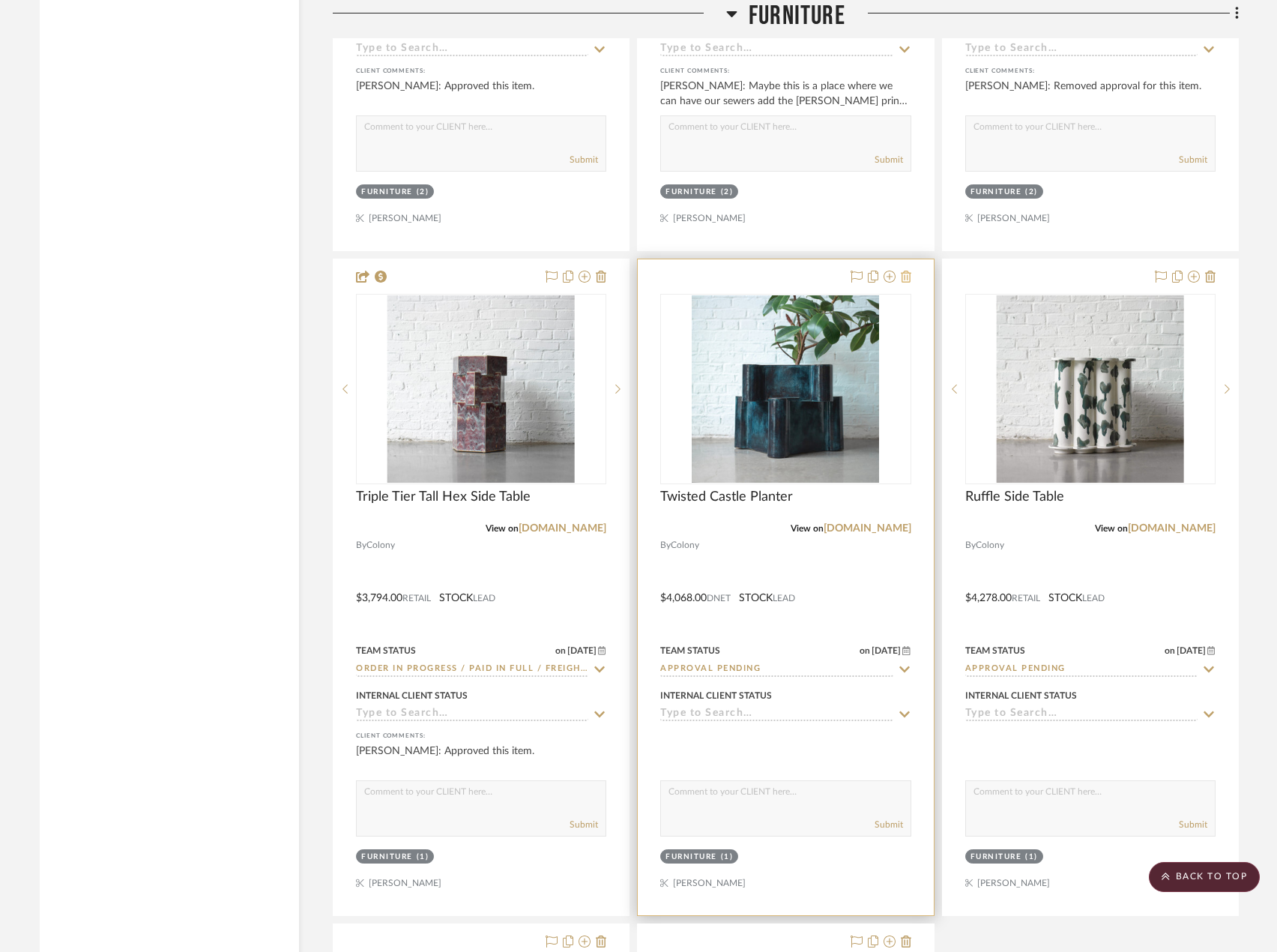
click at [903, 271] on icon at bounding box center [906, 277] width 10 height 12
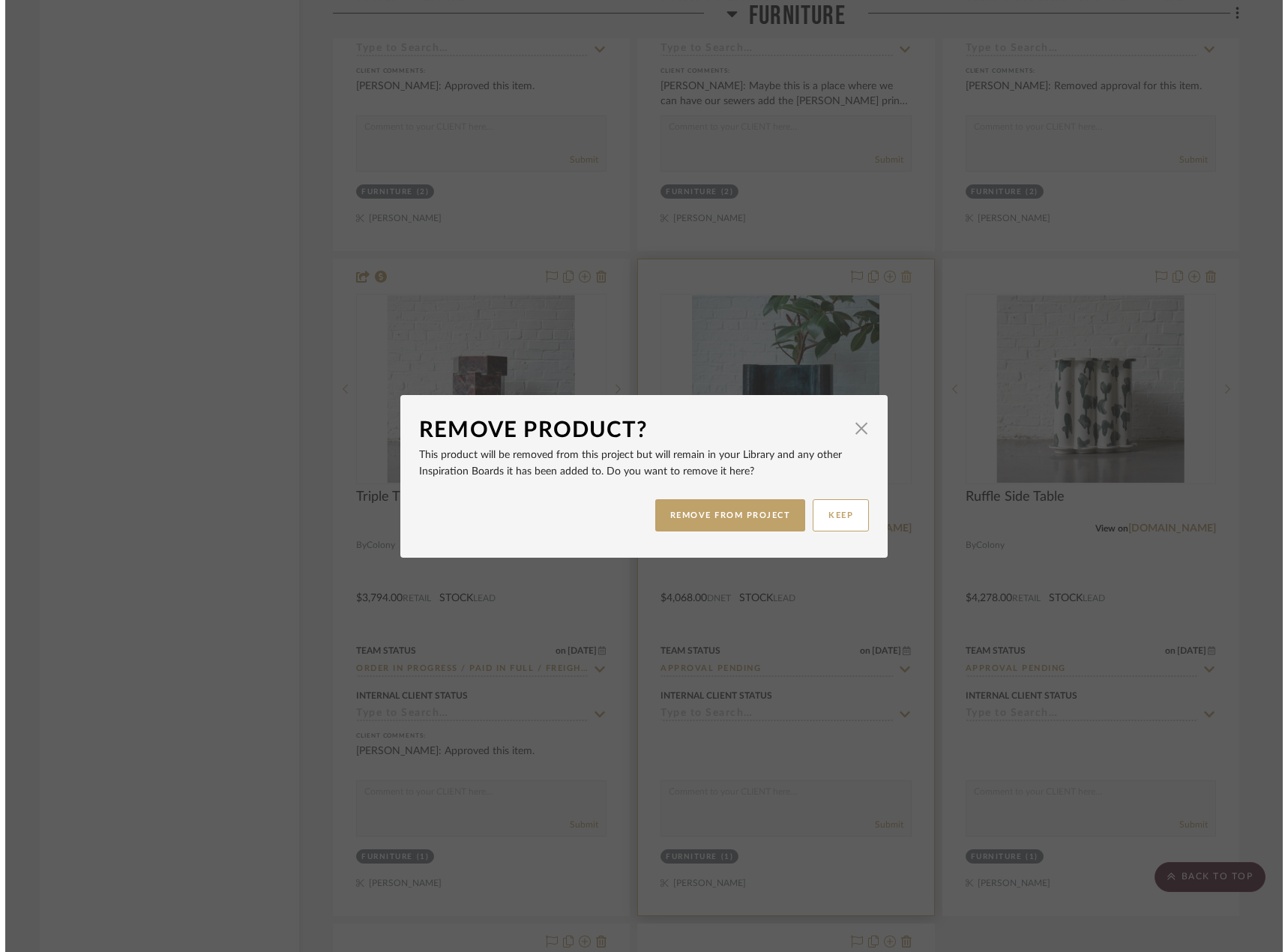
scroll to position [0, 0]
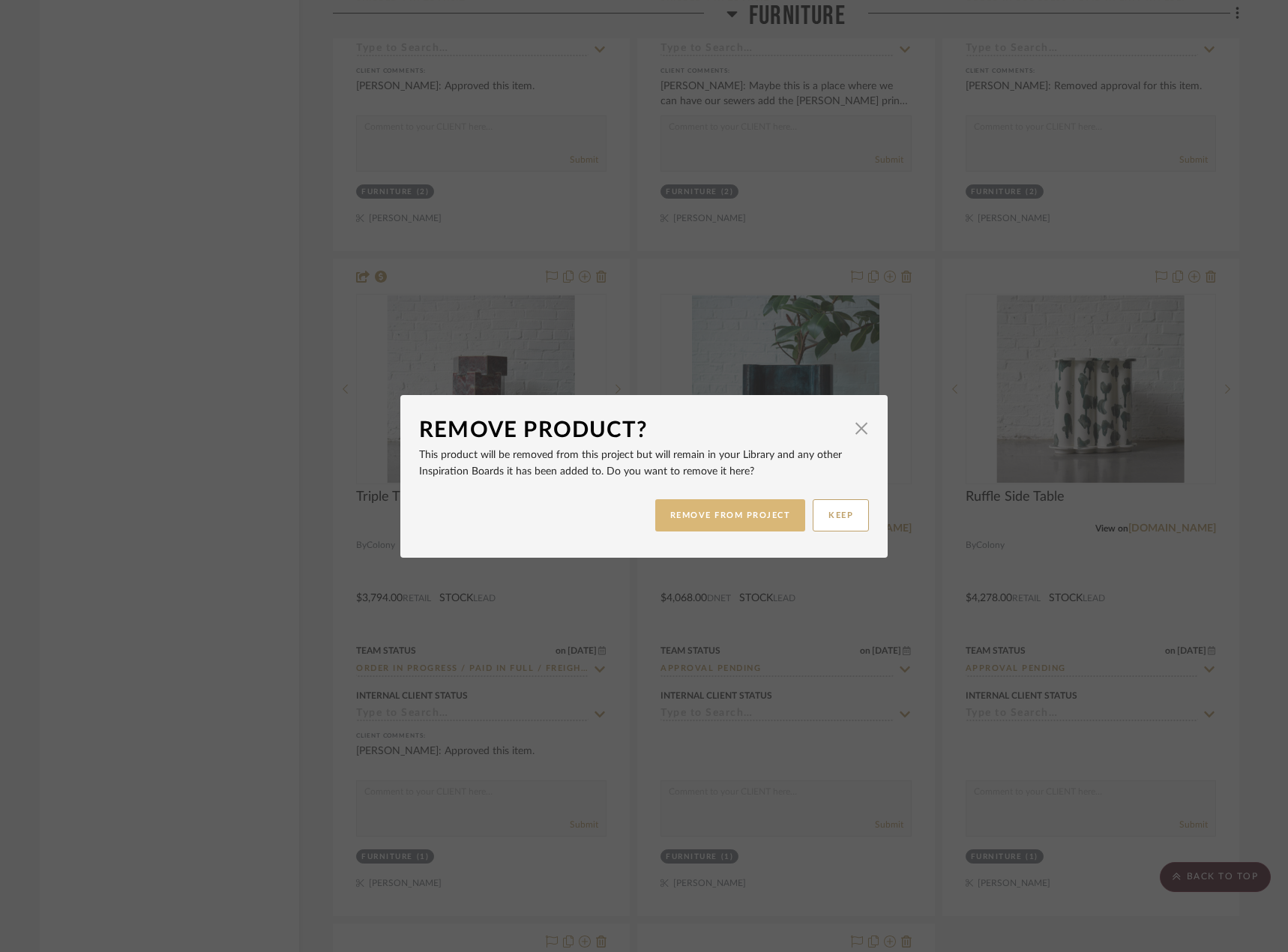
click at [759, 520] on button "REMOVE FROM PROJECT" at bounding box center [731, 515] width 151 height 32
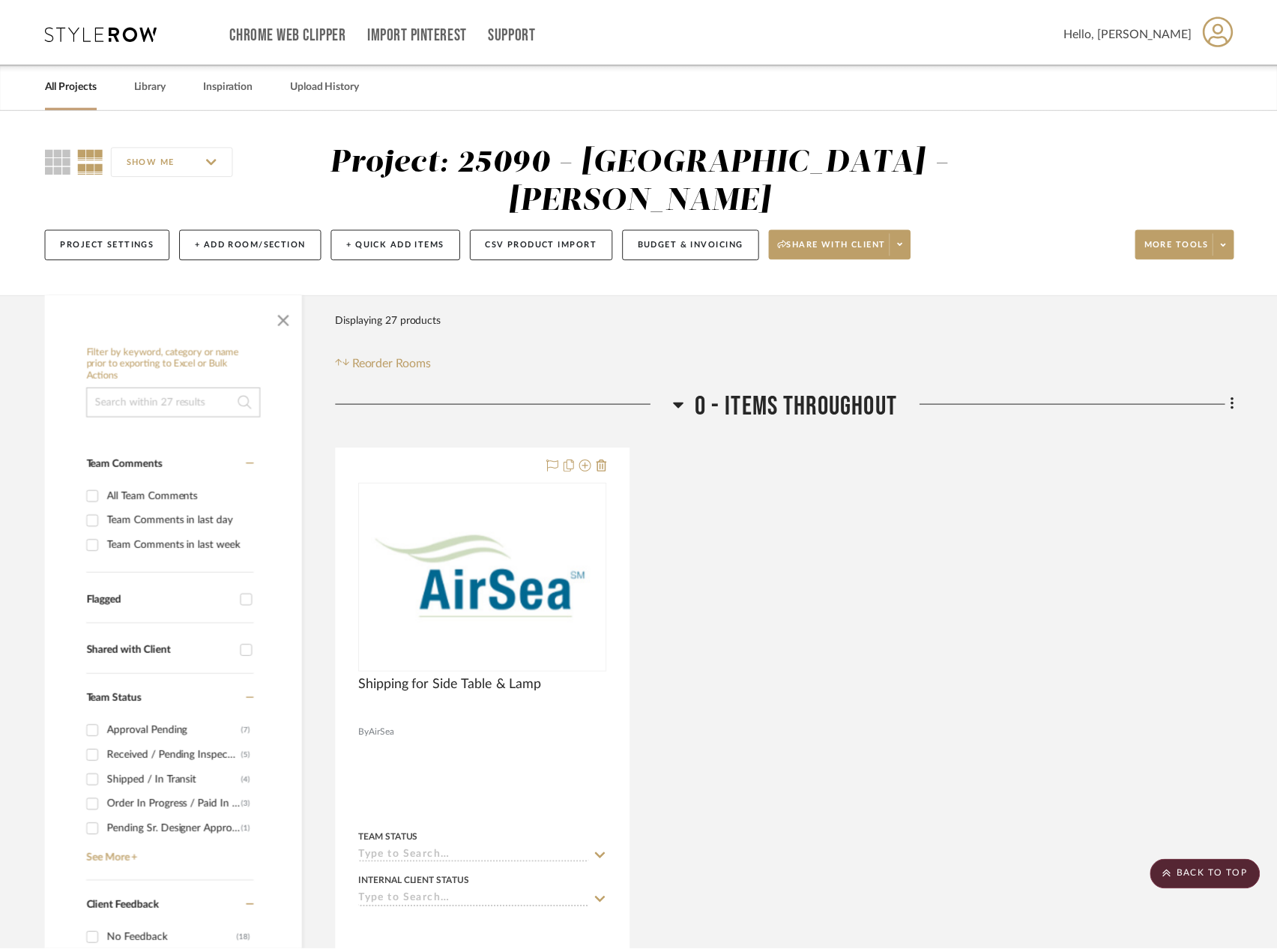
scroll to position [2984, 0]
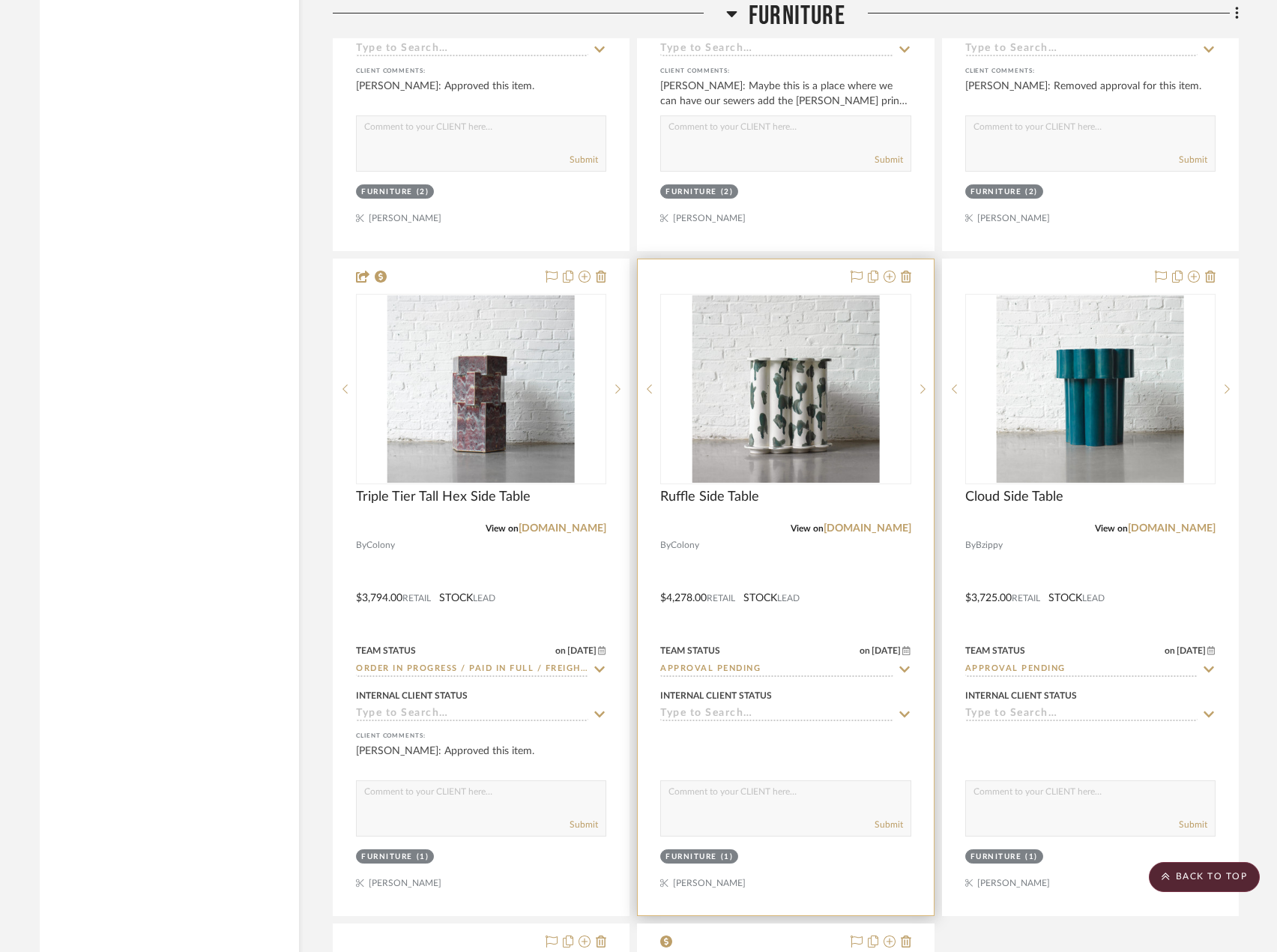
click at [897, 268] on div at bounding box center [878, 277] width 66 height 18
click at [902, 271] on icon at bounding box center [906, 277] width 10 height 12
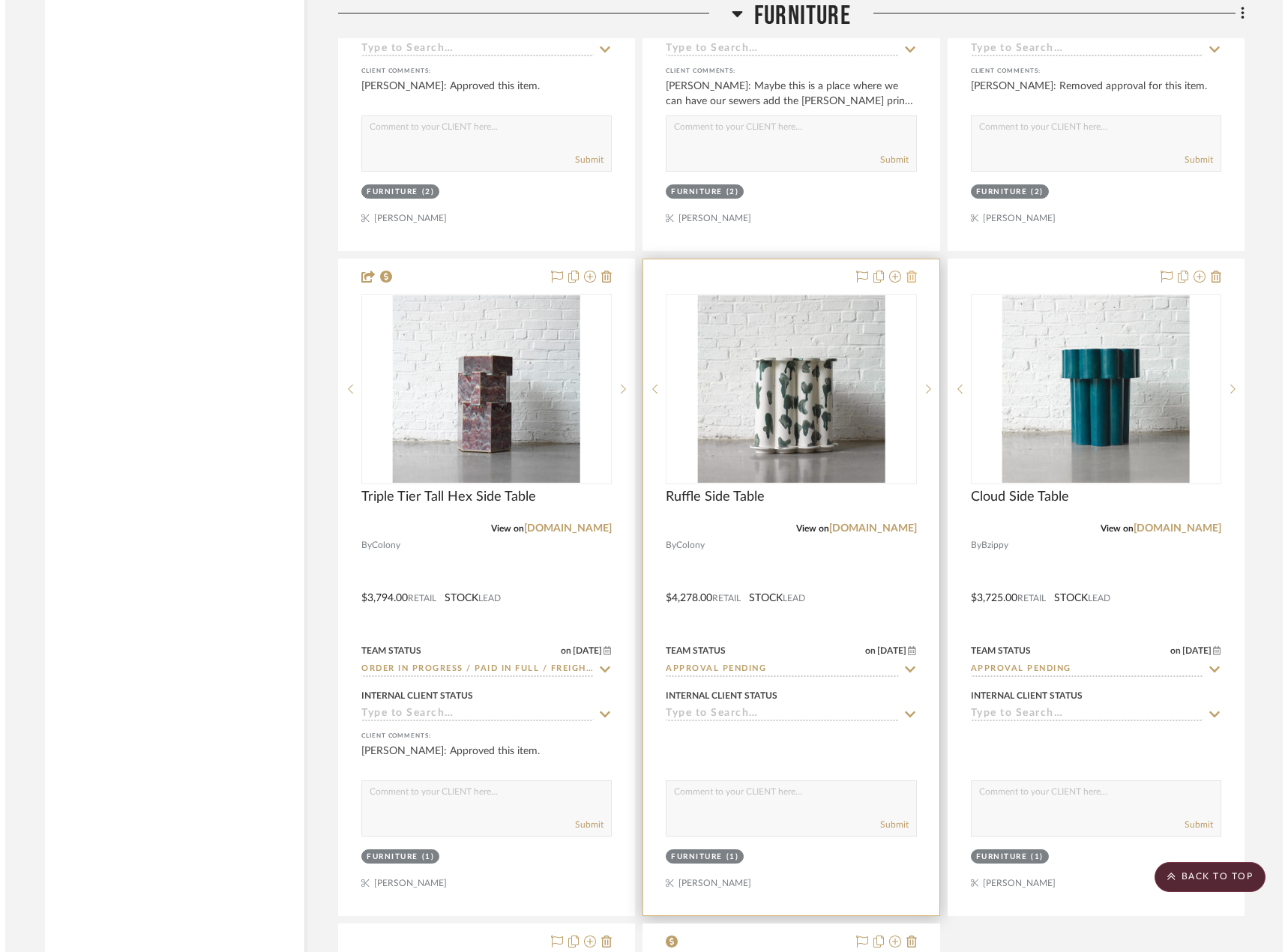
scroll to position [0, 0]
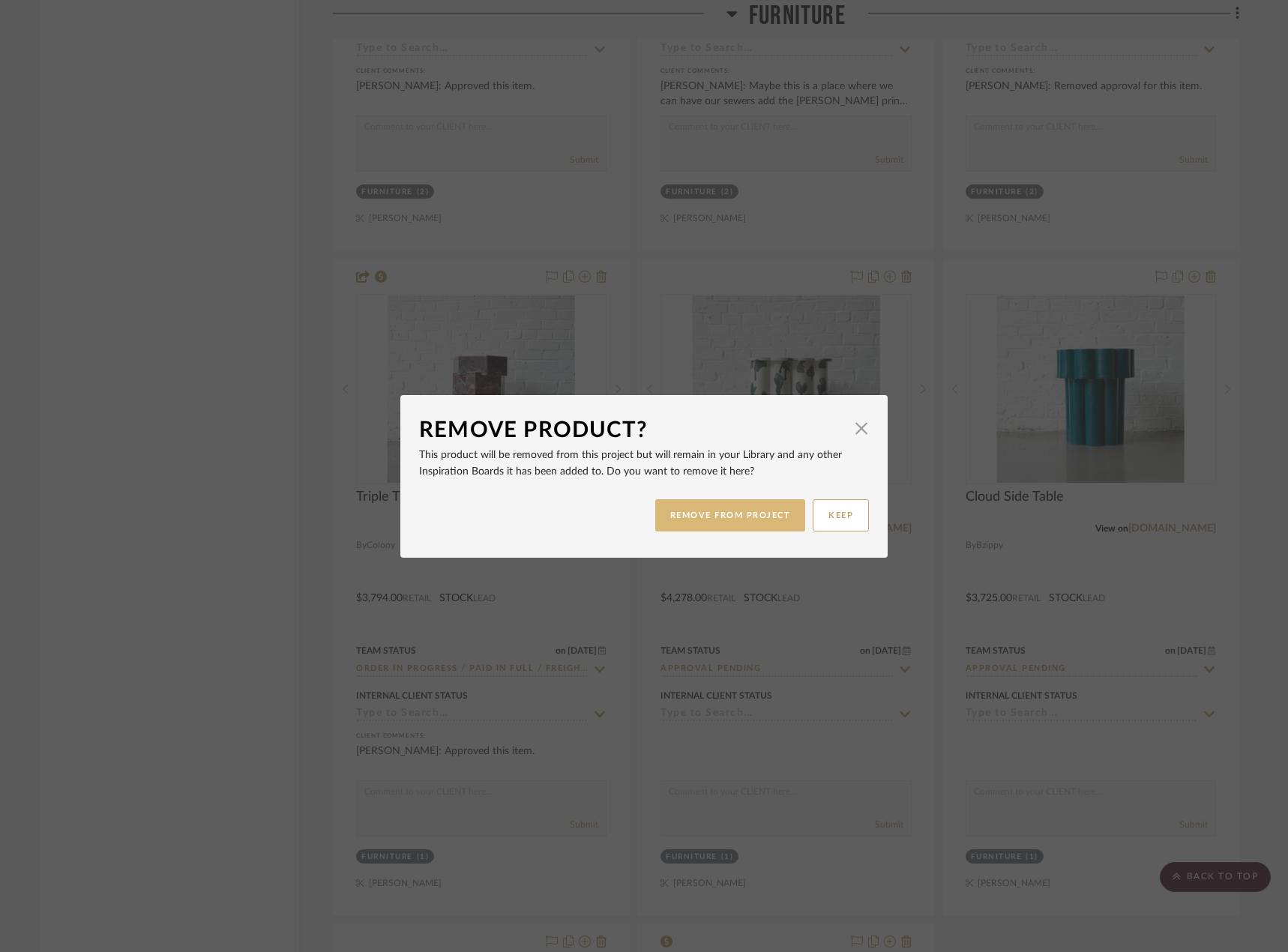
click at [711, 529] on button "REMOVE FROM PROJECT" at bounding box center [731, 515] width 151 height 32
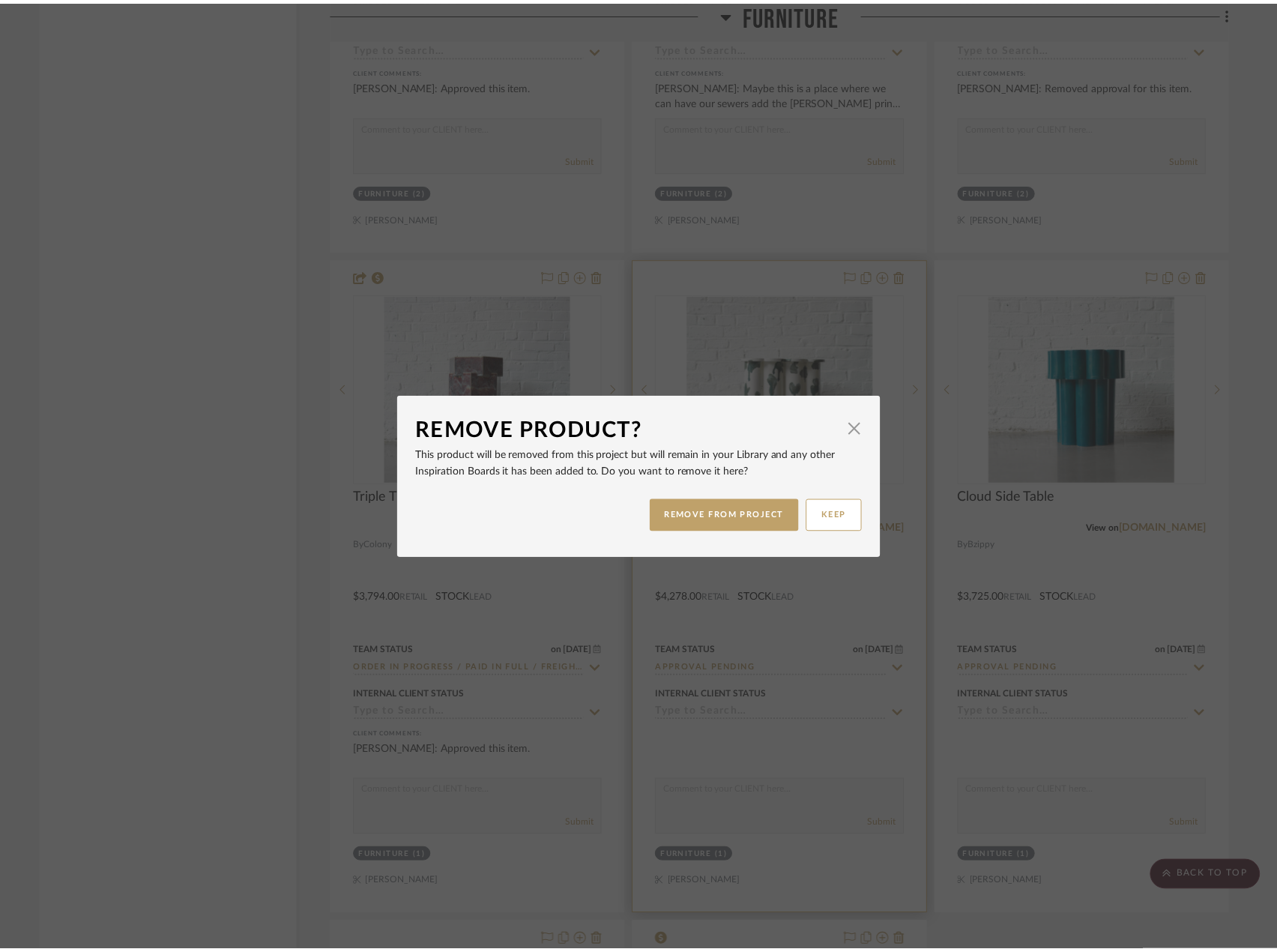
scroll to position [2984, 0]
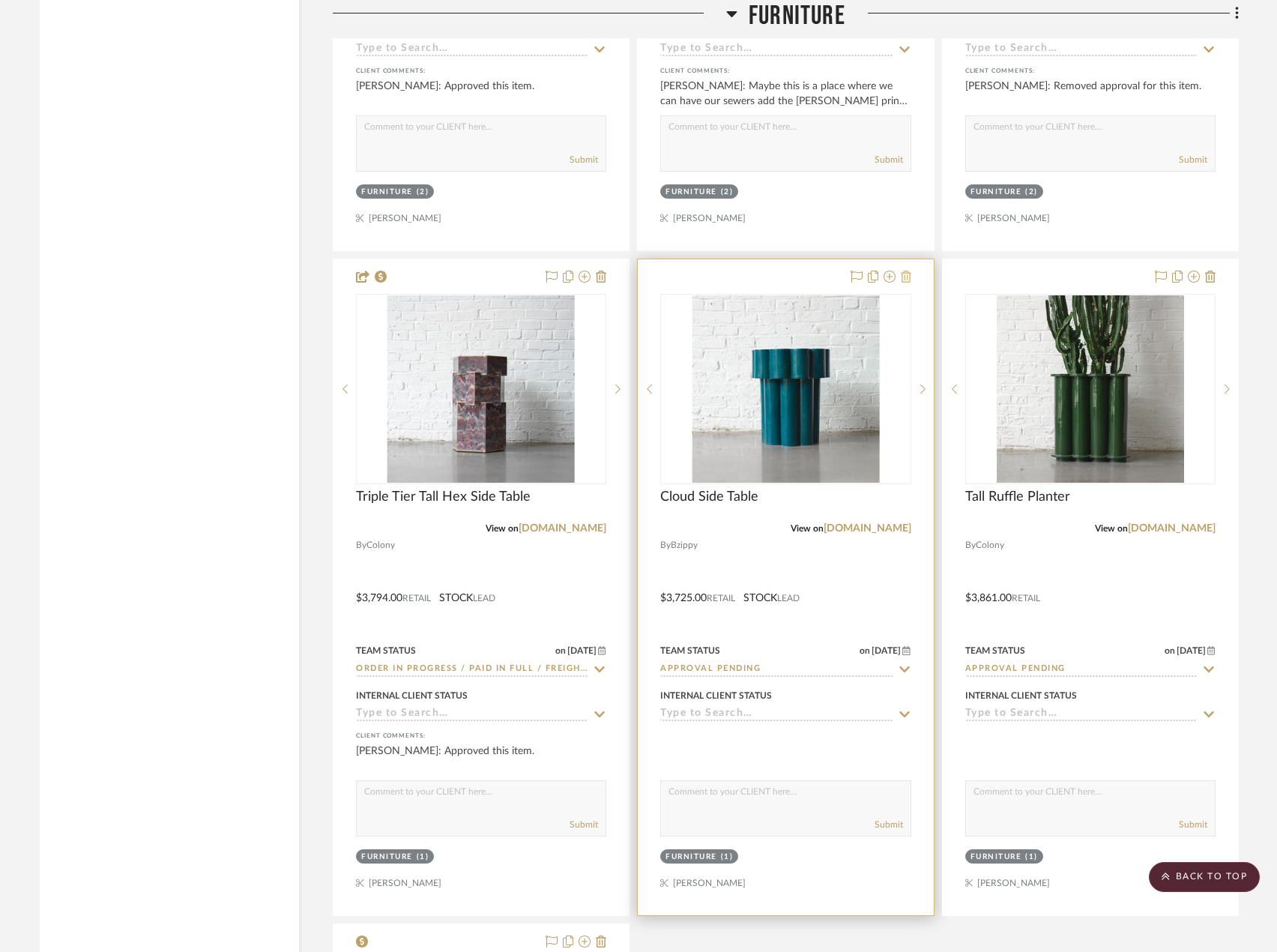
click at [909, 271] on icon at bounding box center [906, 277] width 10 height 12
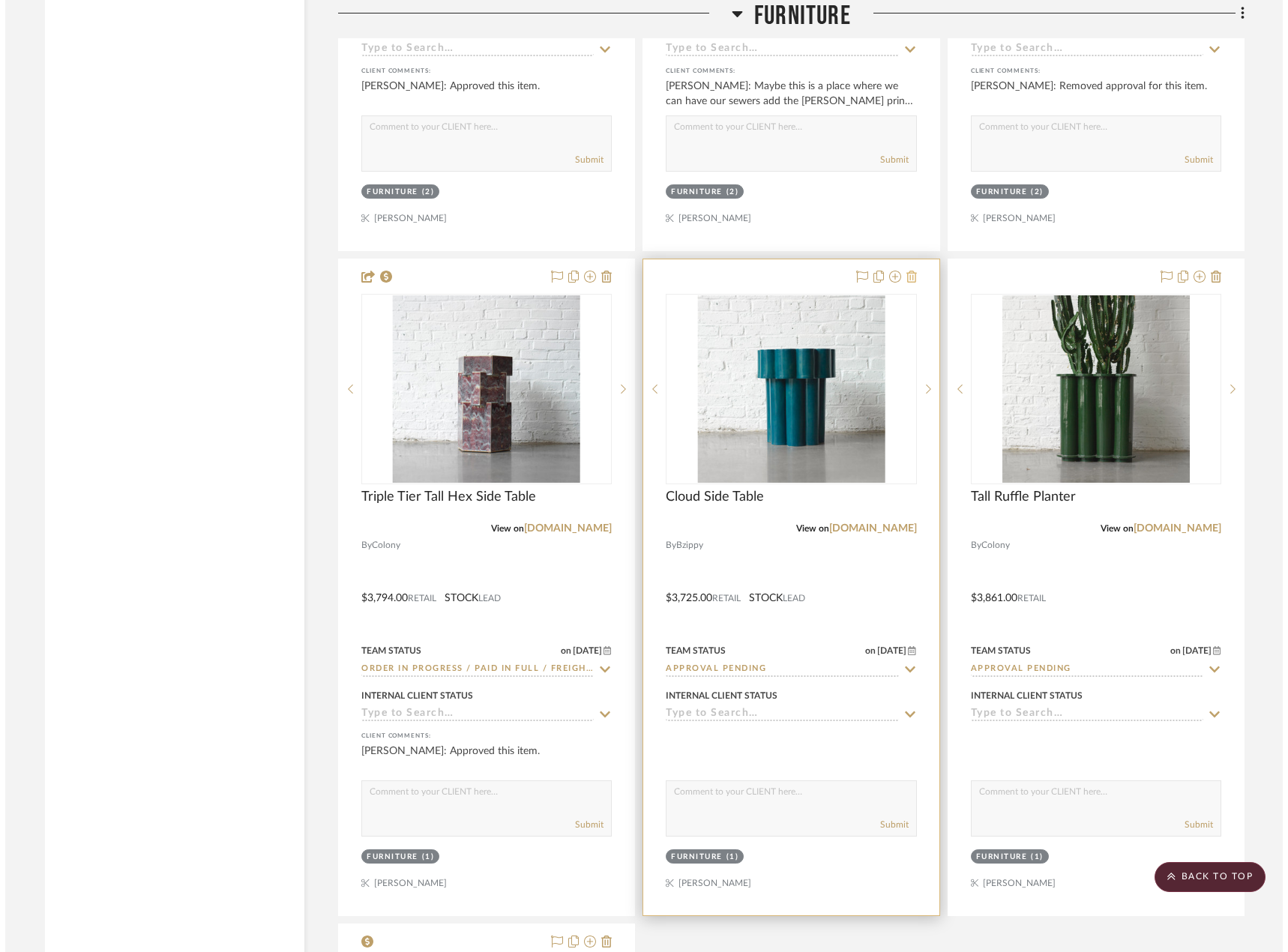
scroll to position [0, 0]
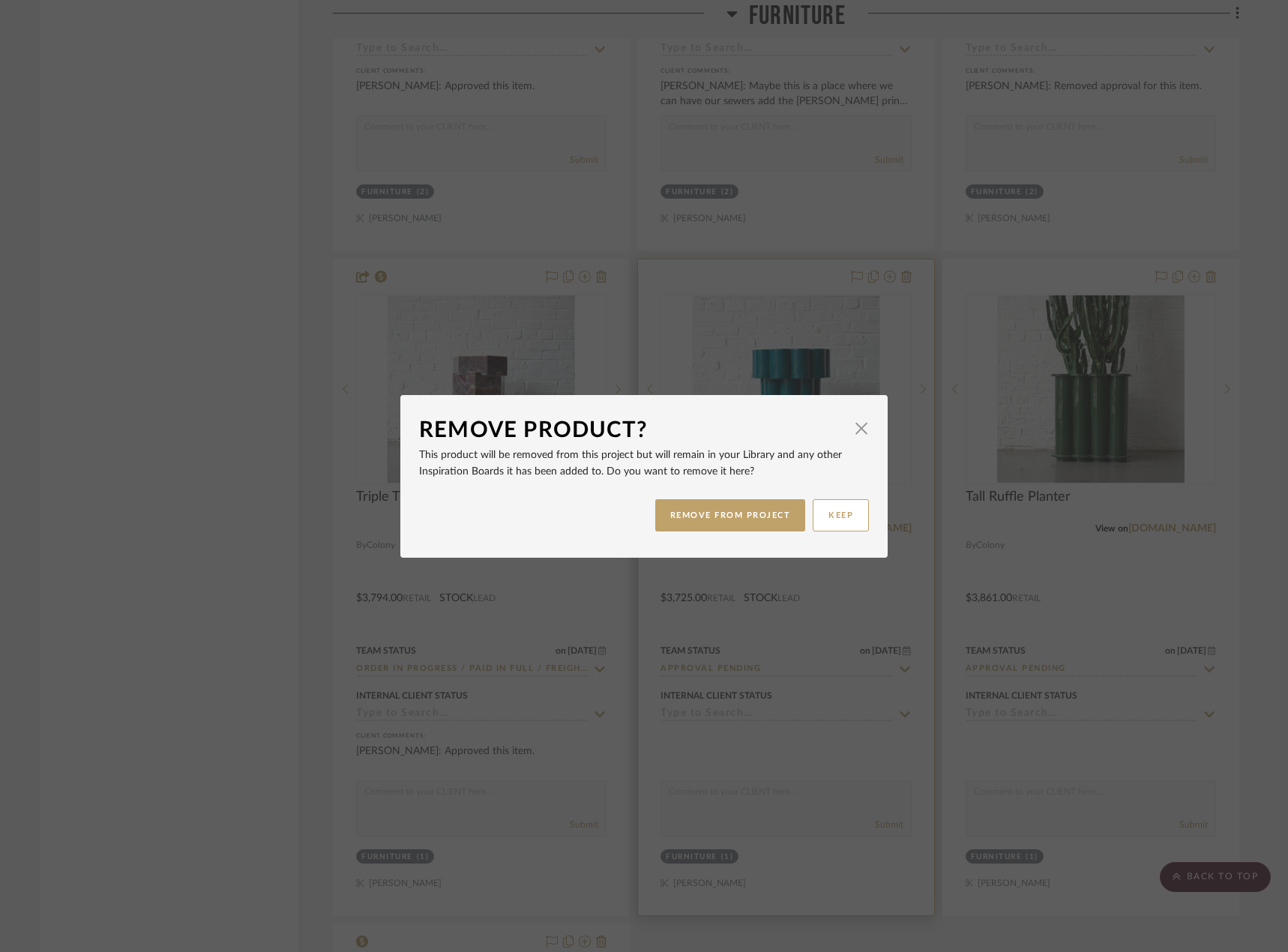
drag, startPoint x: 768, startPoint y: 501, endPoint x: 778, endPoint y: 499, distance: 10.2
click at [767, 503] on button "REMOVE FROM PROJECT" at bounding box center [731, 515] width 151 height 32
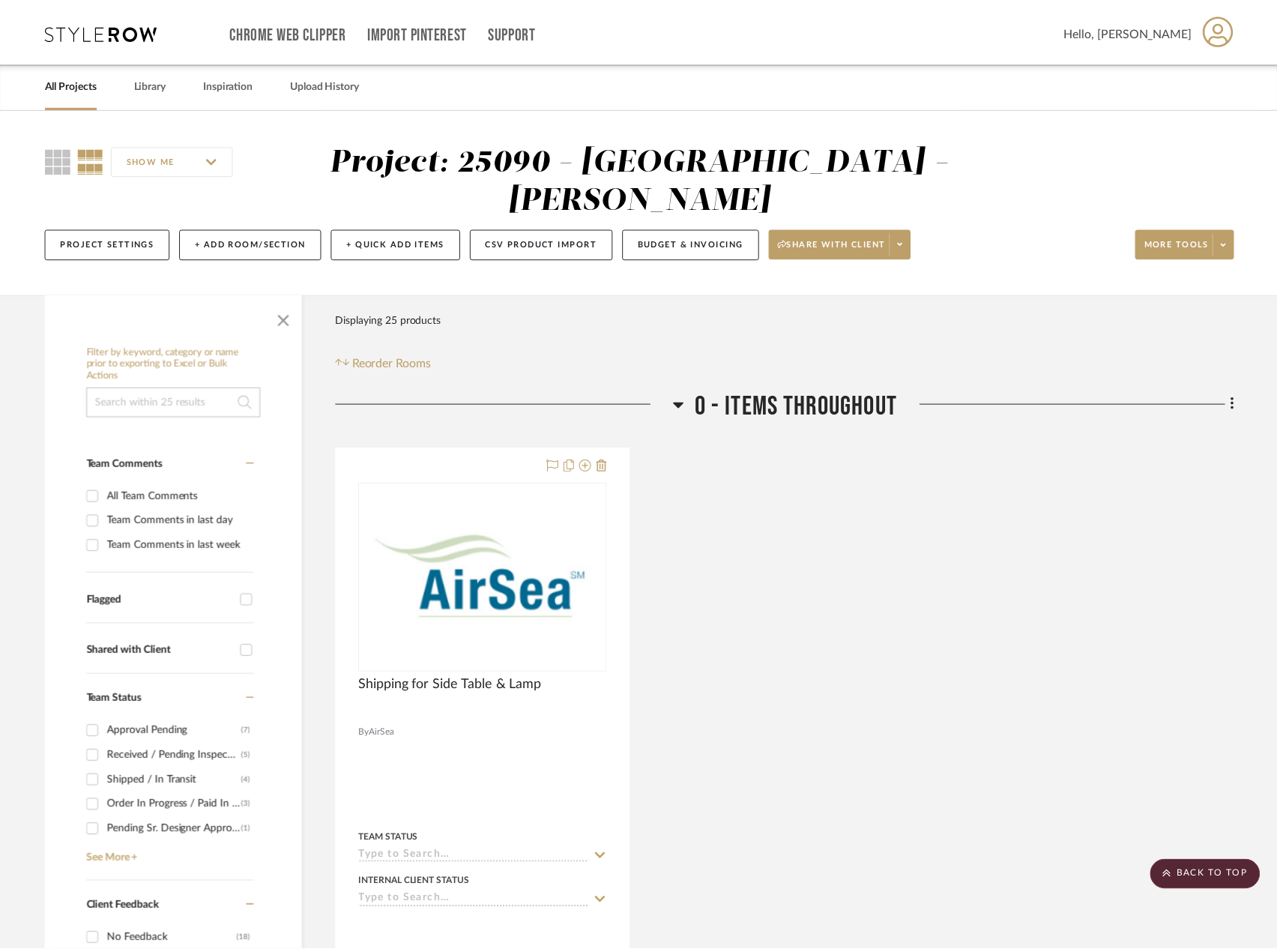
scroll to position [2984, 0]
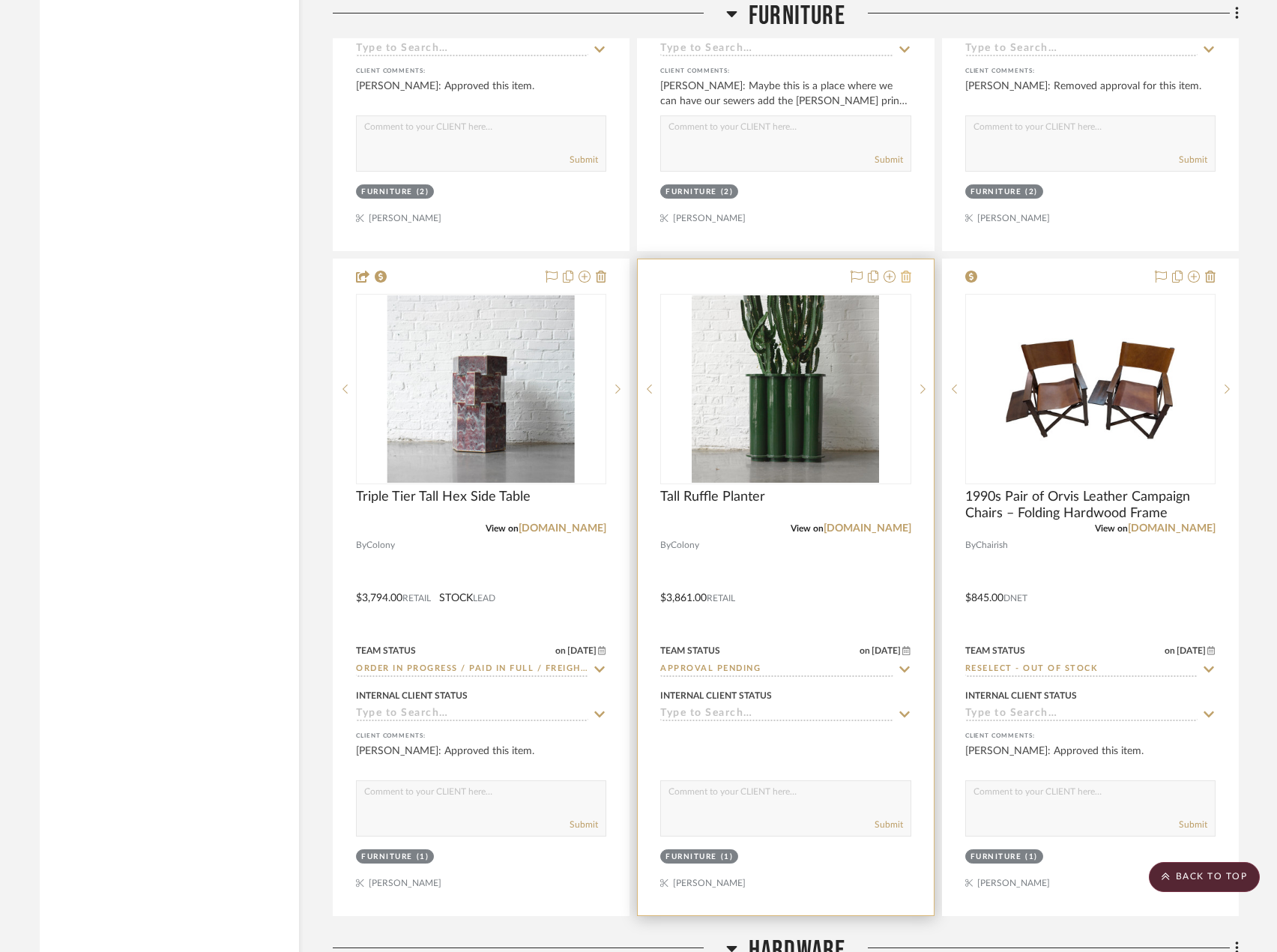
click at [909, 271] on icon at bounding box center [906, 277] width 10 height 12
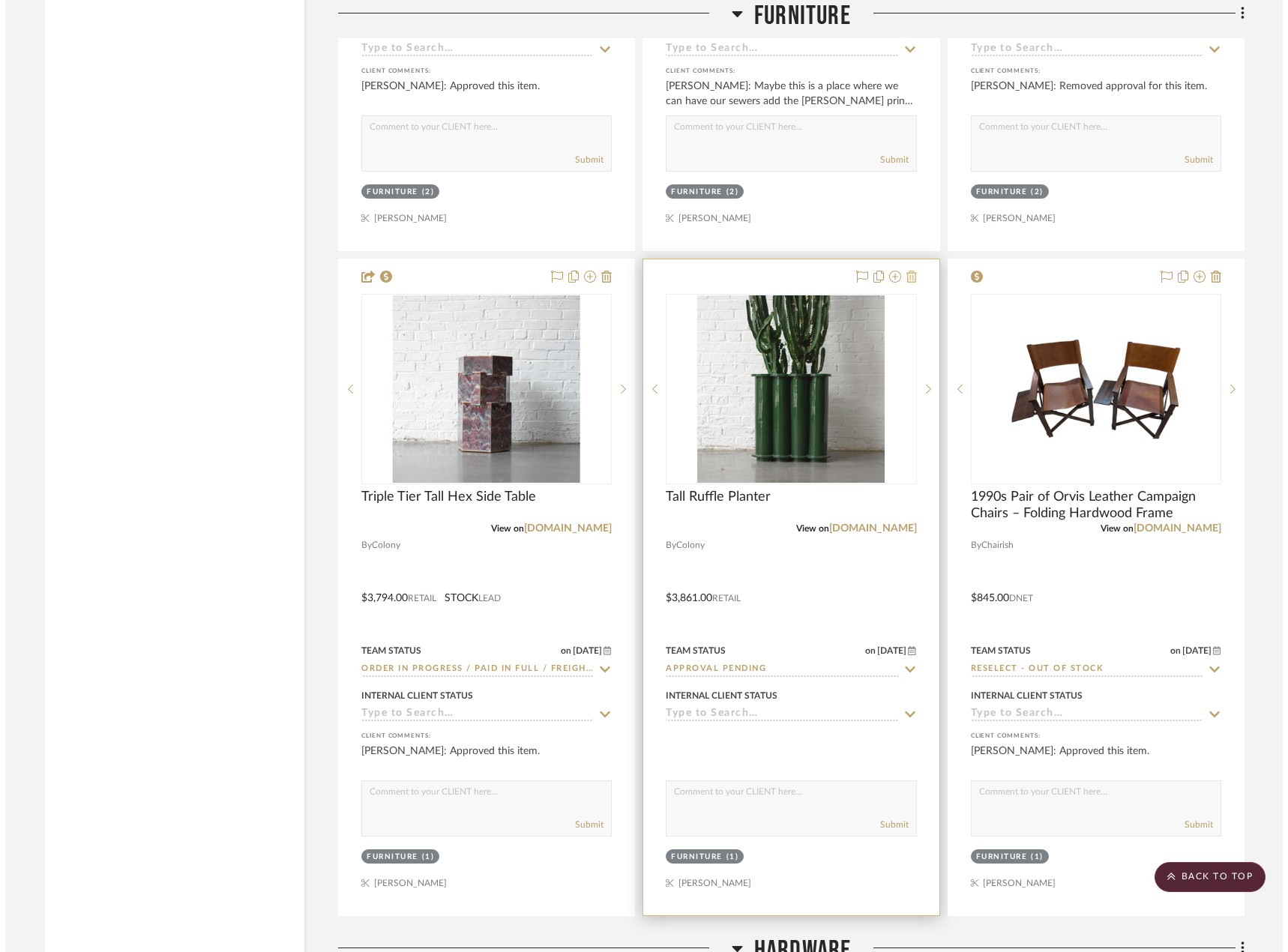
scroll to position [0, 0]
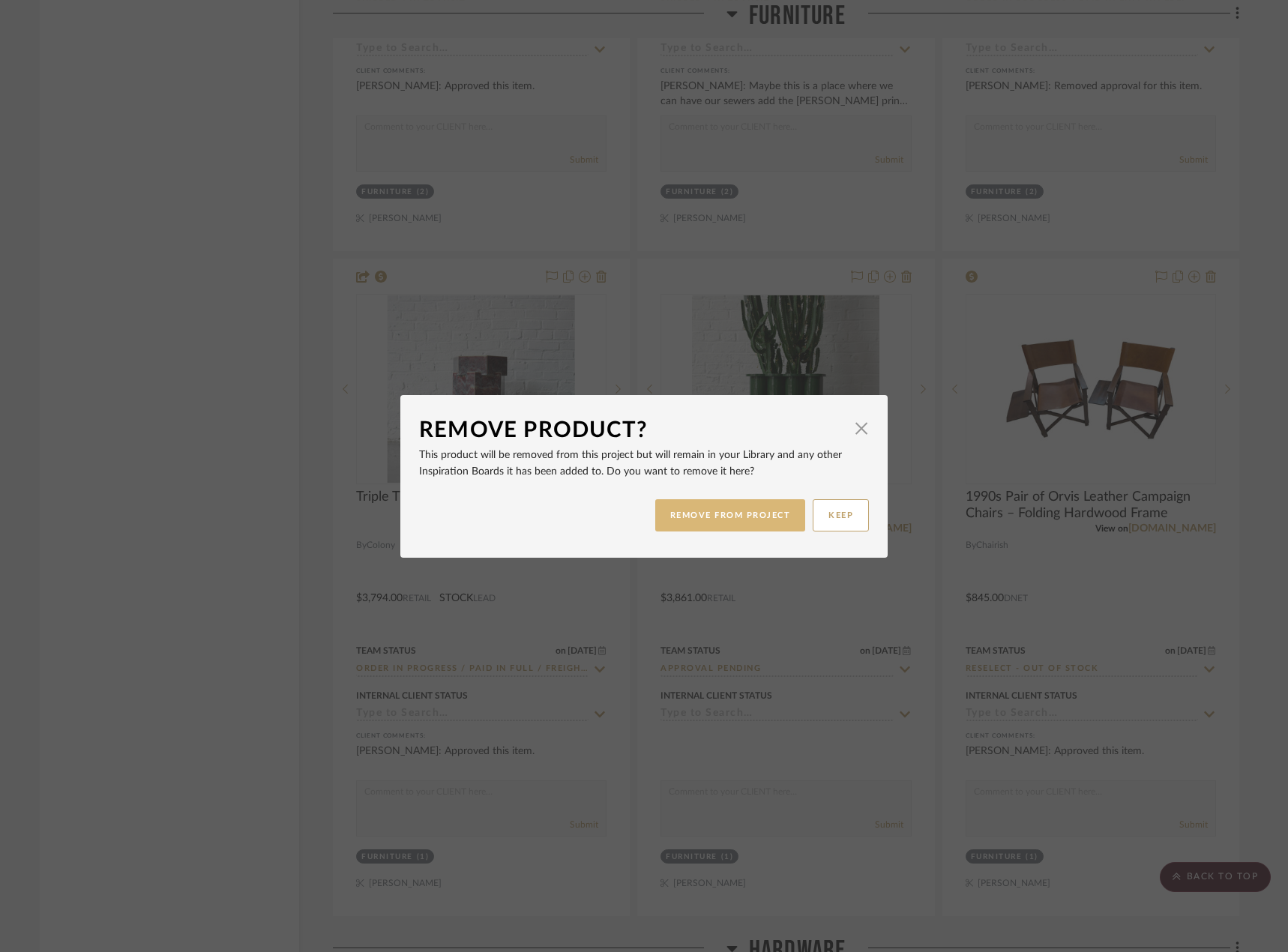
click at [740, 519] on button "REMOVE FROM PROJECT" at bounding box center [731, 515] width 151 height 32
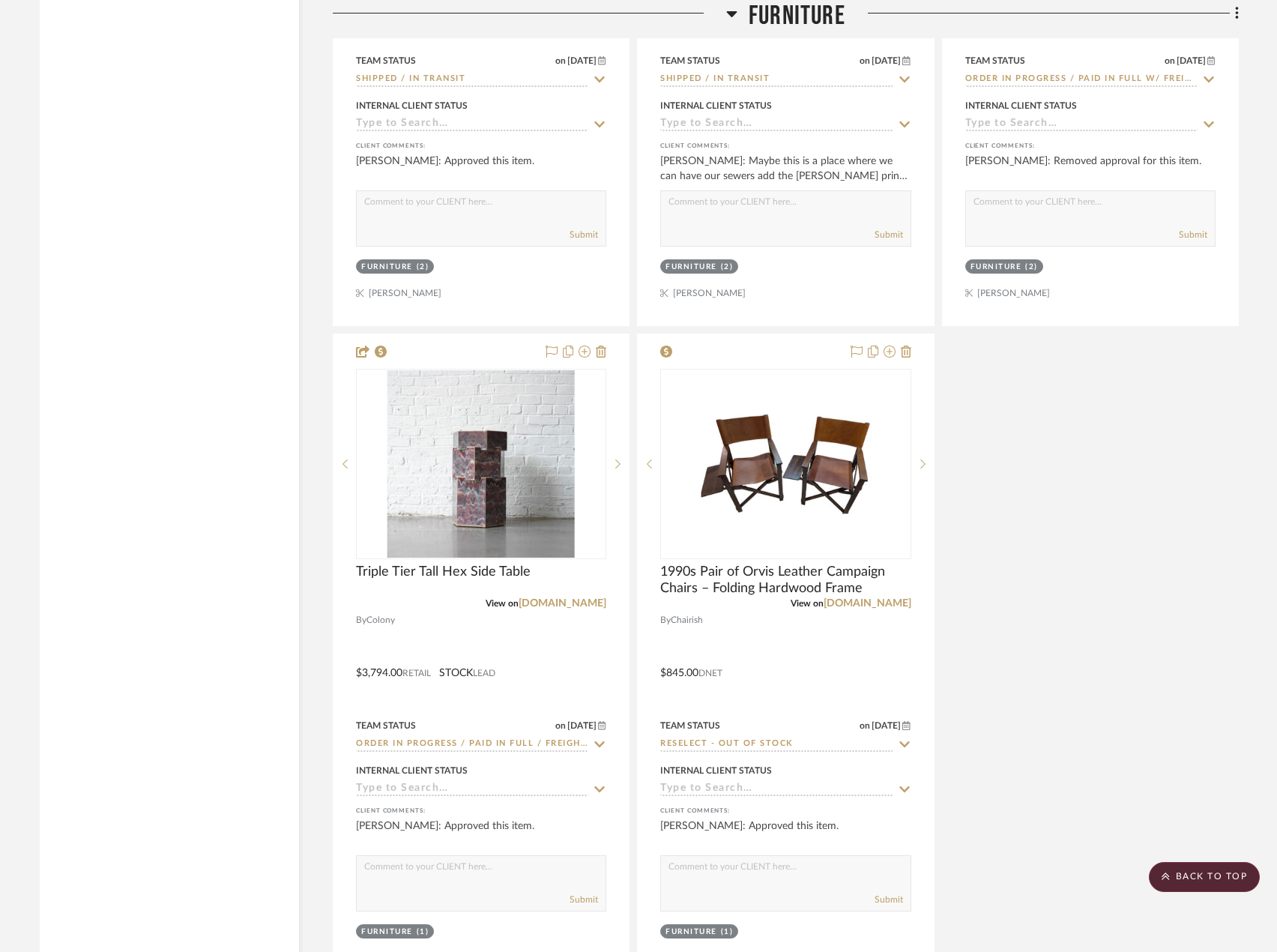
scroll to position [2760, 0]
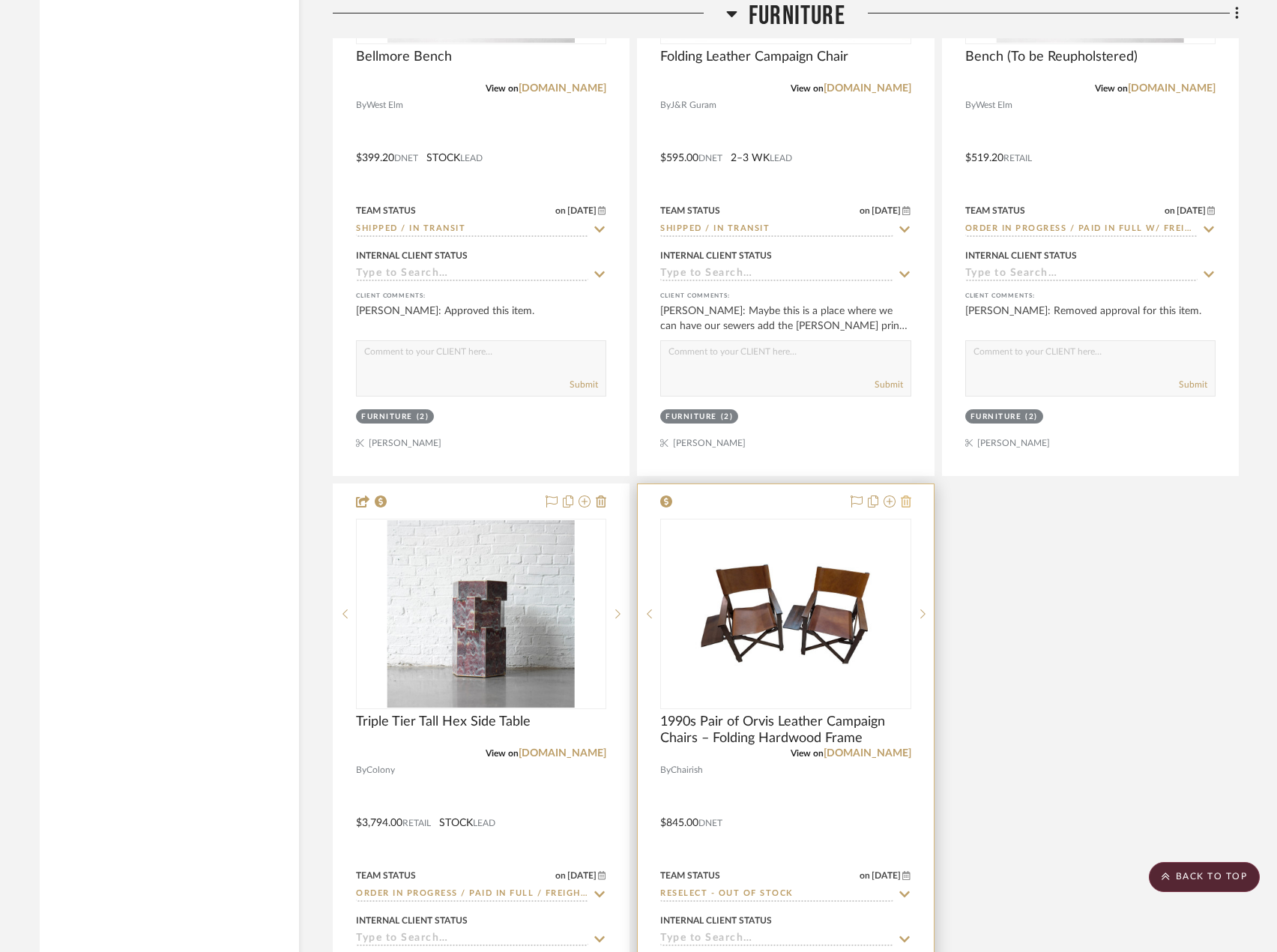
click at [909, 495] on icon at bounding box center [906, 501] width 10 height 12
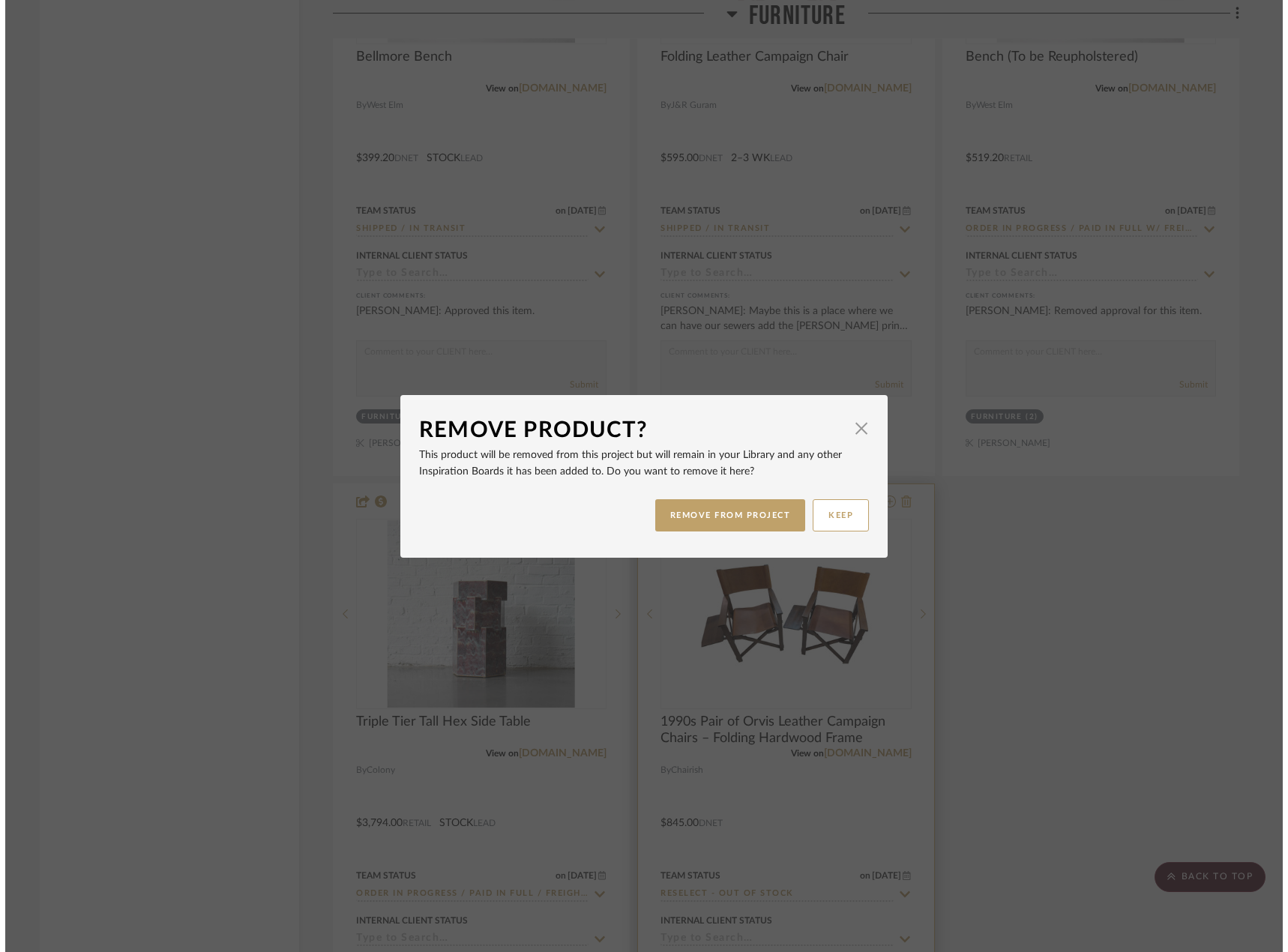
scroll to position [0, 0]
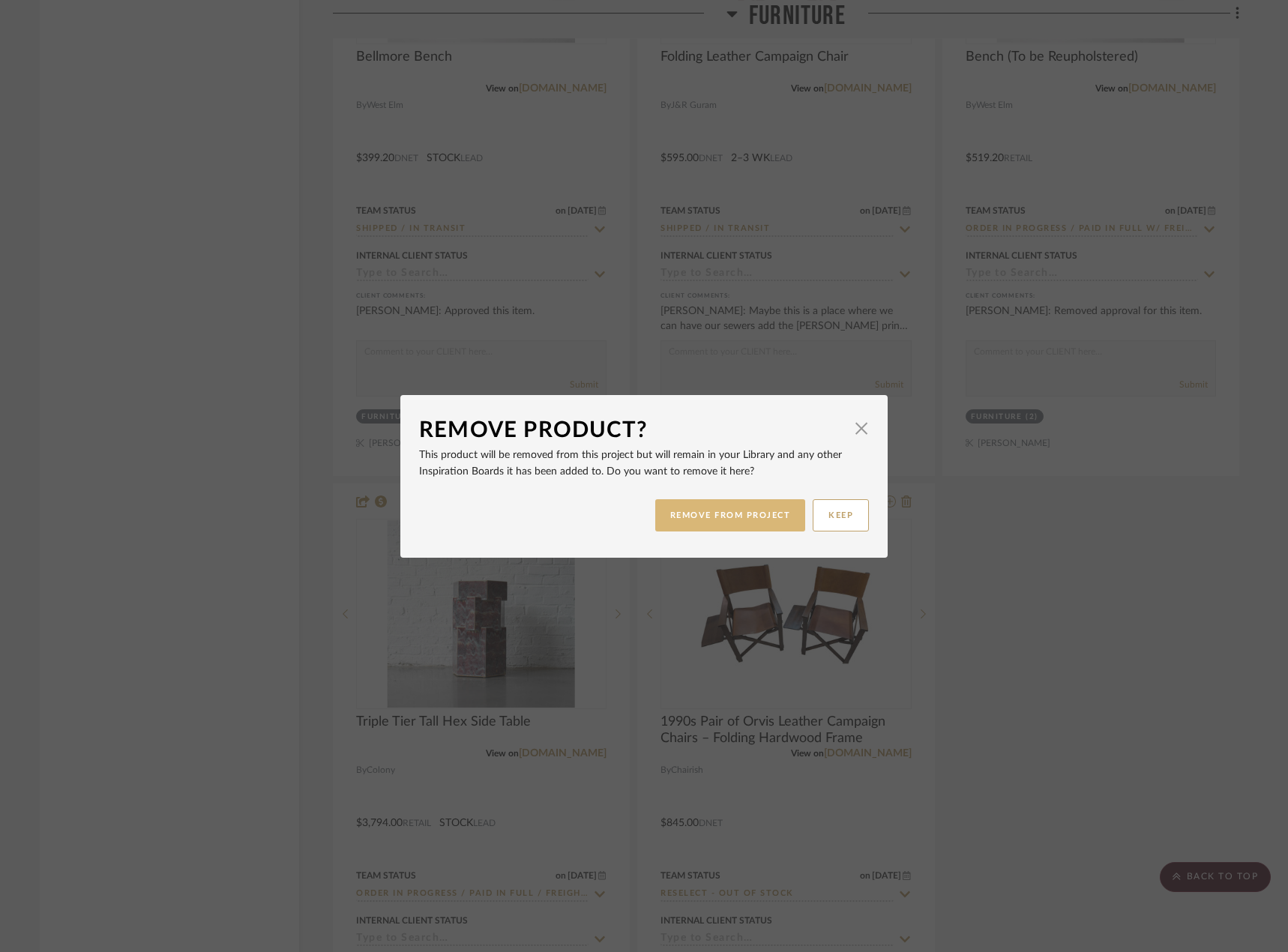
click at [729, 519] on button "REMOVE FROM PROJECT" at bounding box center [731, 515] width 151 height 32
